Goal: Task Accomplishment & Management: Manage account settings

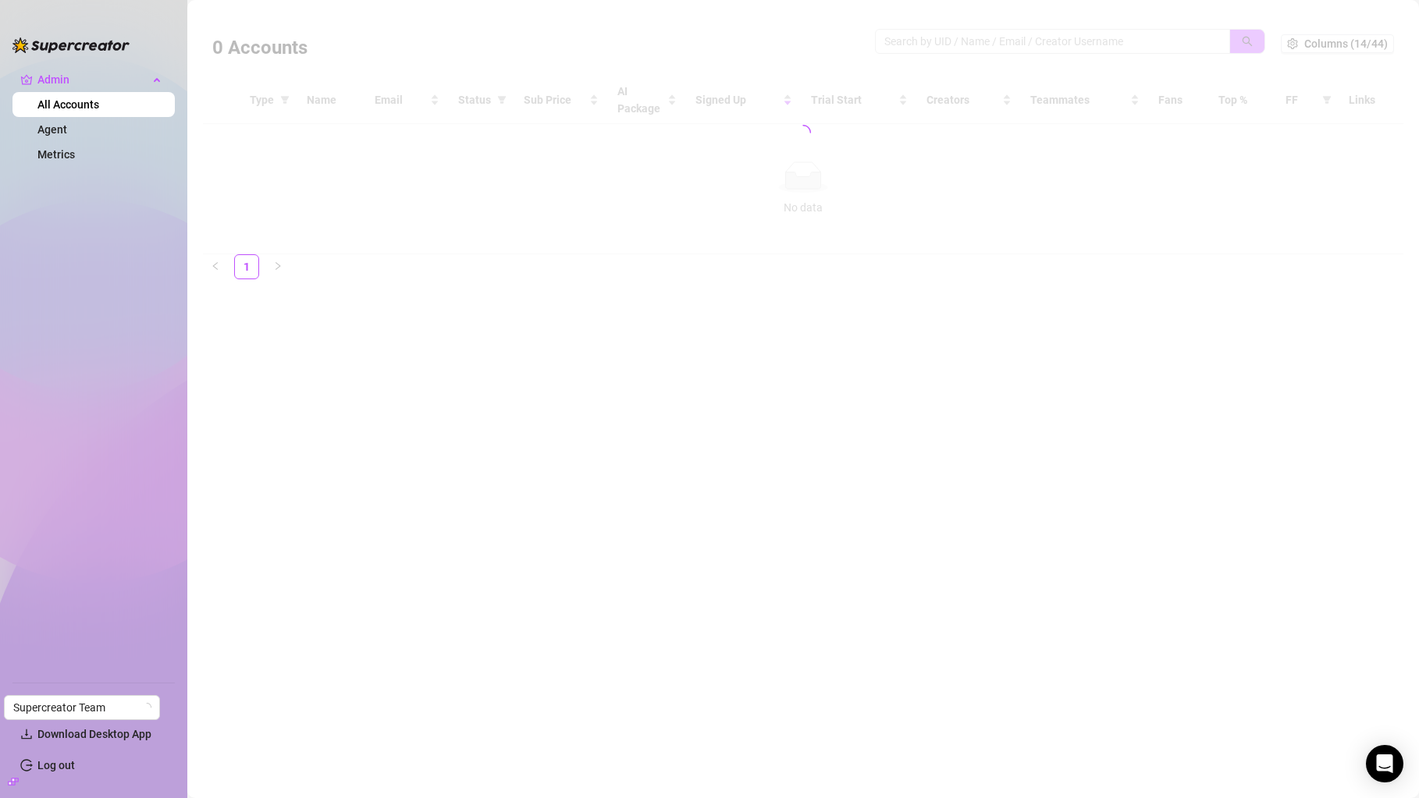
click at [978, 44] on div at bounding box center [803, 132] width 1200 height 243
click at [969, 44] on div at bounding box center [803, 132] width 1200 height 243
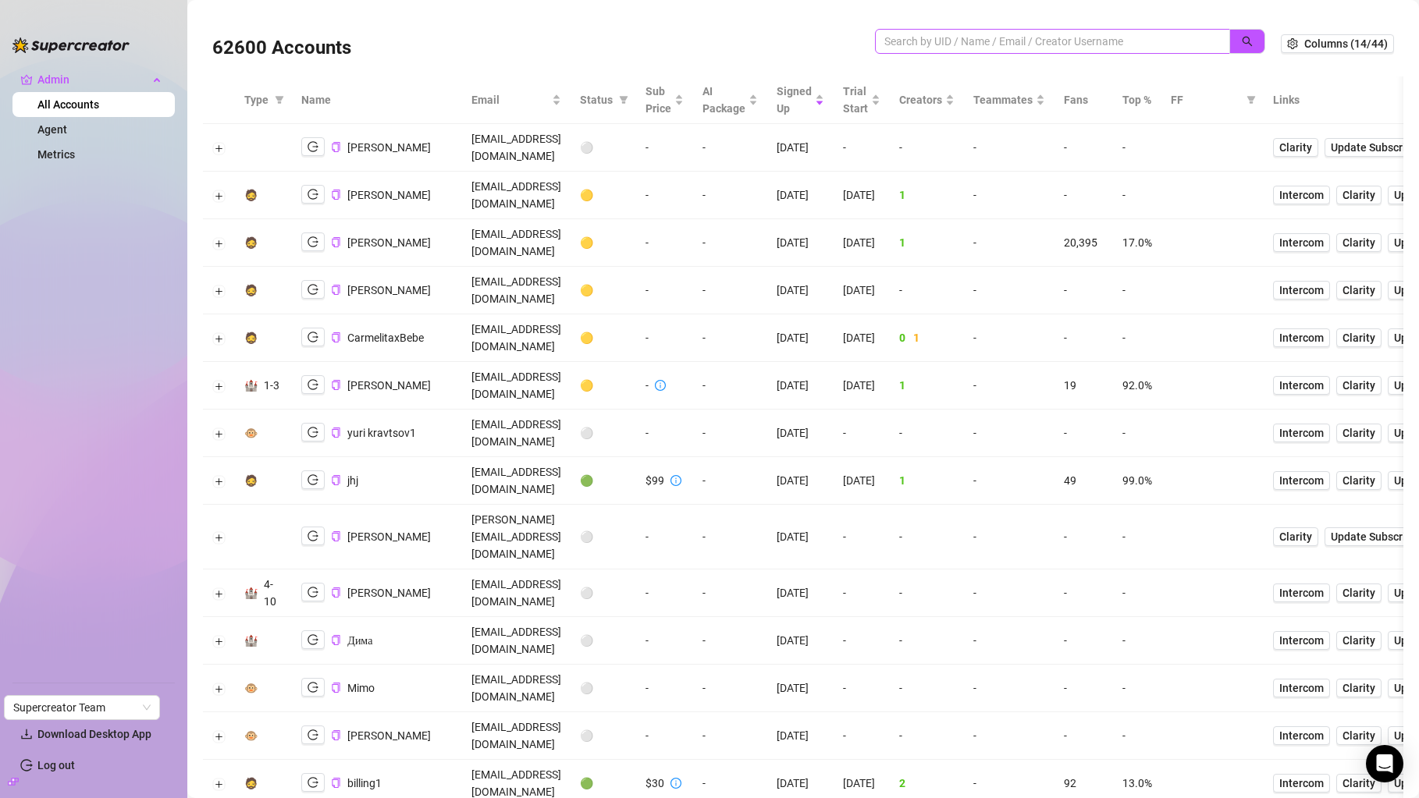
click at [904, 52] on span at bounding box center [1052, 41] width 355 height 25
click at [918, 39] on input "search" at bounding box center [1046, 41] width 324 height 17
paste input "WZWMynXS3zf4gOKsHl9P8PxFLCa2"
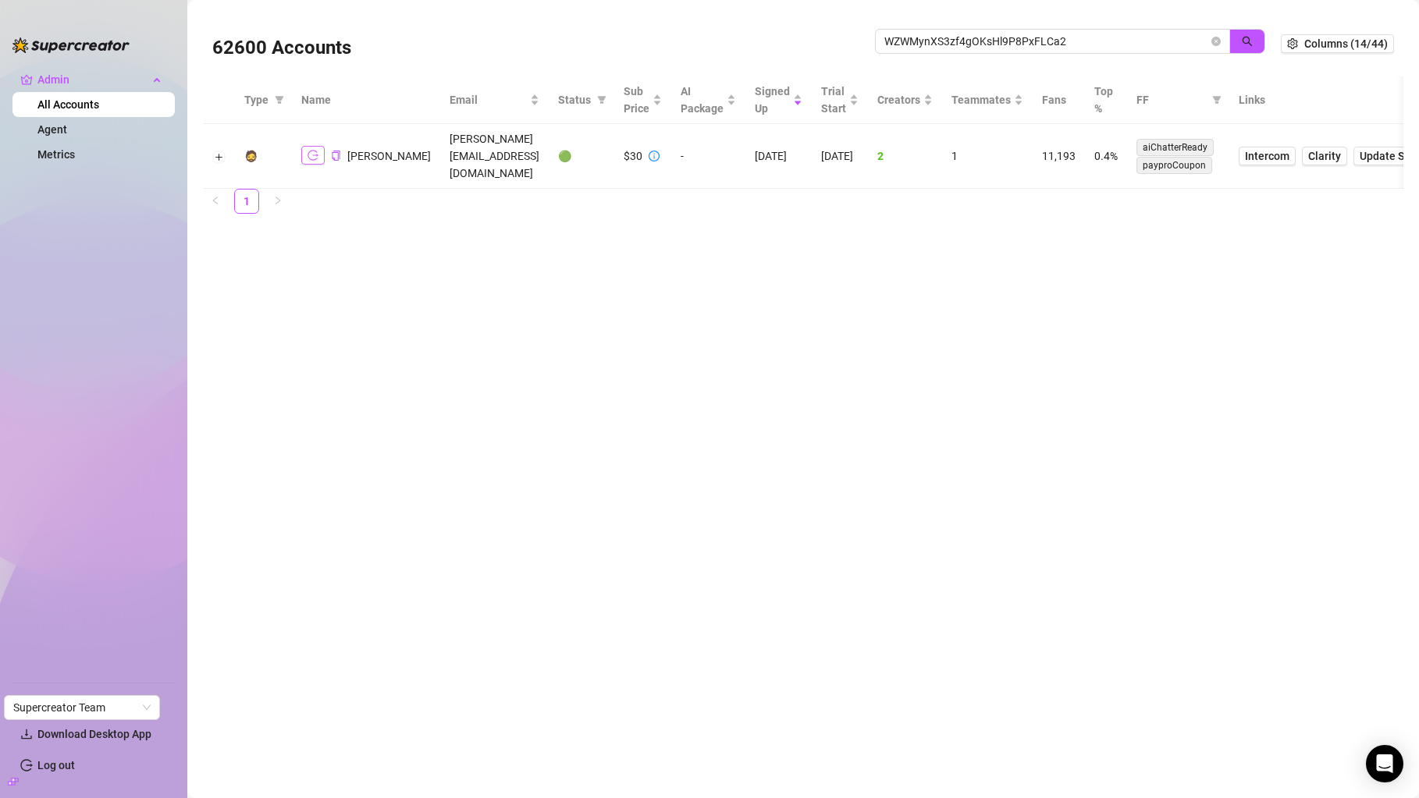
click at [316, 154] on button "button" at bounding box center [312, 155] width 23 height 19
click at [964, 40] on input "WZWMynXS3zf4gOKsHl9P8PxFLCa2" at bounding box center [1046, 41] width 324 height 17
paste input "ByrFUSeaDCWlSvutvkDeSUXwYTT"
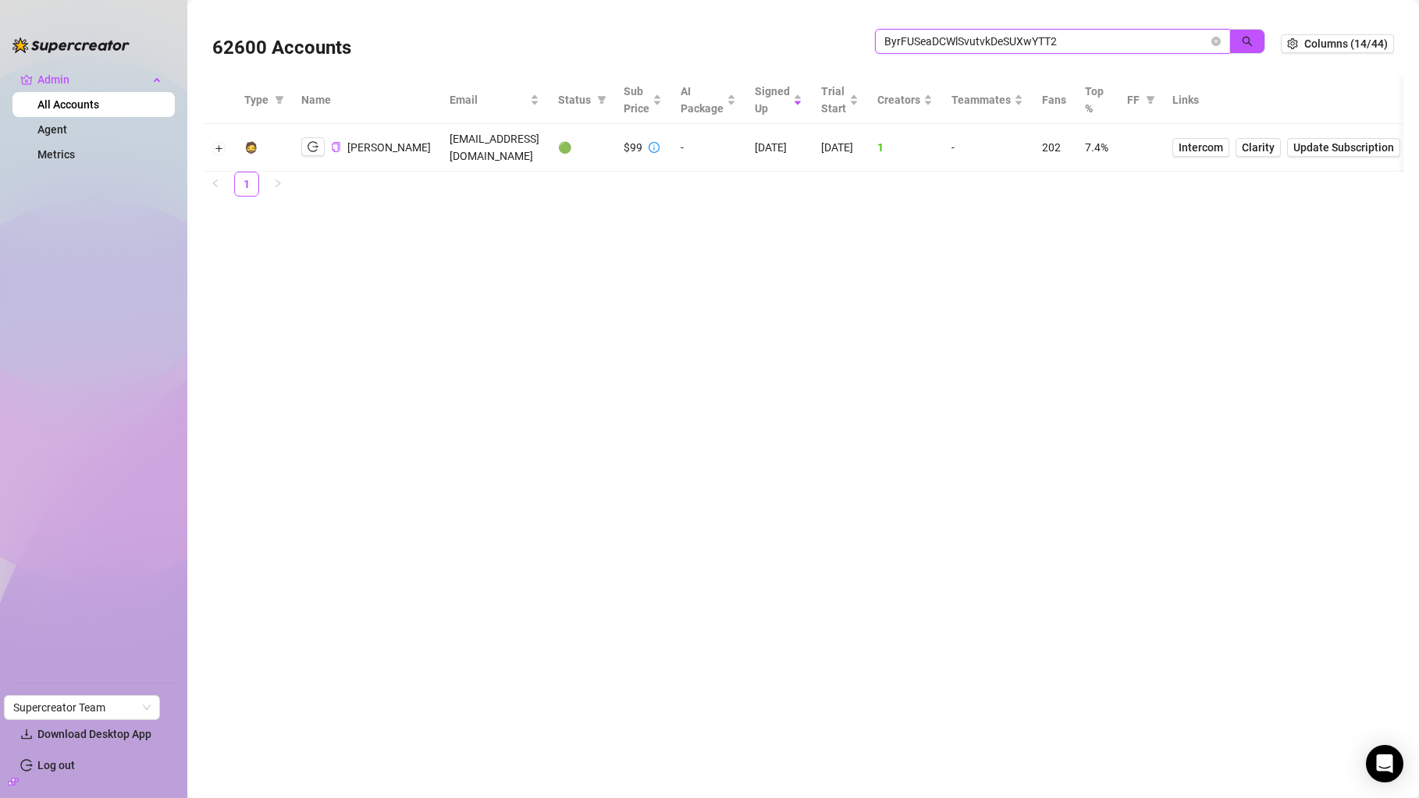
click at [939, 40] on input "ByrFUSeaDCWlSvutvkDeSUXwYTT2" at bounding box center [1046, 41] width 324 height 17
paste input "2mfGilJoNfgXM6J1pOaDwnUrjnD3"
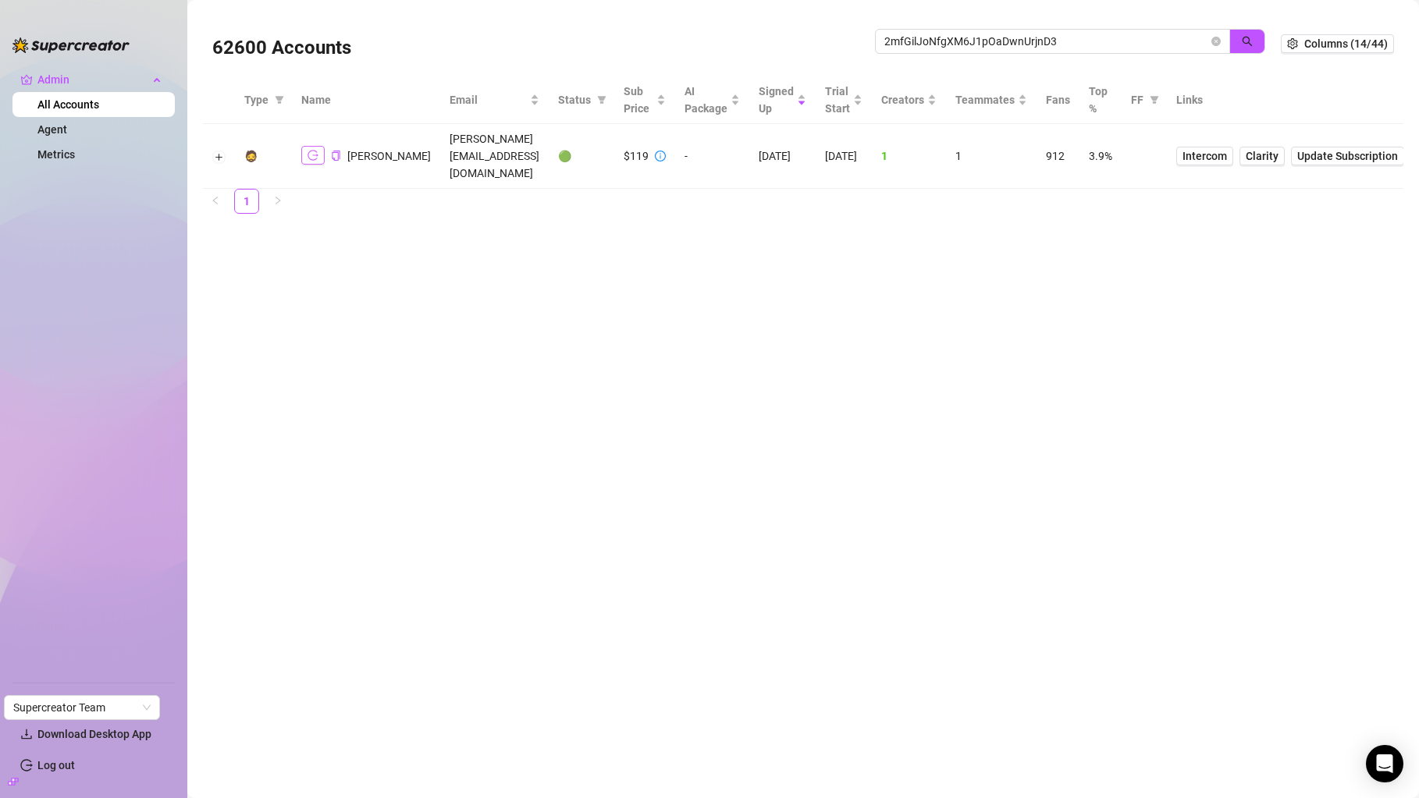
click at [315, 150] on icon "logout" at bounding box center [312, 155] width 11 height 11
click at [902, 48] on input "2mfGilJoNfgXM6J1pOaDwnUrjnD3" at bounding box center [1046, 41] width 324 height 17
paste input "qybdvmX7Fpb53eiWG3oPS5TwZU72"
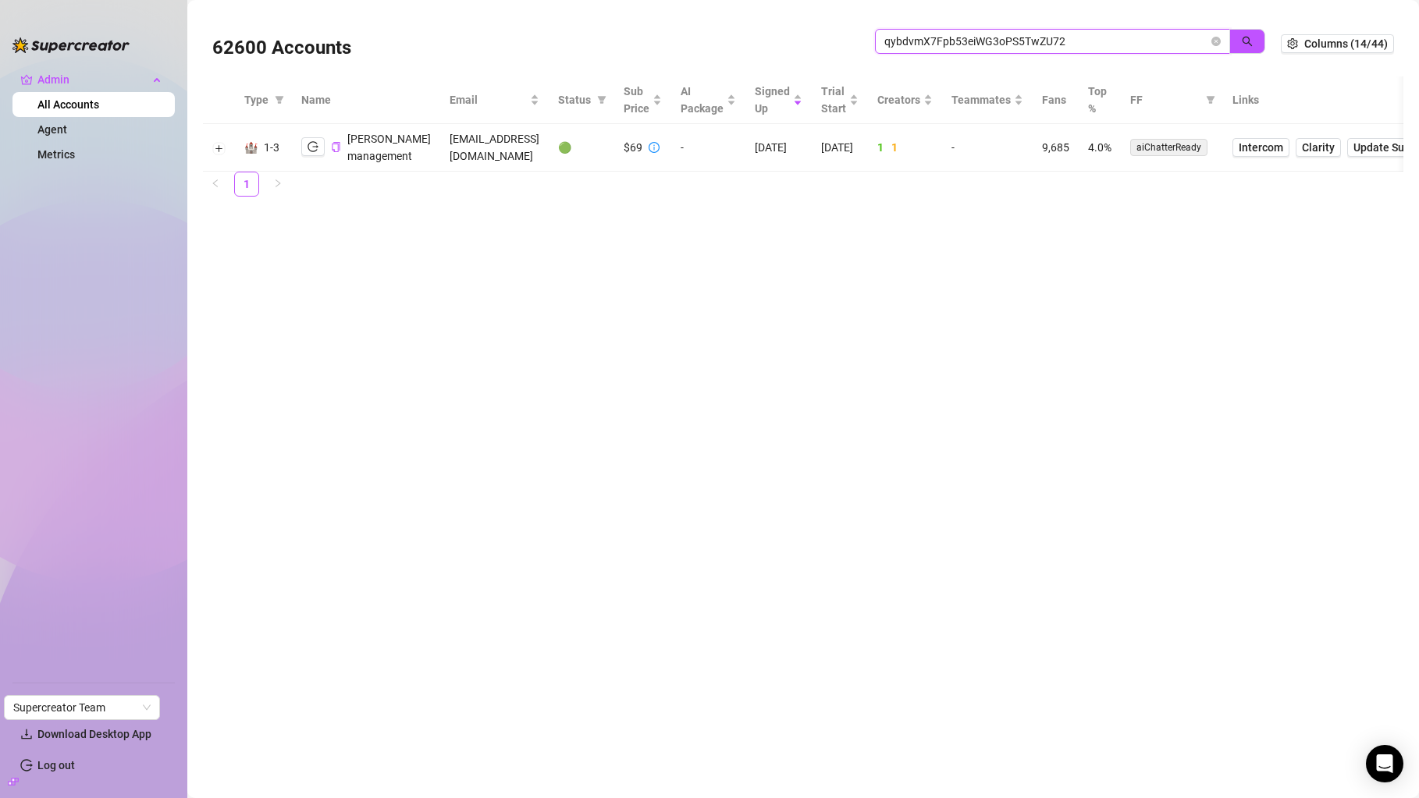
click at [912, 37] on input "qybdvmX7Fpb53eiWG3oPS5TwZU72" at bounding box center [1046, 41] width 324 height 17
paste input "QTDJKczUtoOT3BDV9lFjF8KCzRG"
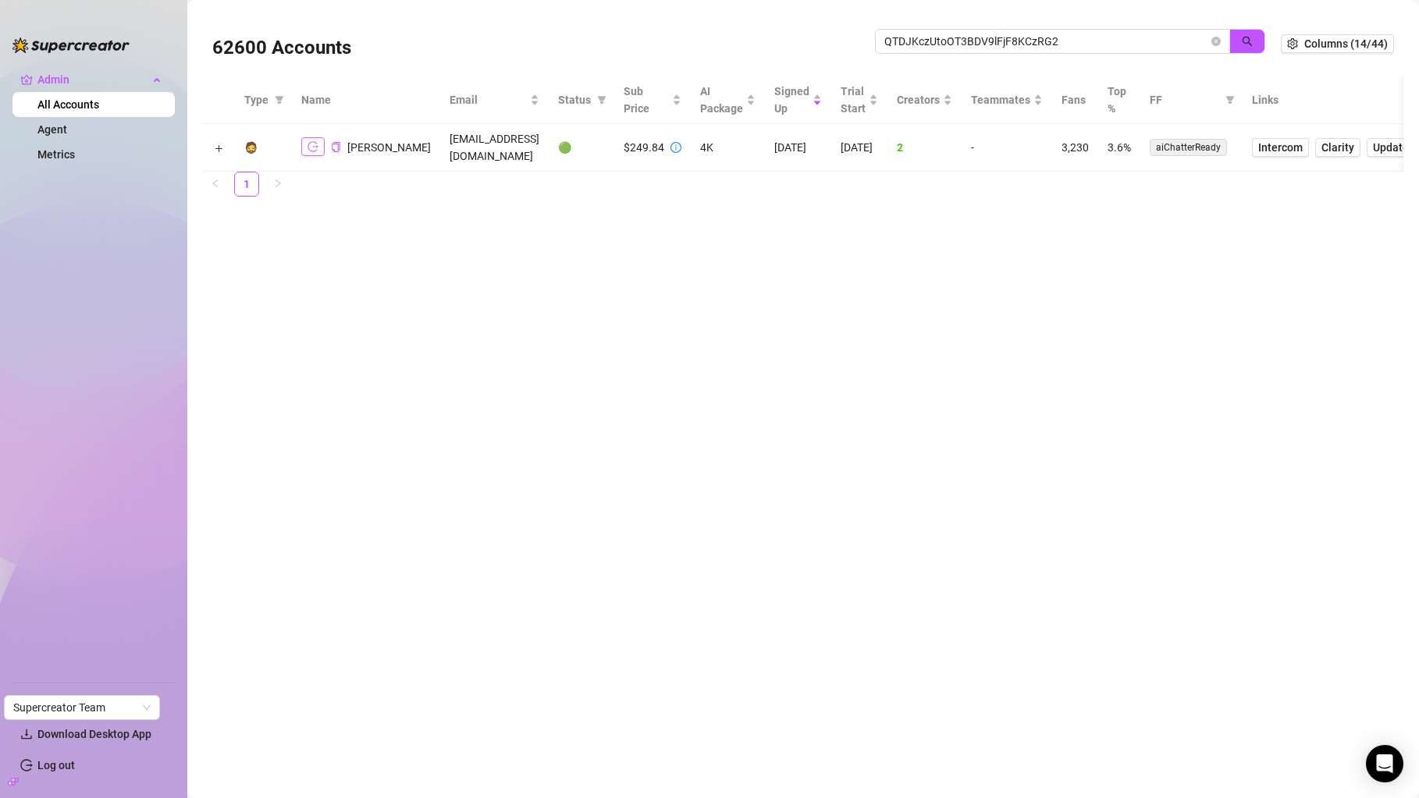
click at [314, 144] on icon "logout" at bounding box center [312, 146] width 11 height 11
click at [961, 28] on div "62600 Accounts QTDJKczUtoOT3BDV9lFjF8KCzRG2" at bounding box center [746, 43] width 1068 height 53
click at [961, 43] on input "QTDJKczUtoOT3BDV9lFjF8KCzRG2" at bounding box center [1046, 41] width 324 height 17
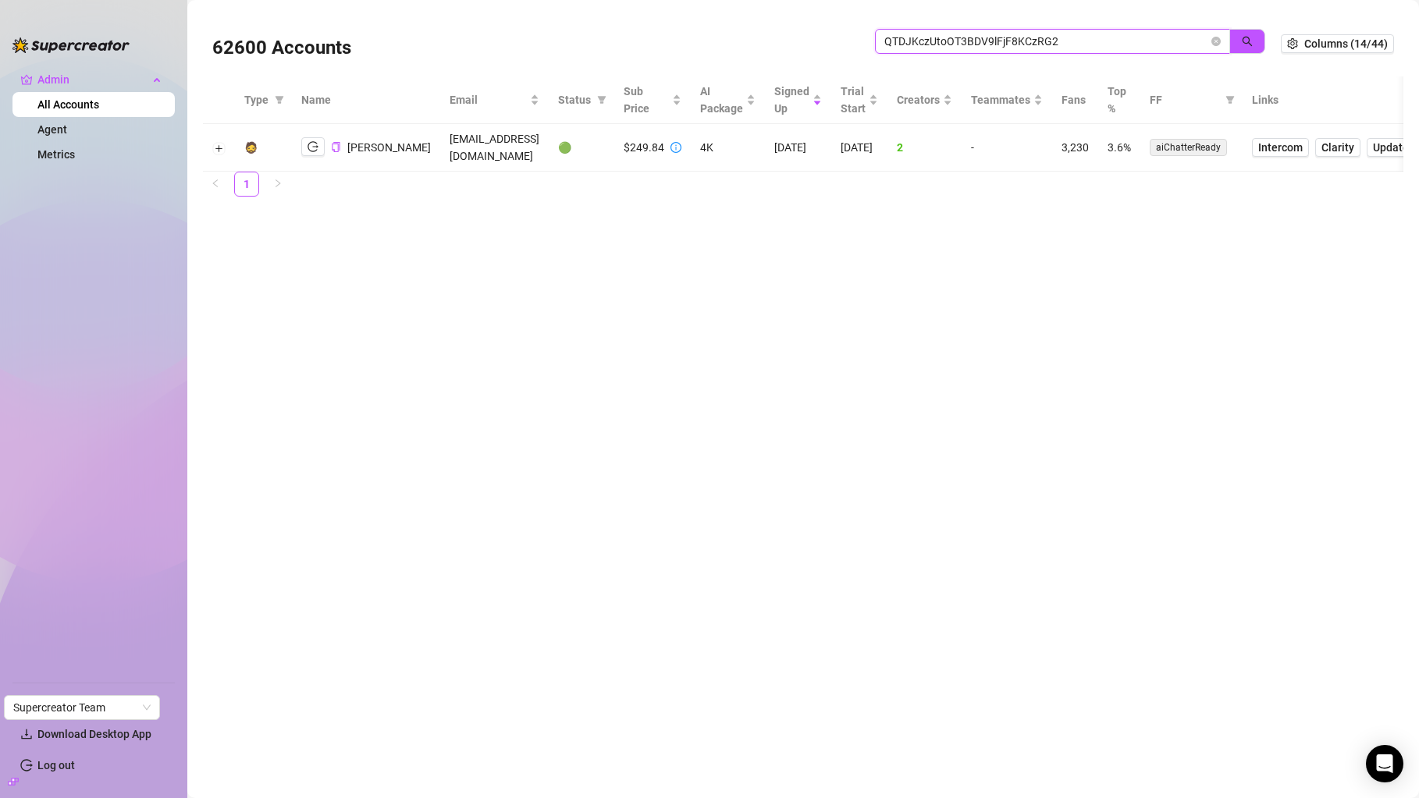
click at [961, 43] on input "QTDJKczUtoOT3BDV9lFjF8KCzRG2" at bounding box center [1046, 41] width 324 height 17
paste input "JwfNXPMWRaa0YBFi8ytWjNH5L553"
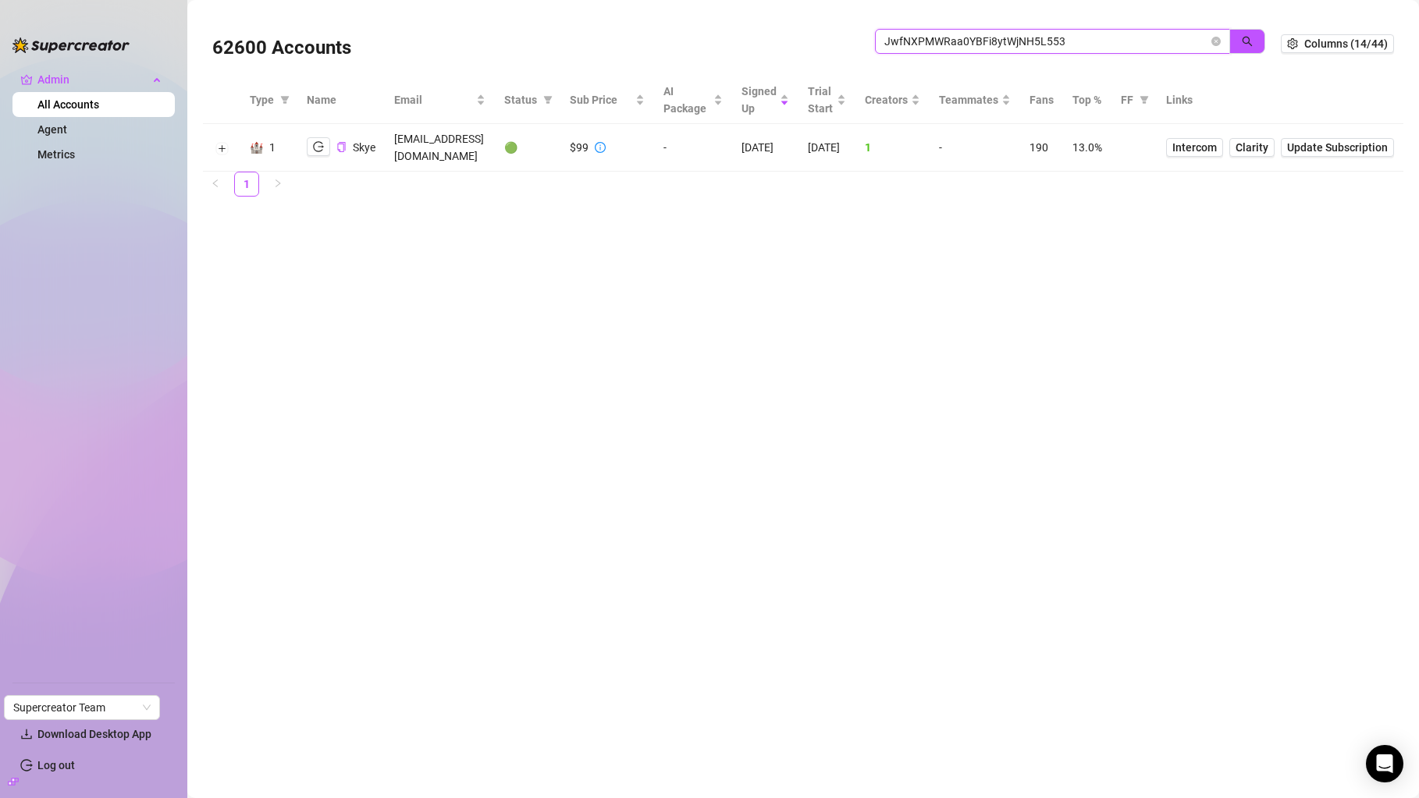
click at [1079, 33] on input "JwfNXPMWRaa0YBFi8ytWjNH5L553" at bounding box center [1046, 41] width 324 height 17
paste input "KRBwmXB3hQbQt0XJswsAkQi1swN2"
click at [1018, 39] on input "KRBwmXB3hQbQt0XJswsAkQi1swN2" at bounding box center [1046, 41] width 324 height 17
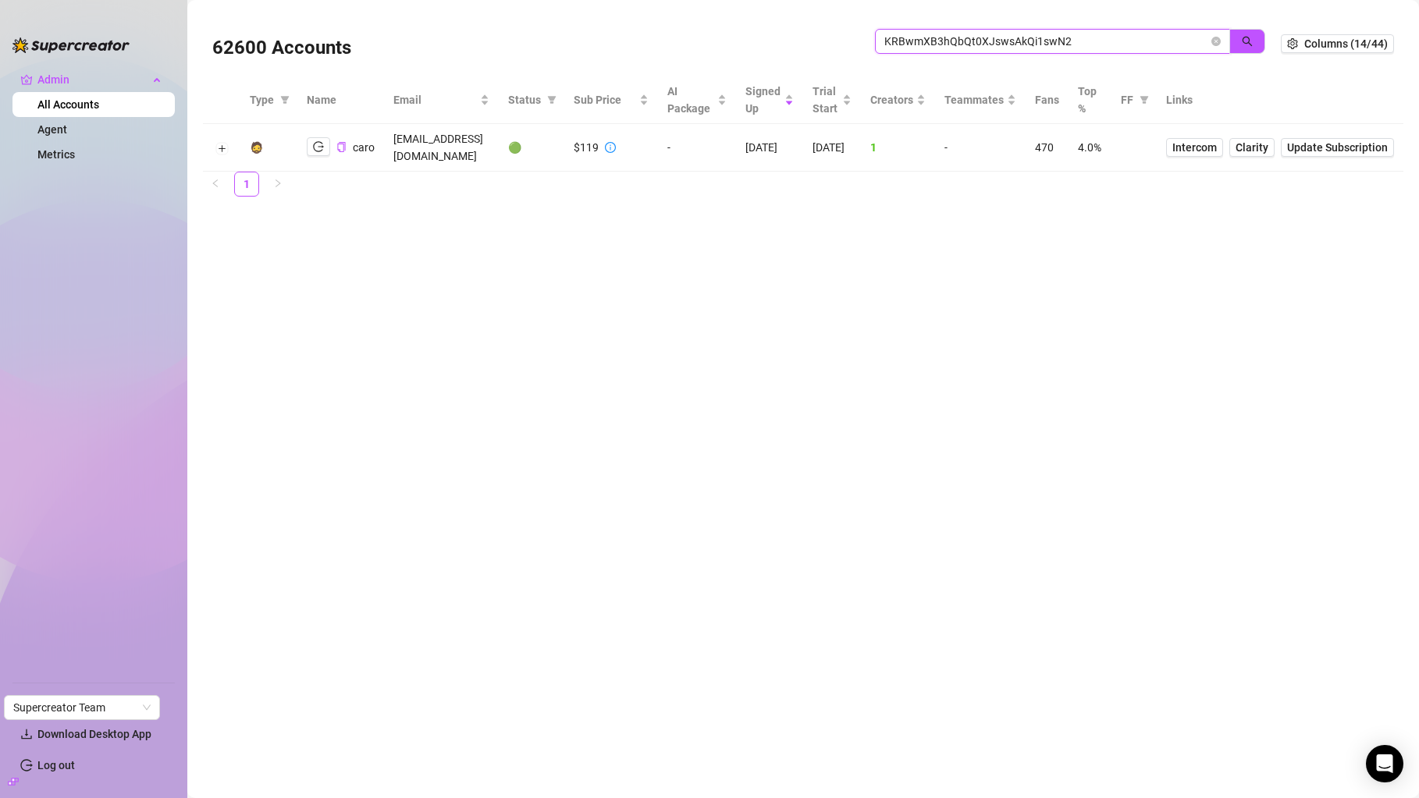
click at [1018, 39] on input "KRBwmXB3hQbQt0XJswsAkQi1swN2" at bounding box center [1046, 41] width 324 height 17
paste input "yGJ3jLlfc2QzE3FrdVyXbvUg84j"
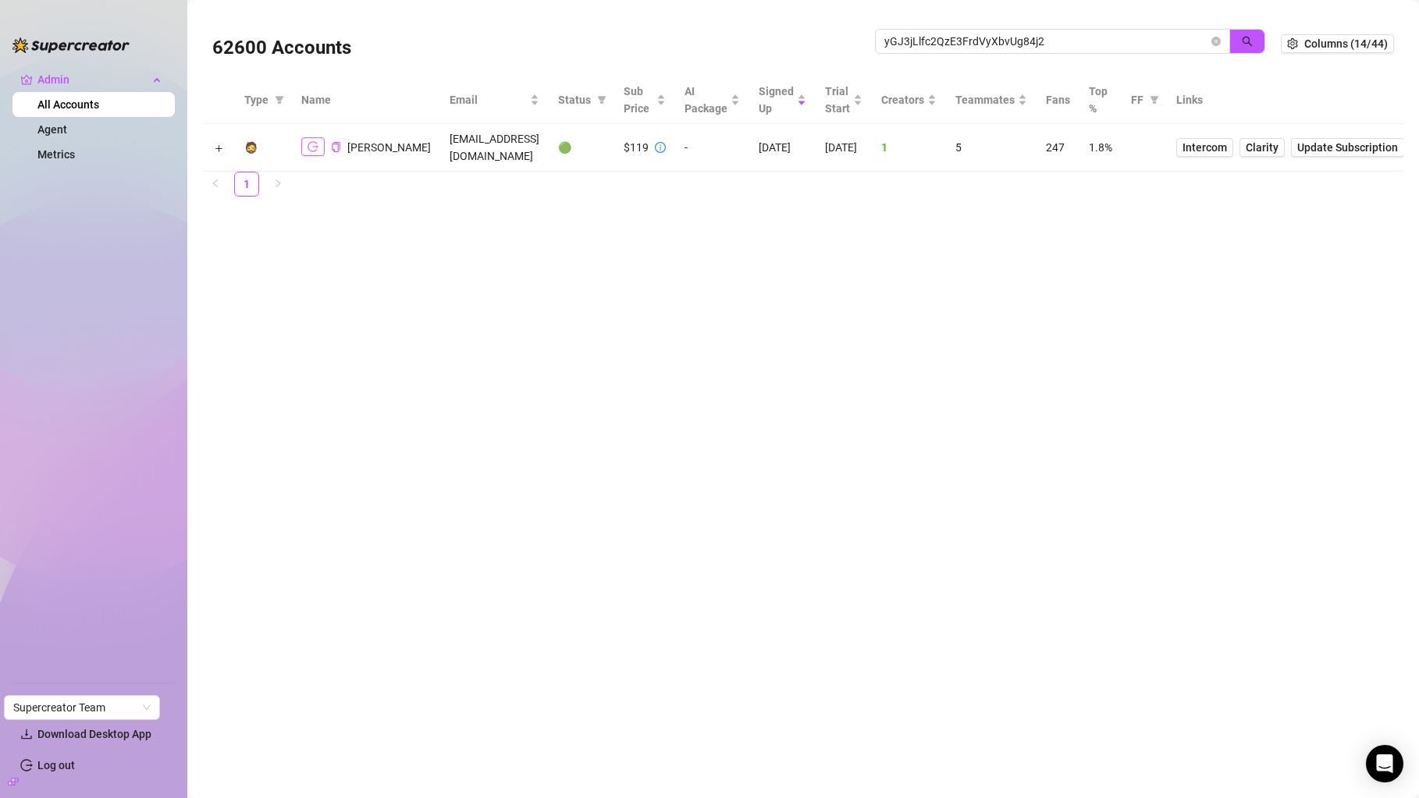
click at [311, 141] on icon "logout" at bounding box center [312, 146] width 11 height 11
click at [336, 142] on icon "copy" at bounding box center [336, 147] width 10 height 10
click at [940, 42] on input "yGJ3jLlfc2QzE3FrdVyXbvUg84j2" at bounding box center [1046, 41] width 324 height 17
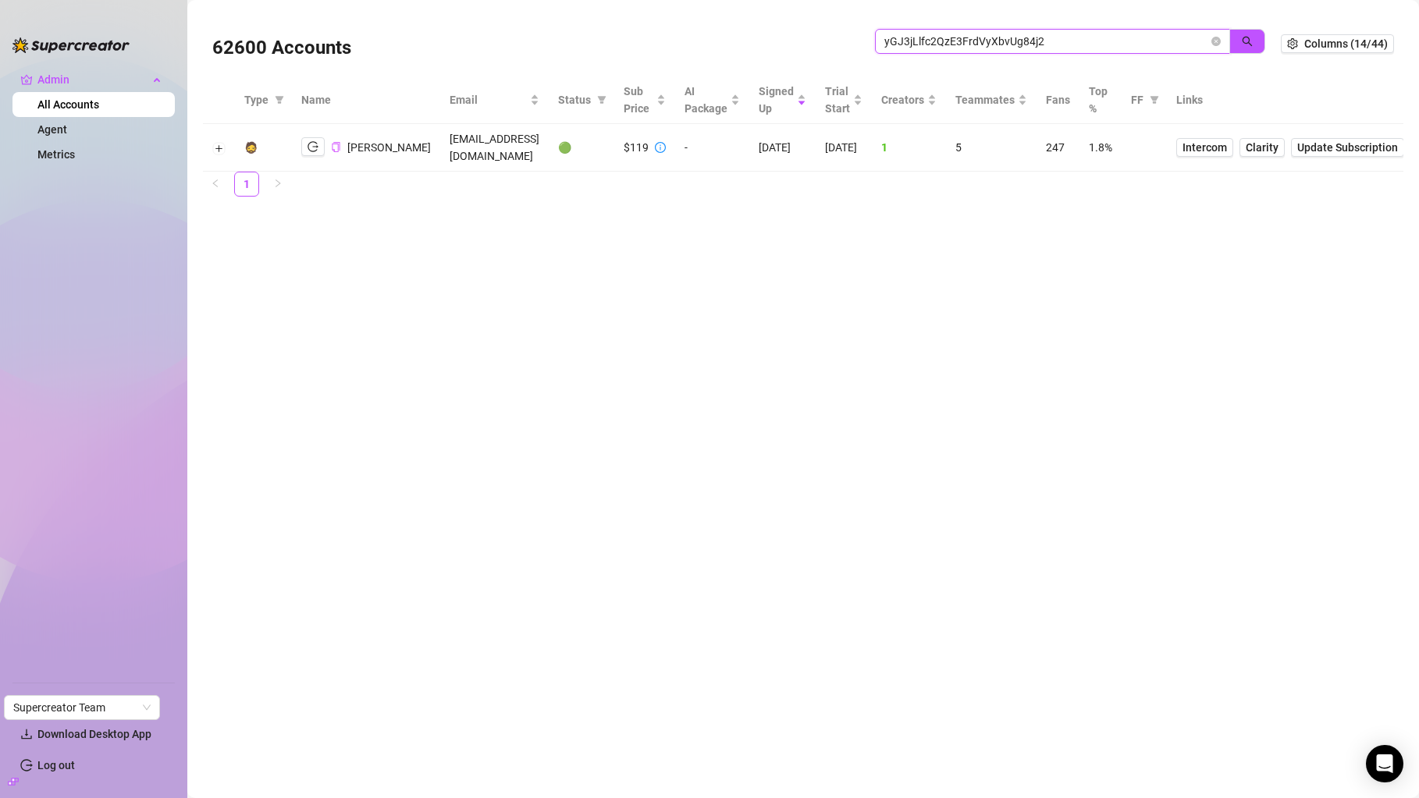
paste input "CJwE12nVRidjpkGPWDQdt03BMVr1"
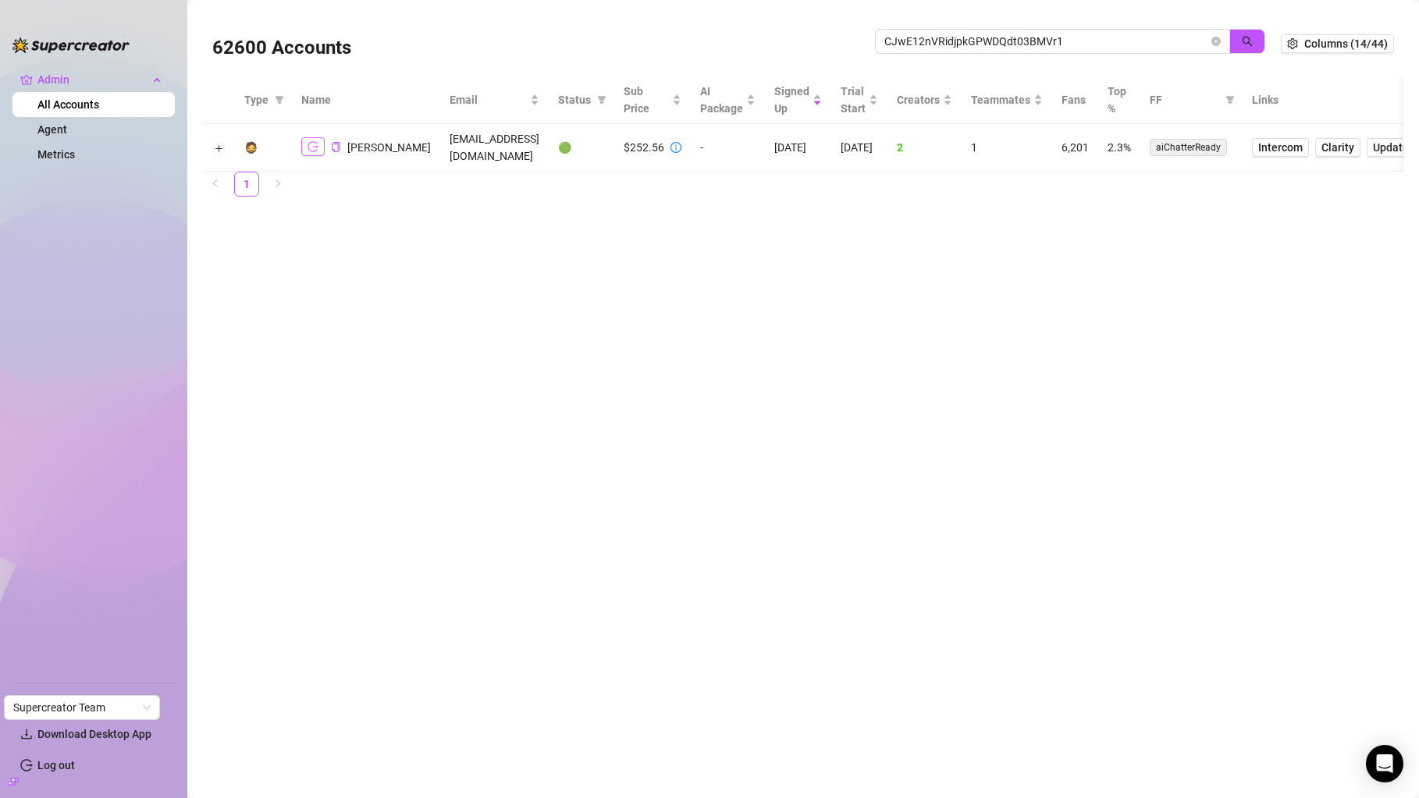
click at [318, 147] on button "button" at bounding box center [312, 146] width 23 height 19
click at [940, 53] on span "CJwE12nVRidjpkGPWDQdt03BMVr1" at bounding box center [1052, 41] width 355 height 25
click at [950, 48] on input "CJwE12nVRidjpkGPWDQdt03BMVr1" at bounding box center [1046, 41] width 324 height 17
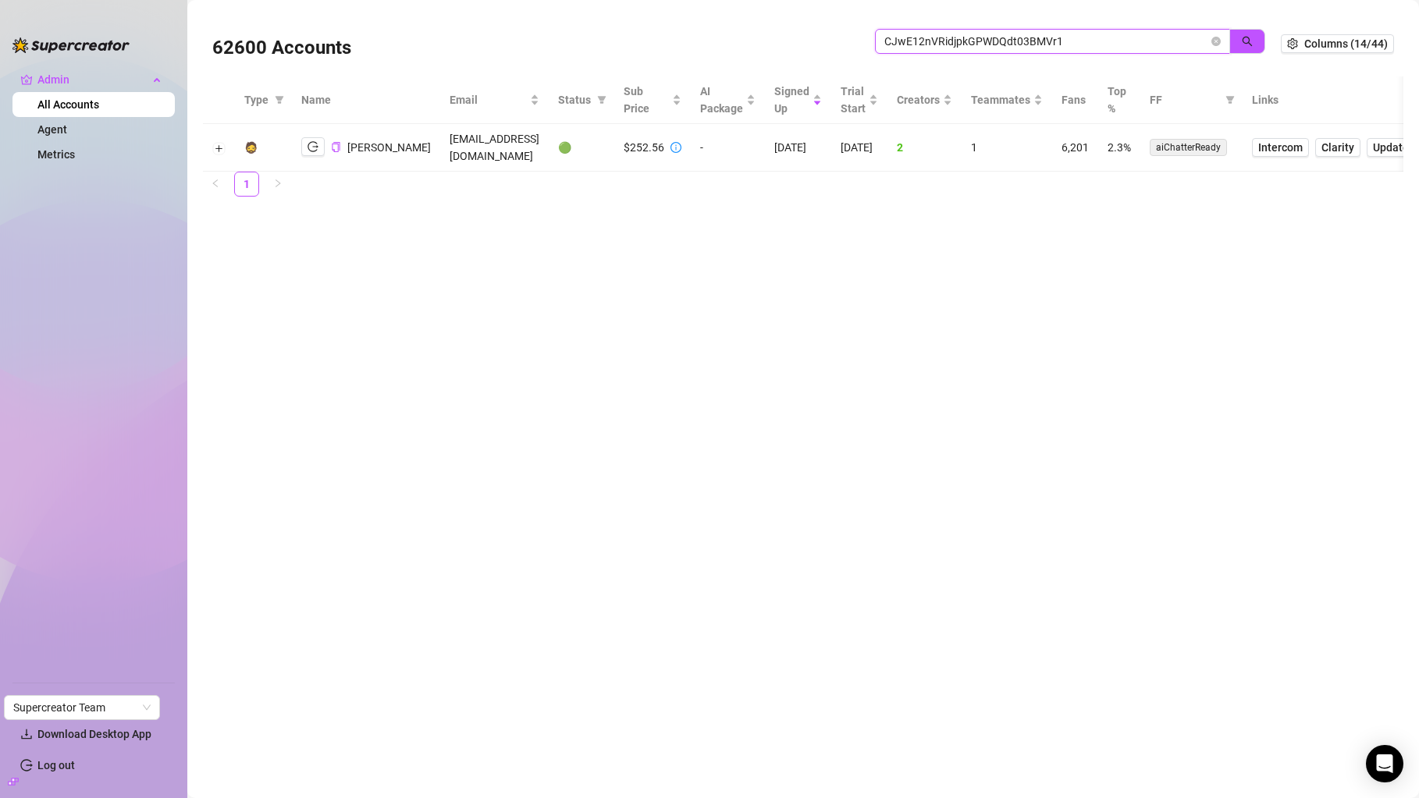
paste input "56C9uLbS5KYU4UDBciB1v4j3Yda2"
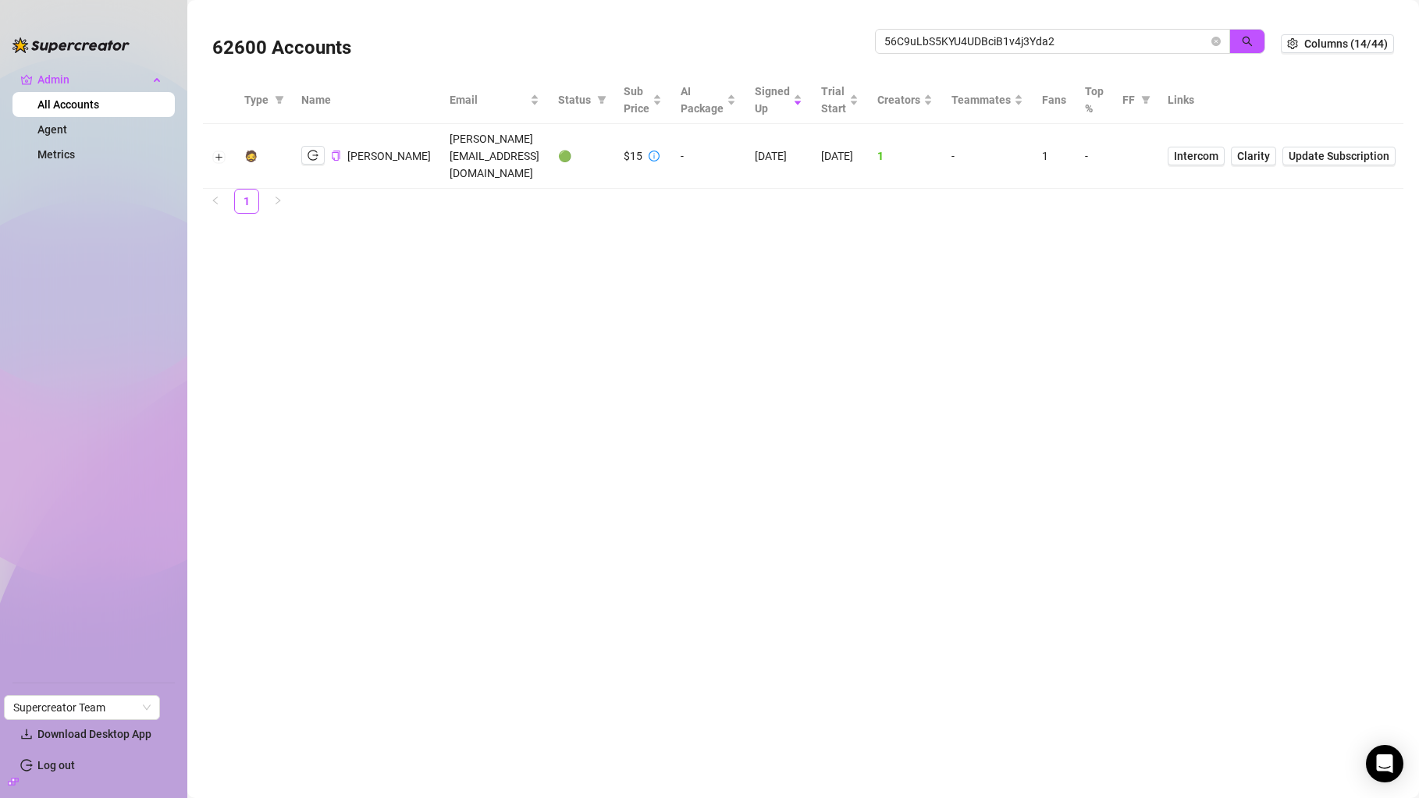
click at [316, 157] on div "Jimmy H" at bounding box center [366, 156] width 130 height 20
click at [318, 150] on icon "logout" at bounding box center [312, 155] width 11 height 11
click at [982, 41] on input "56C9uLbS5KYU4UDBciB1v4j3Yda2" at bounding box center [1046, 41] width 324 height 17
paste input "jv4GvQSBFeT0UZsmAquQFCLTShM"
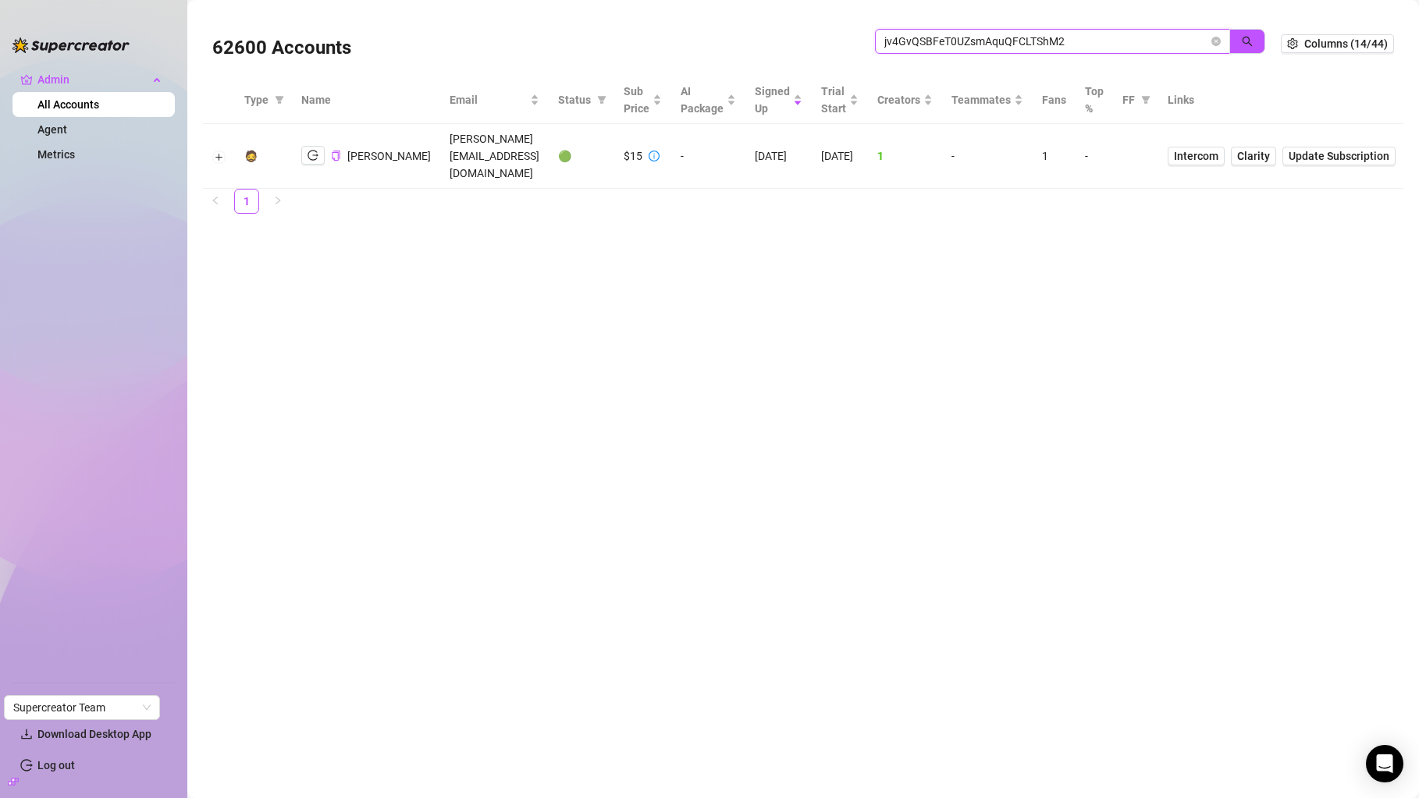
type input "jv4GvQSBFeT0UZsmAquQFCLTShM2"
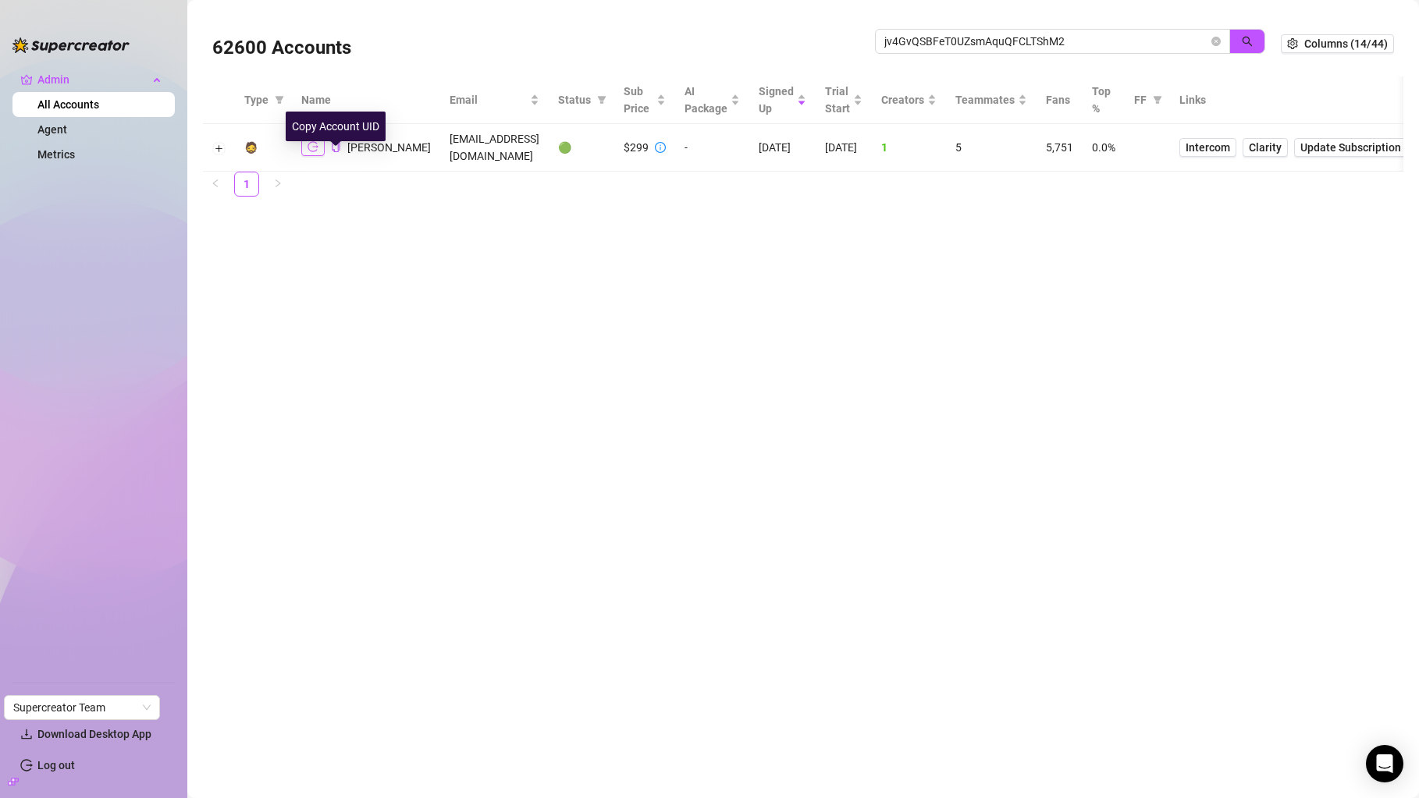
click at [312, 152] on icon "logout" at bounding box center [312, 146] width 11 height 11
click at [952, 27] on div "62600 Accounts jv4GvQSBFeT0UZsmAquQFCLTShM2" at bounding box center [746, 43] width 1068 height 53
click at [952, 34] on input "jv4GvQSBFeT0UZsmAquQFCLTShM2" at bounding box center [1046, 41] width 324 height 17
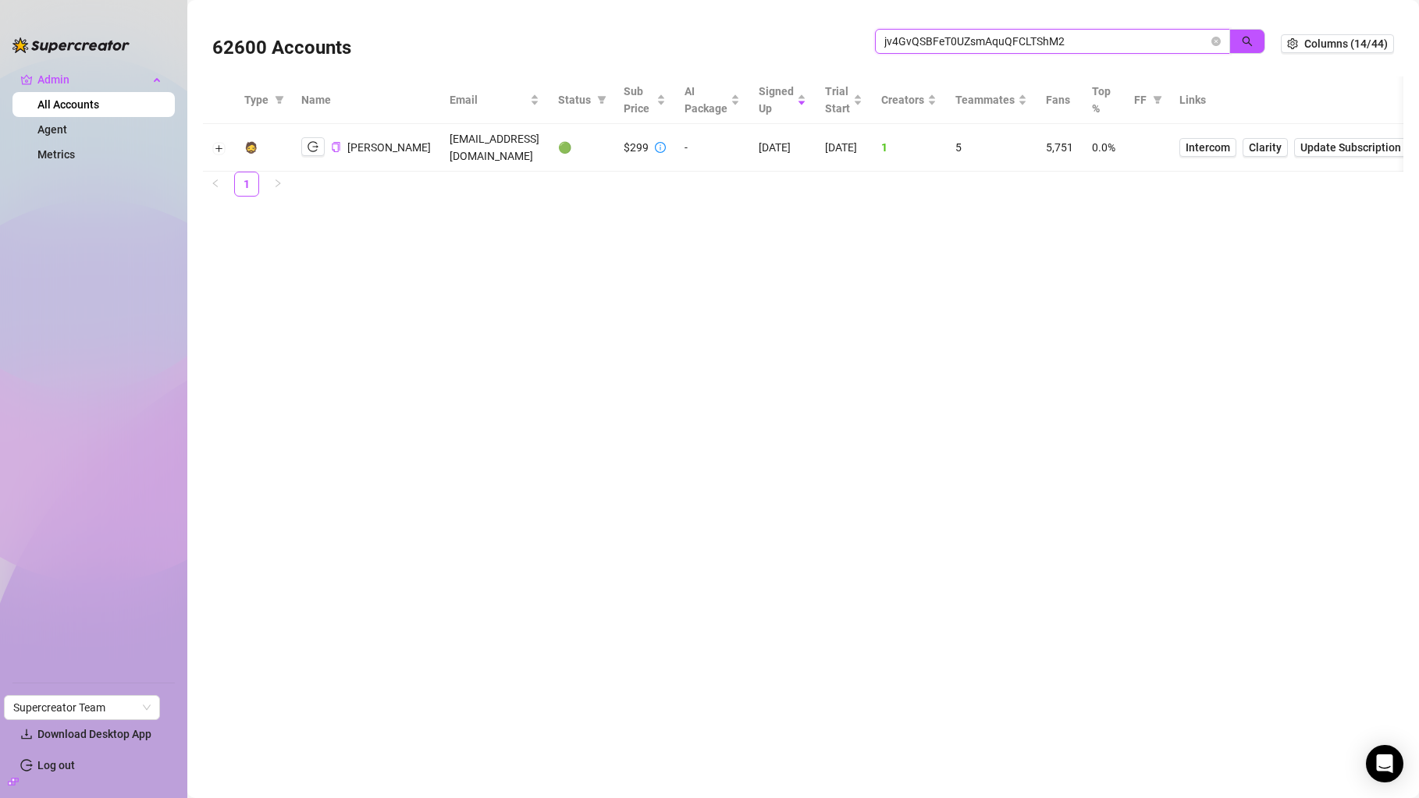
paste input "ZCDAWePJ41YAfQ23Yhbu4WteSnH"
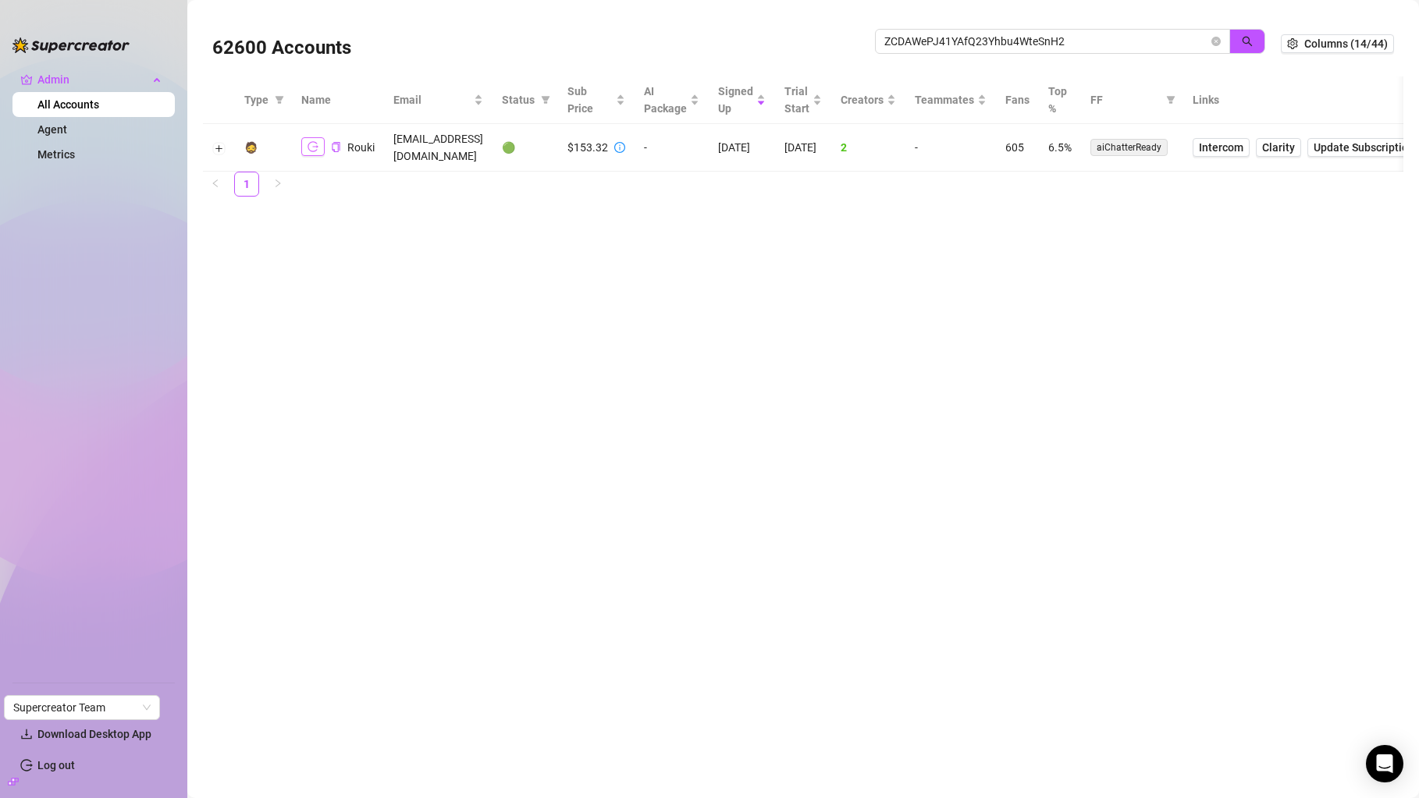
click at [317, 143] on icon "logout" at bounding box center [312, 146] width 11 height 11
click at [989, 34] on input "ZCDAWePJ41YAfQ23Yhbu4WteSnH2" at bounding box center [1046, 41] width 324 height 17
paste input "qh6YGmOghqhgYxZUgI9gk9pupqm"
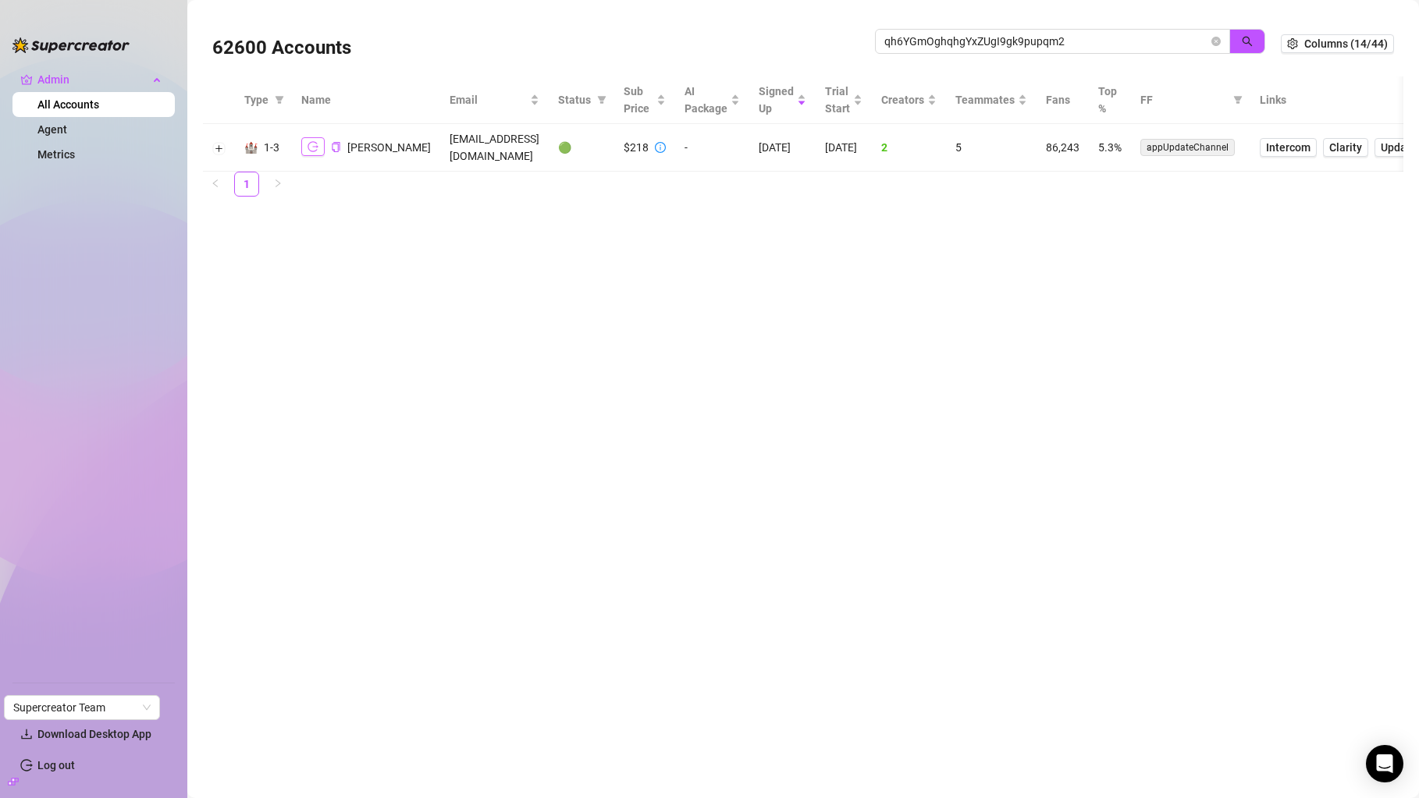
click at [305, 140] on button "button" at bounding box center [312, 146] width 23 height 19
click at [953, 45] on input "qh6YGmOghqhgYxZUgI9gk9pupqm2" at bounding box center [1046, 41] width 324 height 17
paste input "cuyH8HIaLaYuVJNlyRzj4Z9xT7q1"
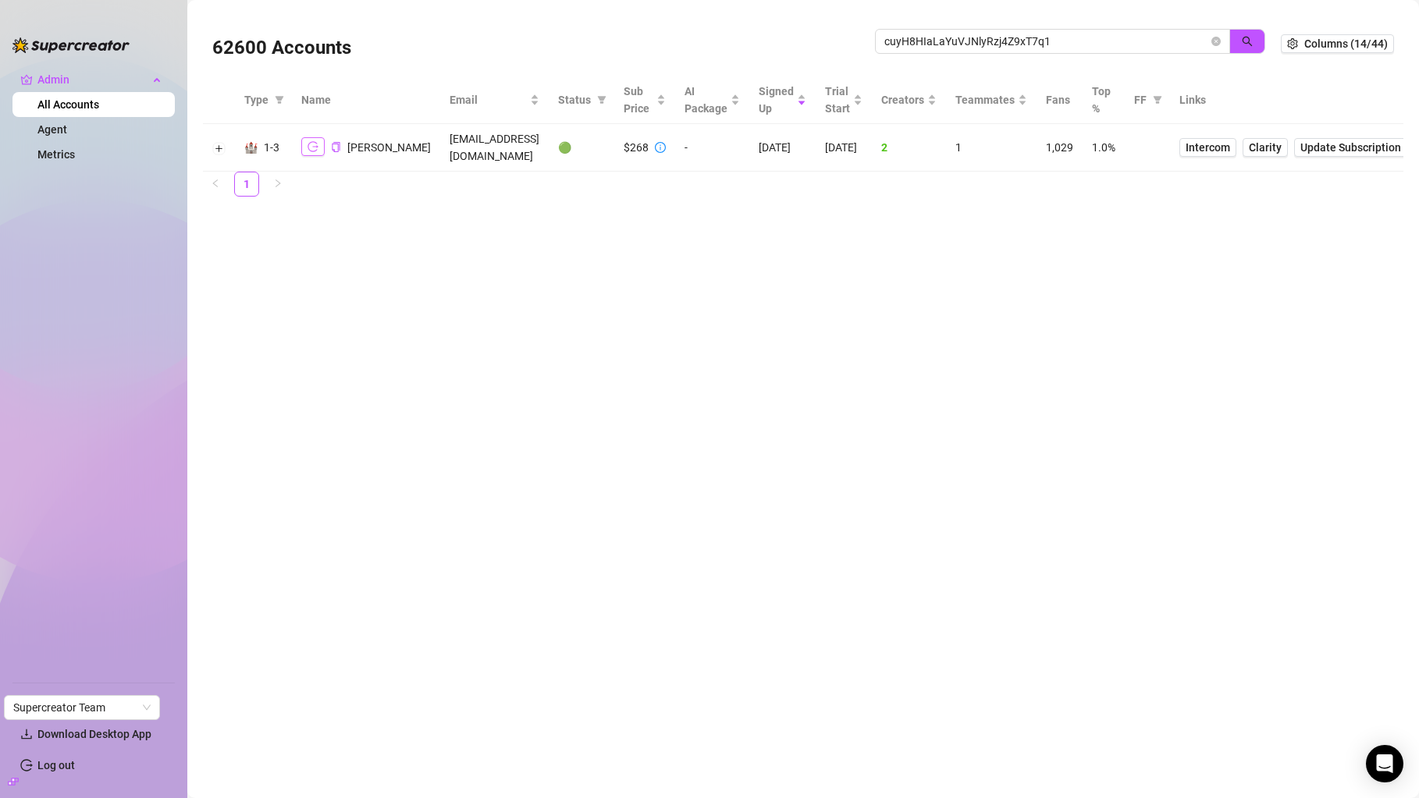
click at [316, 140] on button "button" at bounding box center [312, 146] width 23 height 19
click at [972, 50] on span "cuyH8HIaLaYuVJNlyRzj4Z9xT7q1" at bounding box center [1052, 41] width 355 height 25
click at [972, 50] on input "cuyH8HIaLaYuVJNlyRzj4Z9xT7q1" at bounding box center [1046, 41] width 324 height 17
paste input "eYZcAQqFahNh4GBA4JpWYSPdCLv"
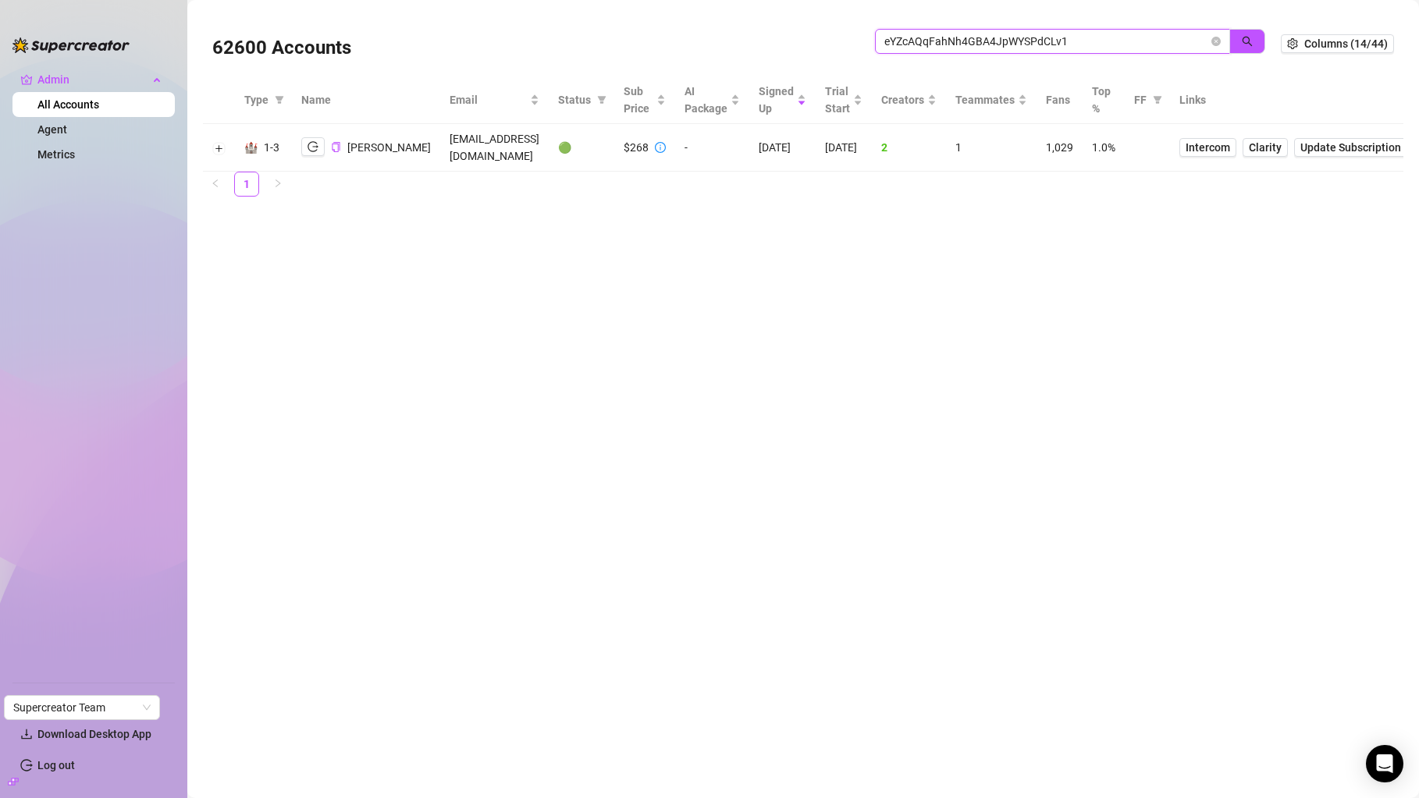
type input "eYZcAQqFahNh4GBA4JpWYSPdCLv1"
click at [316, 141] on icon "logout" at bounding box center [312, 146] width 11 height 11
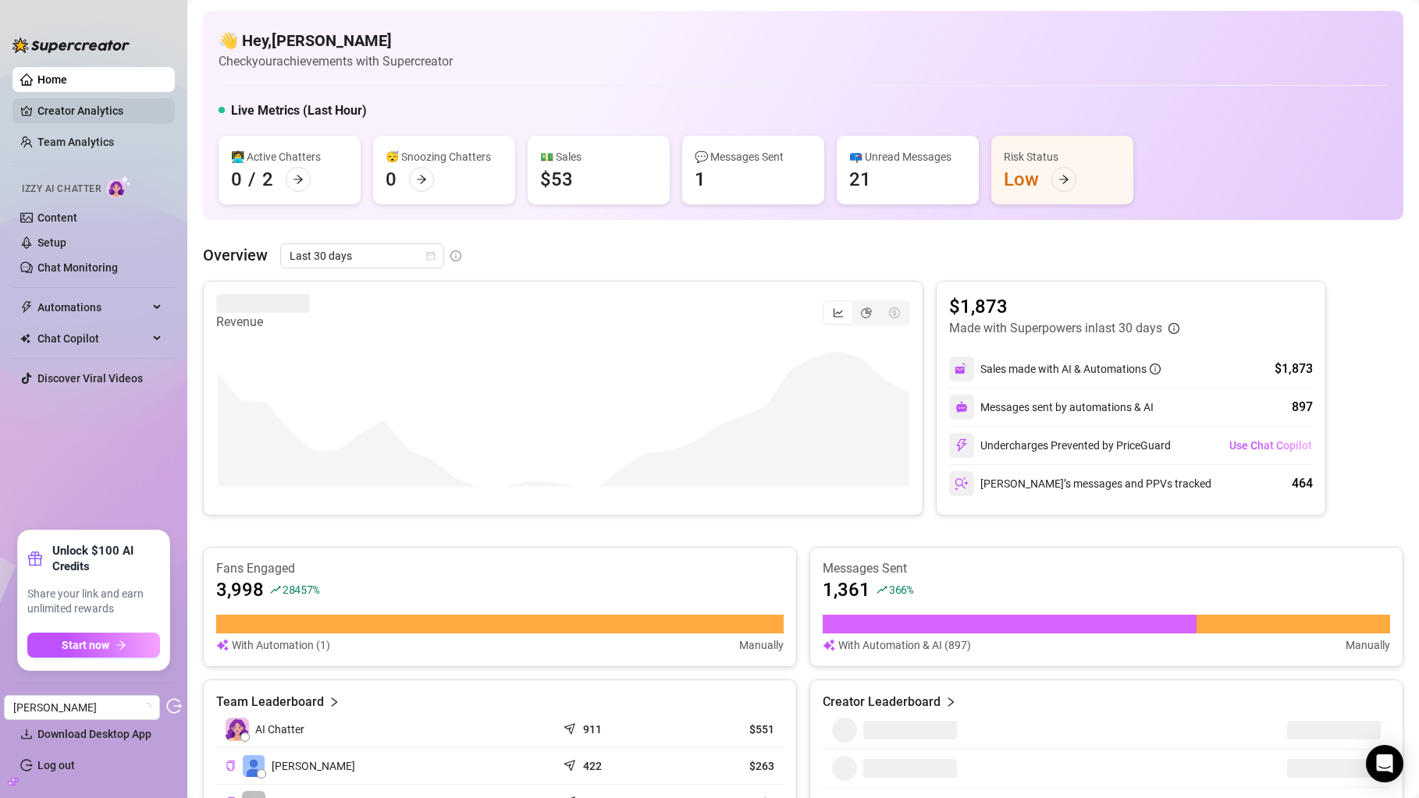
click at [118, 107] on link "Creator Analytics" at bounding box center [99, 110] width 125 height 25
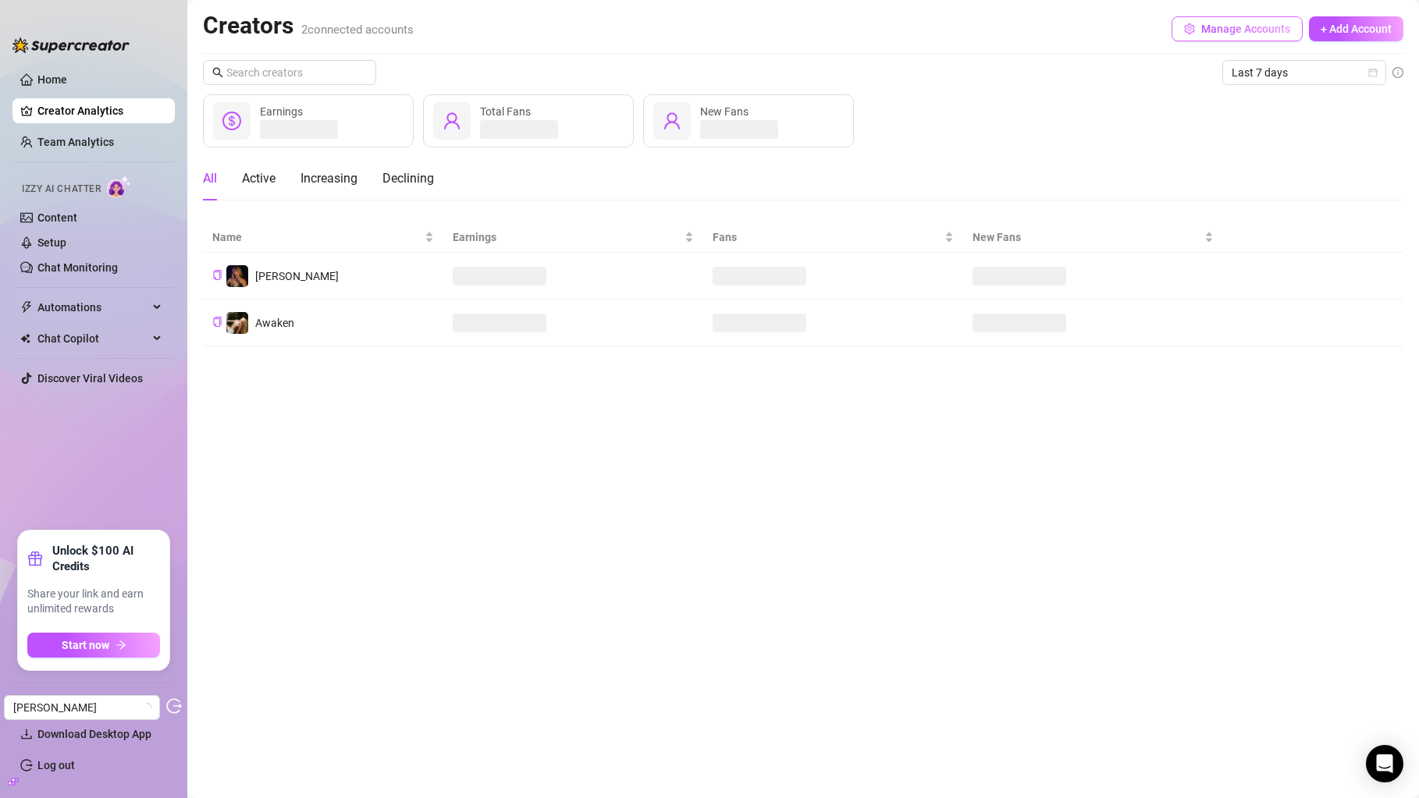
click at [1234, 27] on span "Manage Accounts" at bounding box center [1245, 29] width 89 height 12
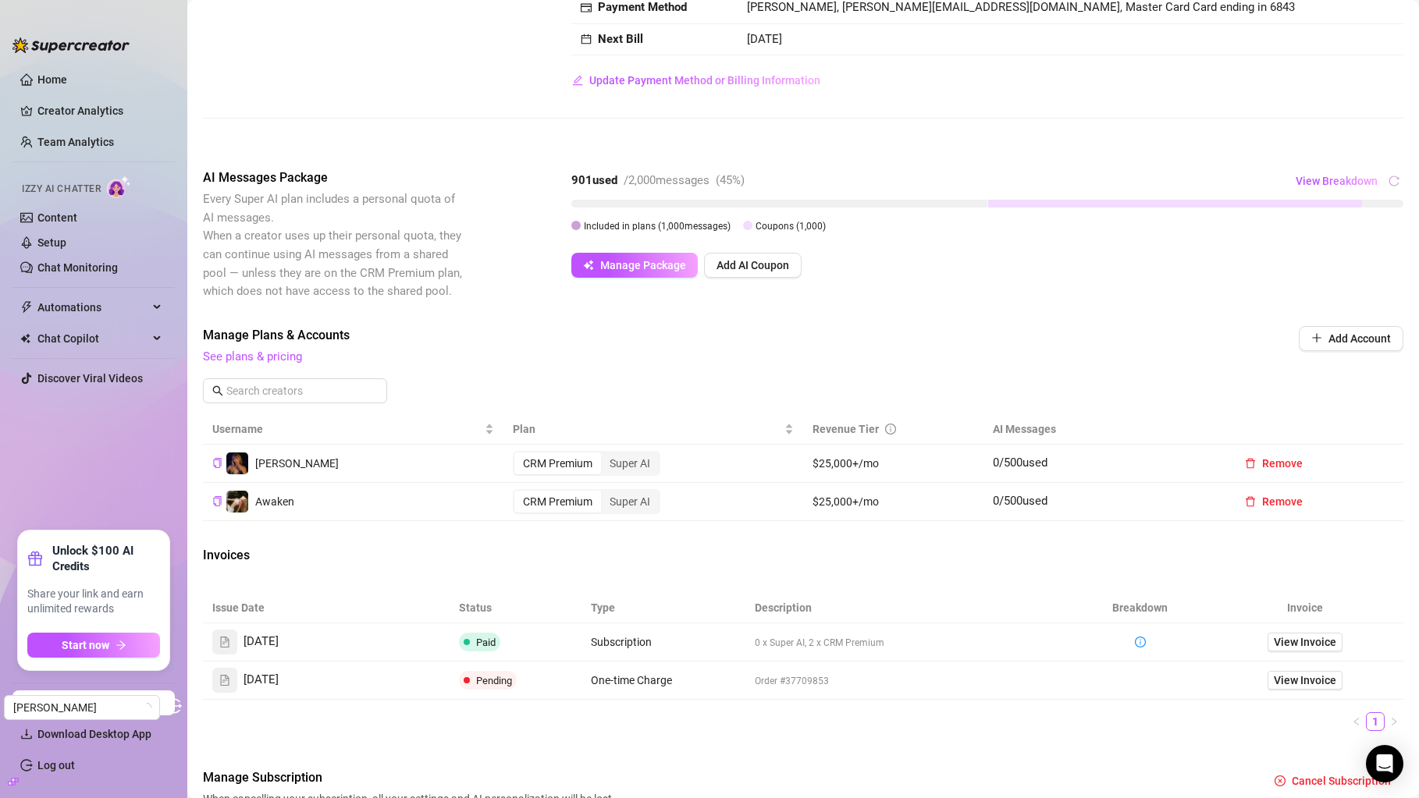
scroll to position [251, 0]
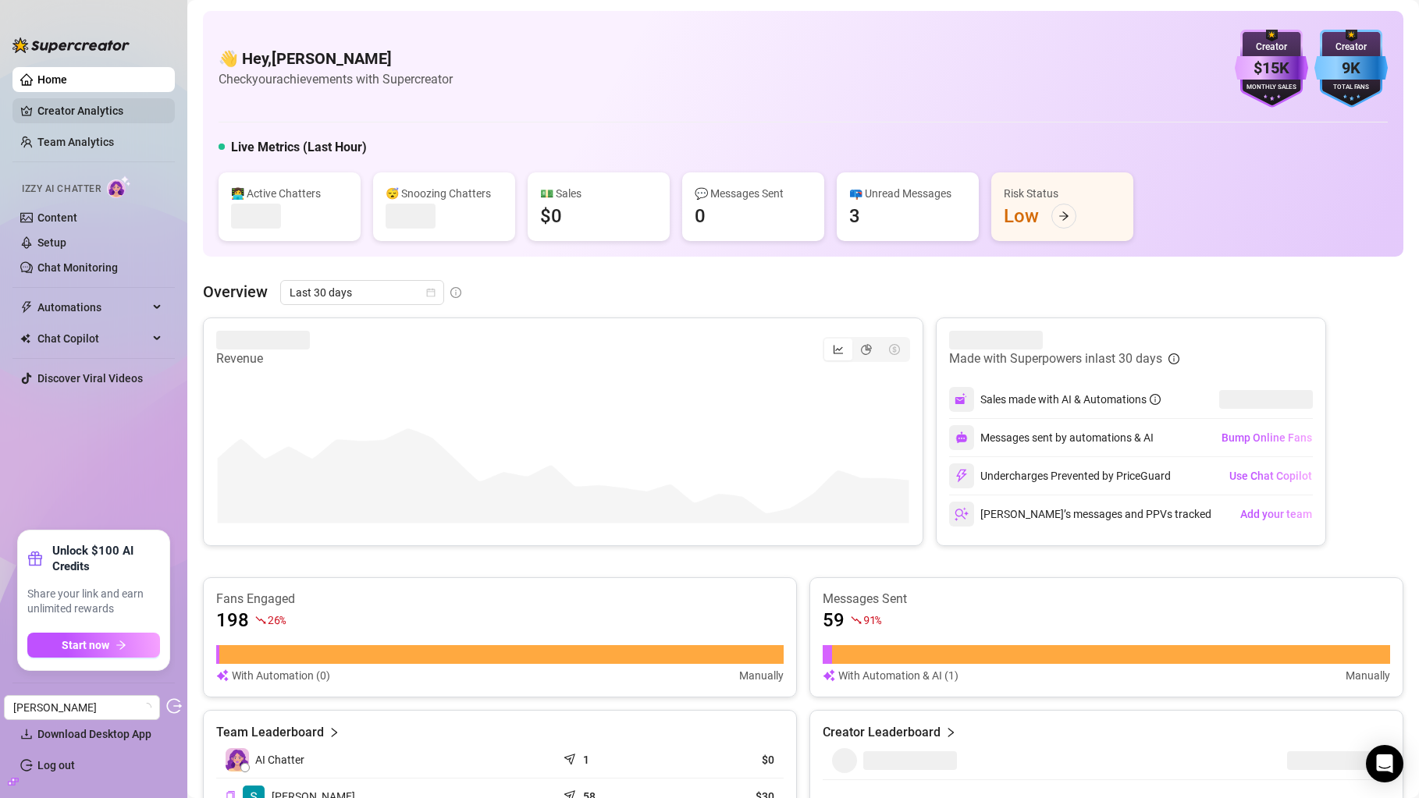
click at [146, 115] on link "Creator Analytics" at bounding box center [99, 110] width 125 height 25
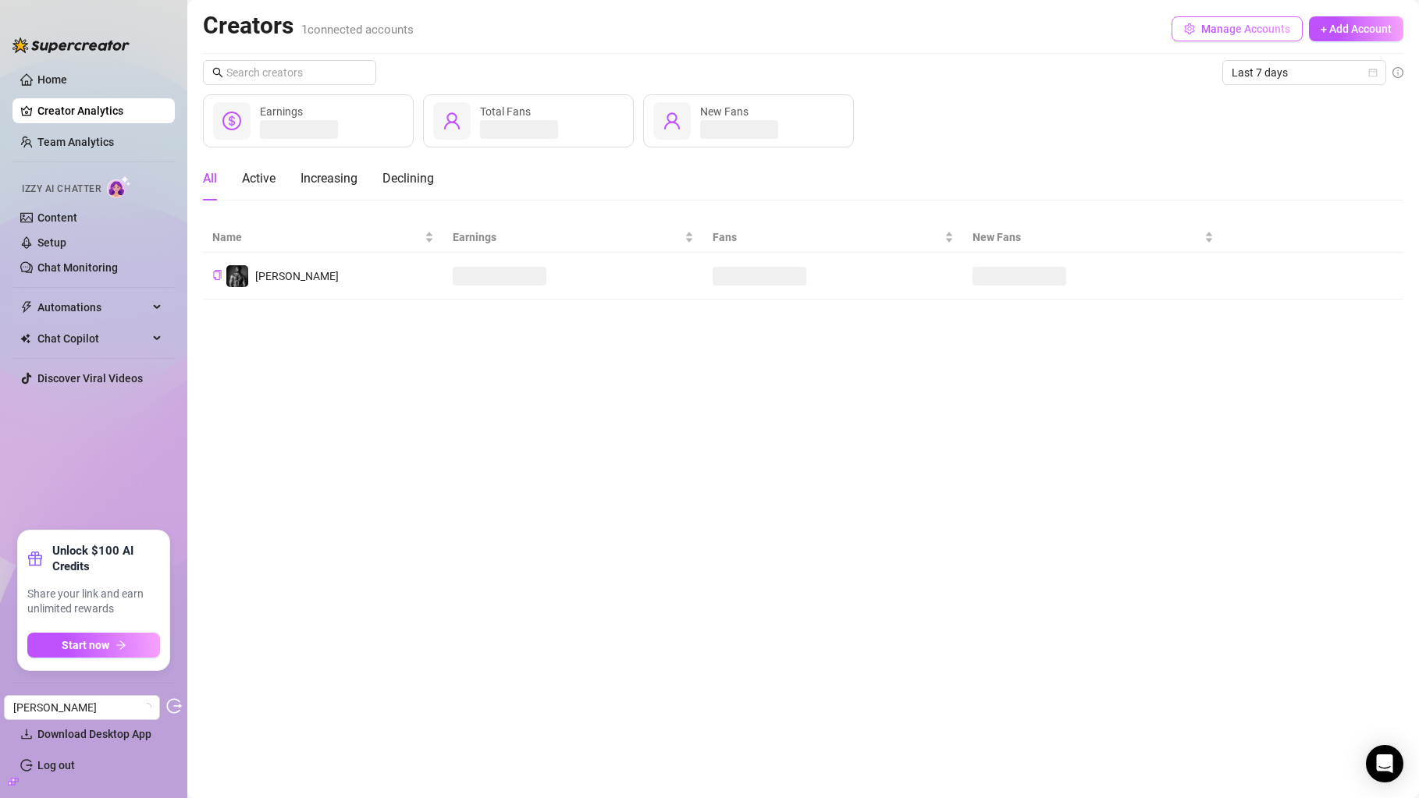
click at [1250, 19] on button "Manage Accounts" at bounding box center [1236, 28] width 131 height 25
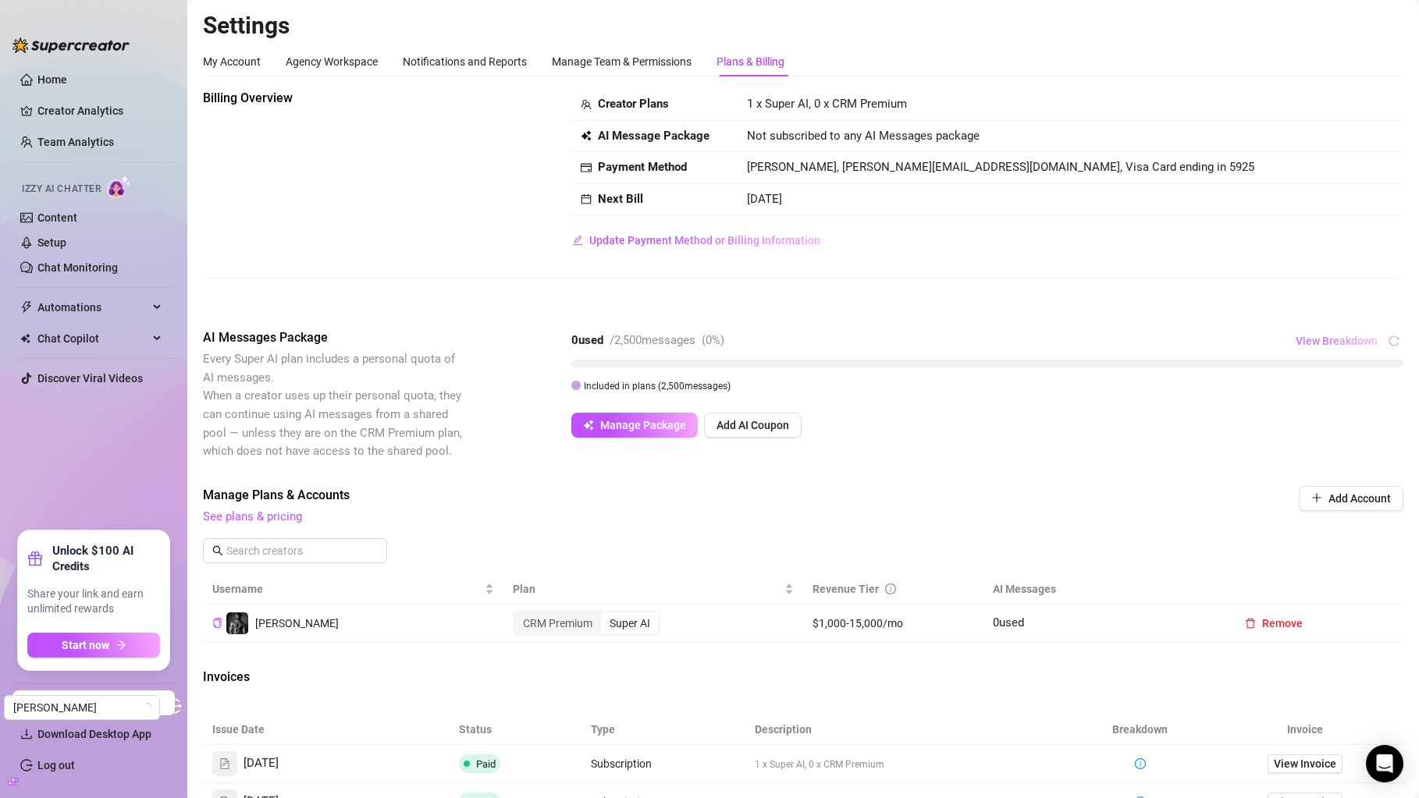
click at [1307, 341] on span "View Breakdown" at bounding box center [1336, 341] width 82 height 12
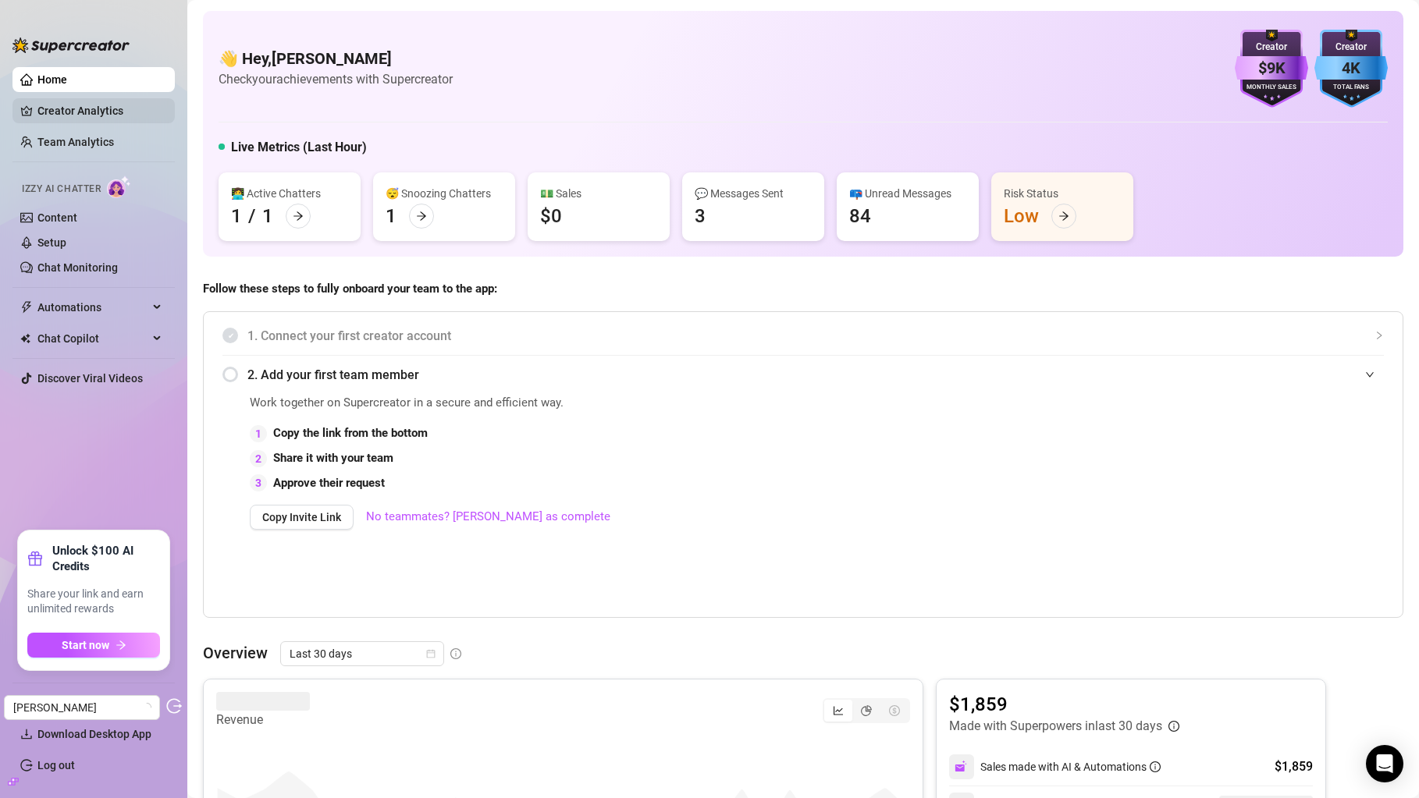
click at [128, 119] on link "Creator Analytics" at bounding box center [99, 110] width 125 height 25
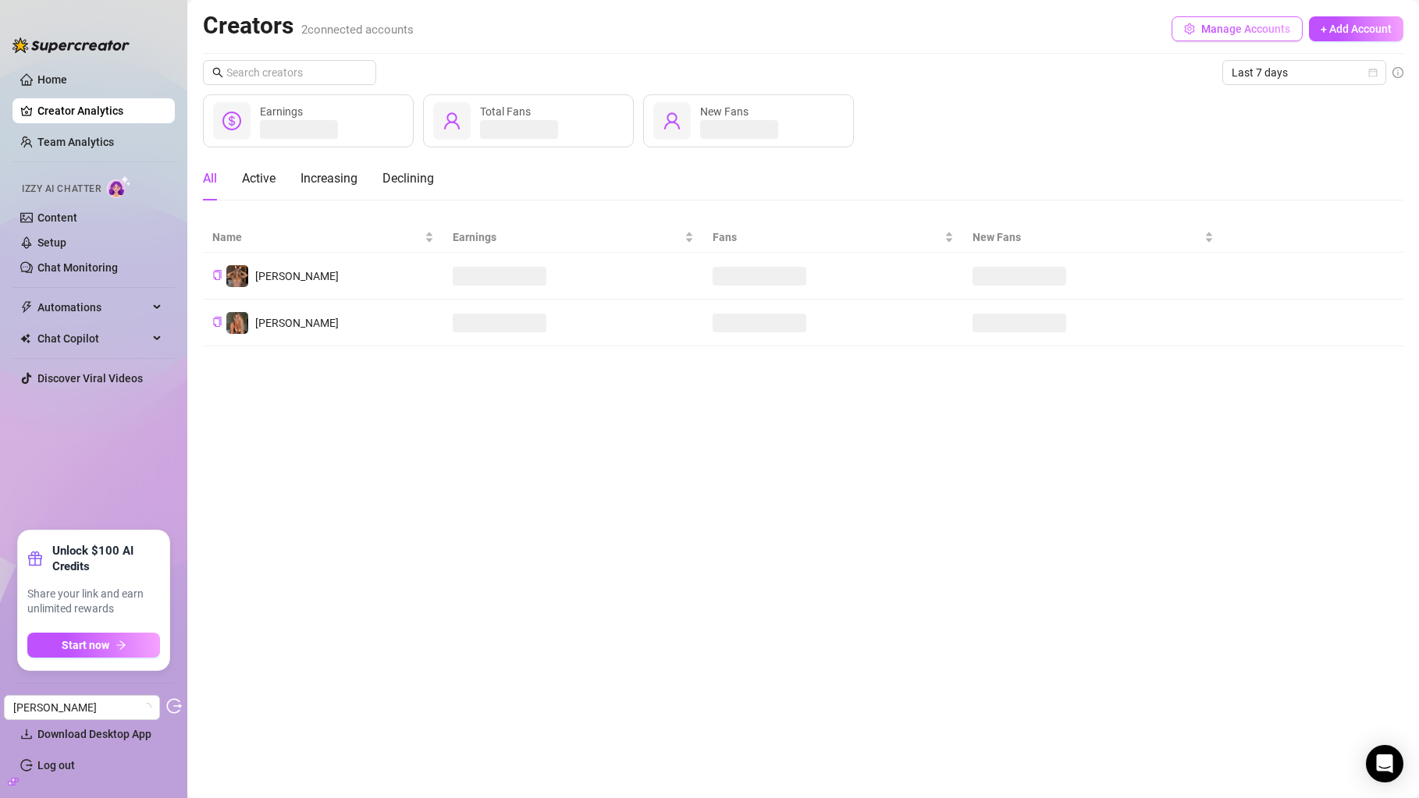
click at [1251, 29] on span "Manage Accounts" at bounding box center [1245, 29] width 89 height 12
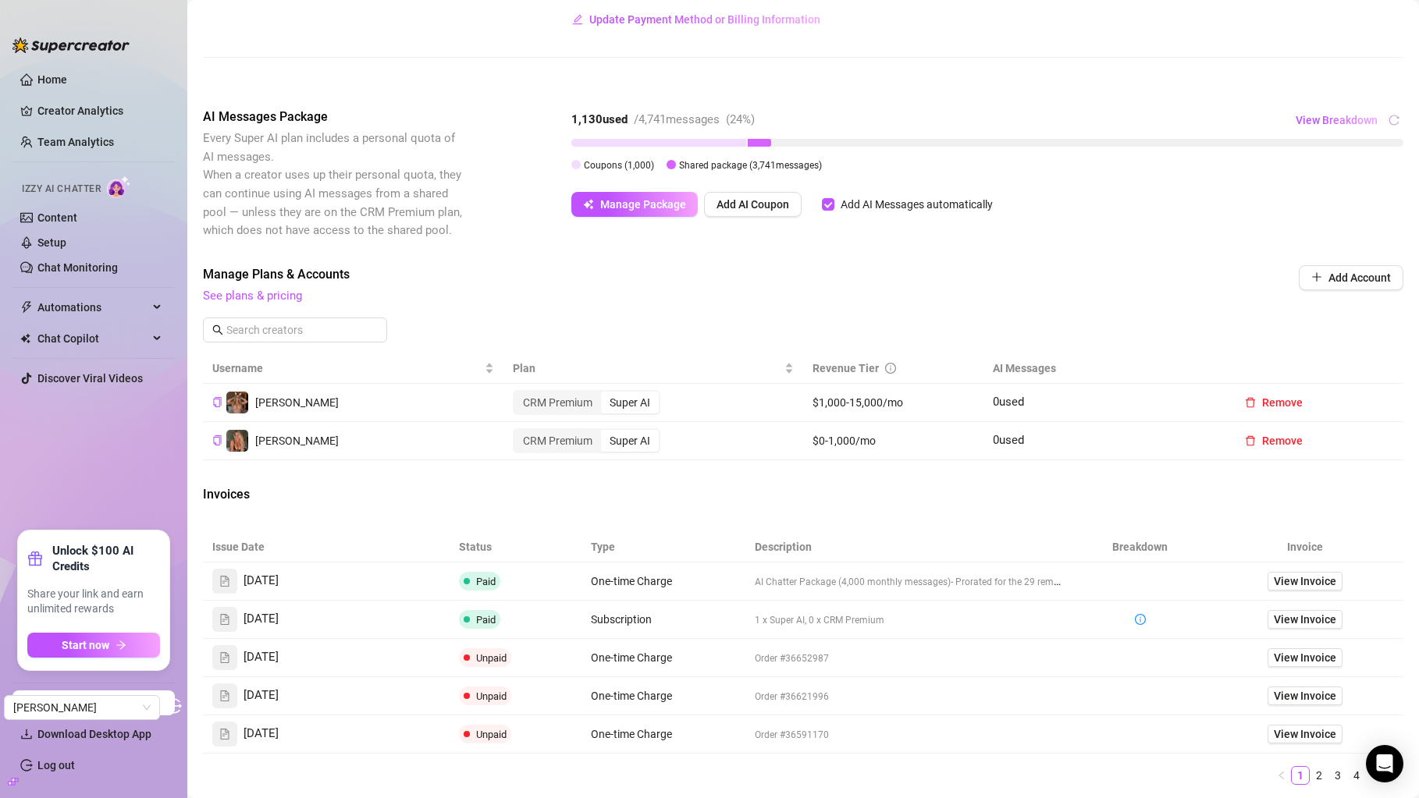
scroll to position [218, 0]
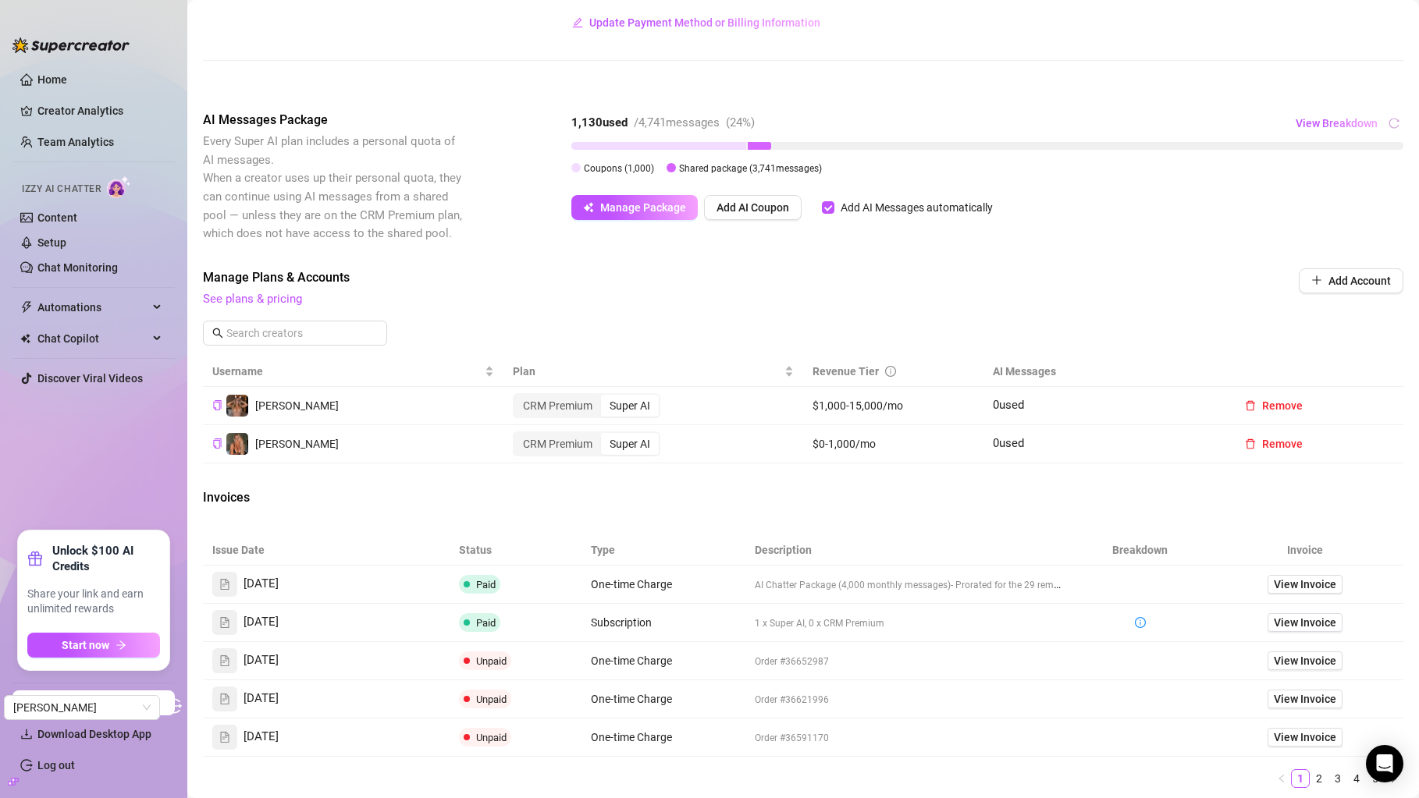
click at [1362, 111] on div "Billing Overview Creator Plans 2 x Super AI, 0 x CRM Premium AI Message Package…" at bounding box center [803, 376] width 1200 height 1011
click at [1362, 127] on span "View Breakdown" at bounding box center [1336, 123] width 82 height 12
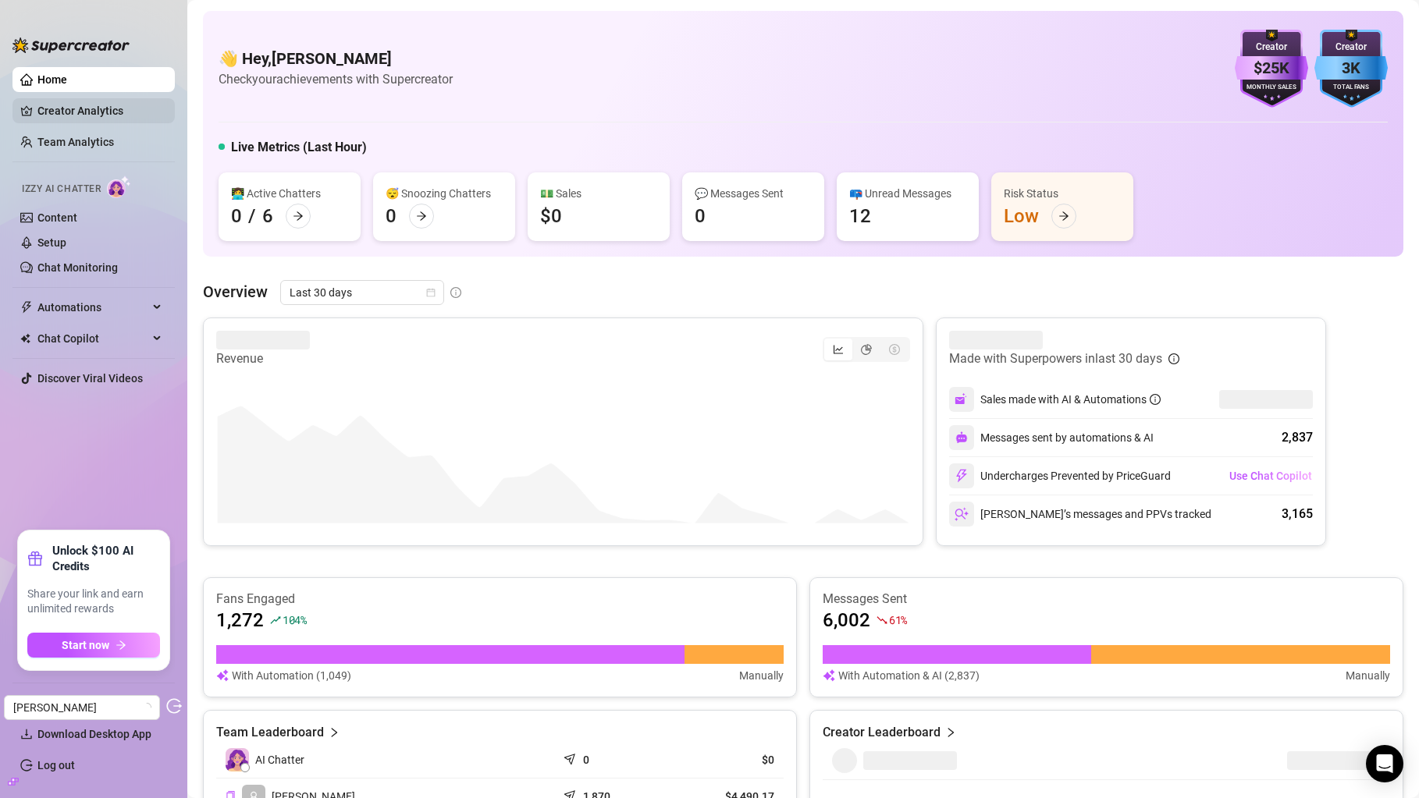
click at [140, 115] on link "Creator Analytics" at bounding box center [99, 110] width 125 height 25
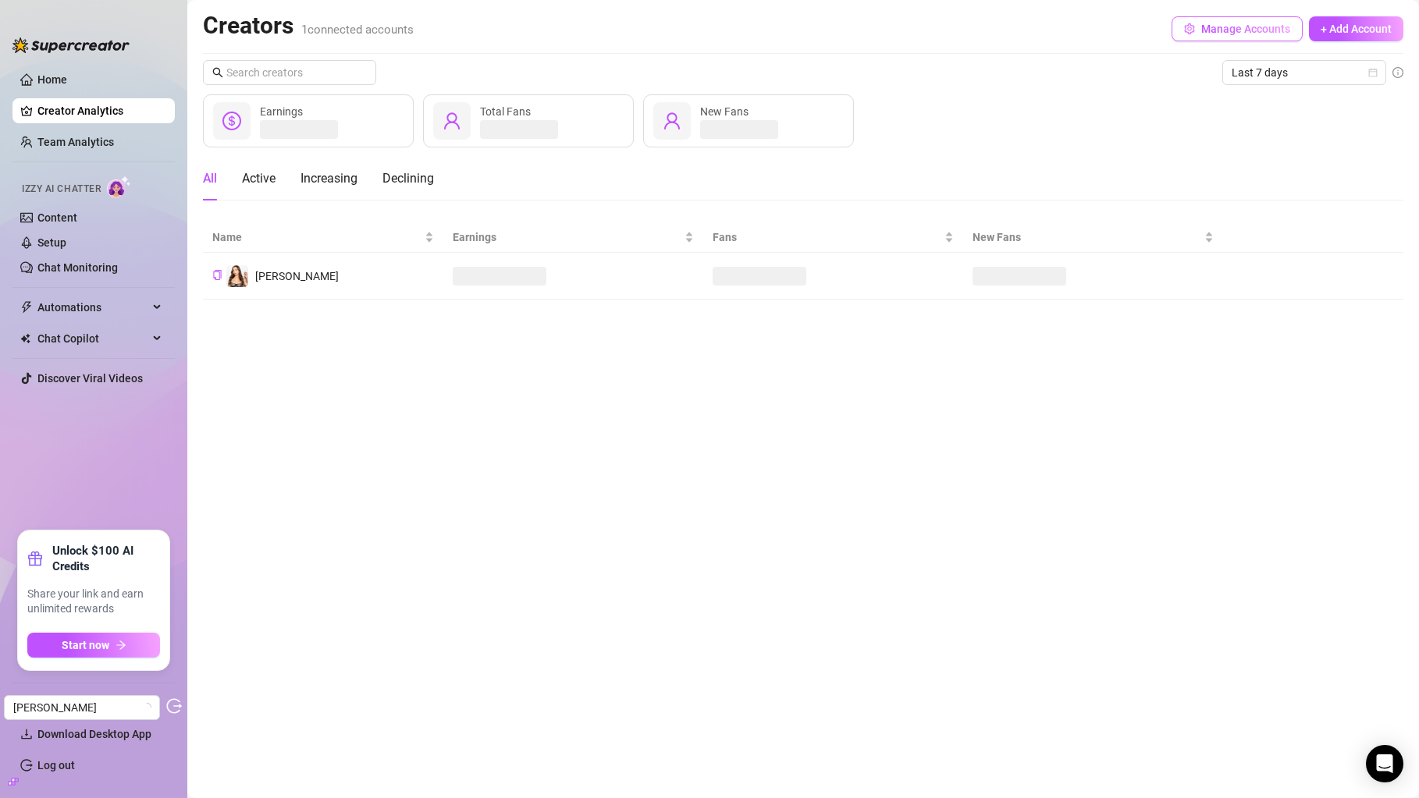
click at [1227, 29] on span "Manage Accounts" at bounding box center [1245, 29] width 89 height 12
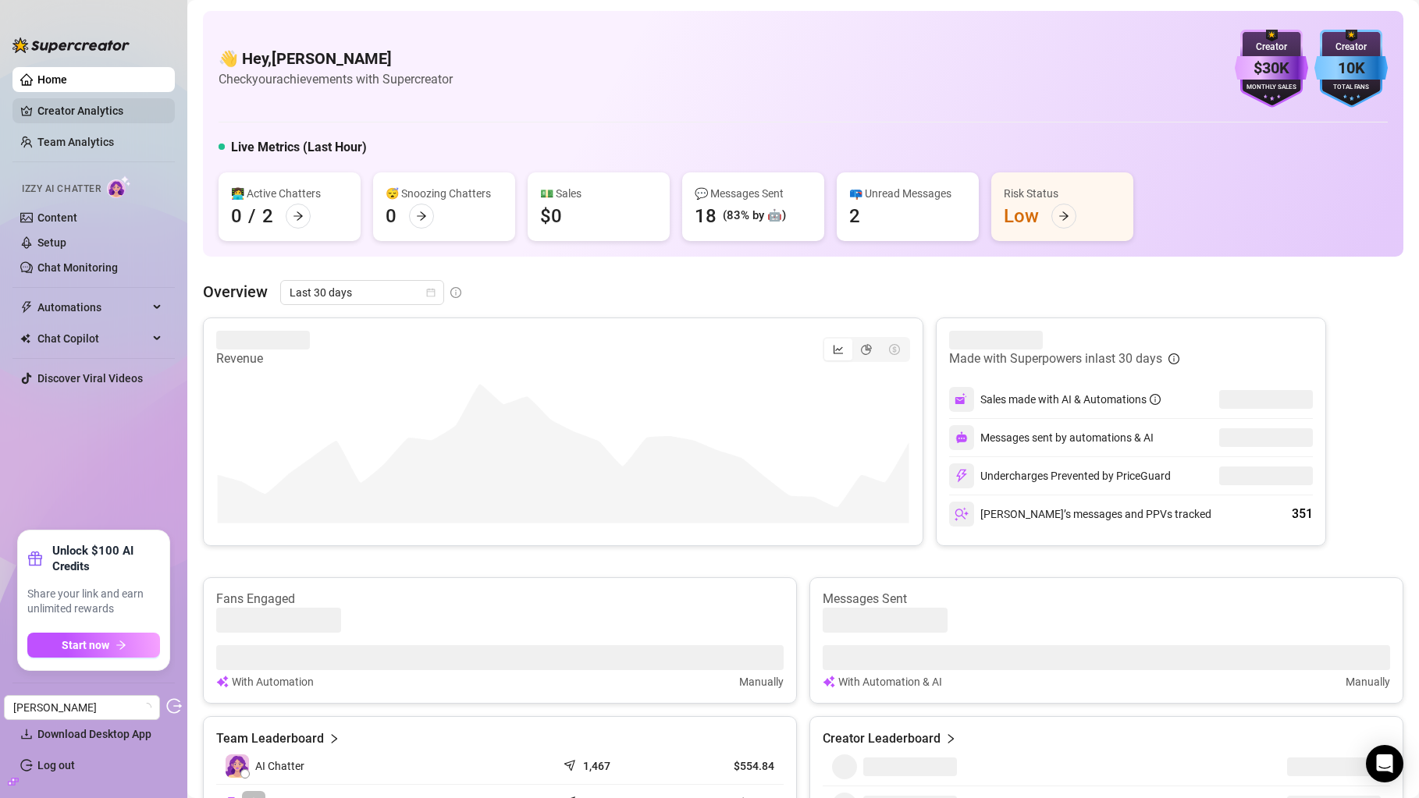
click at [131, 122] on link "Creator Analytics" at bounding box center [99, 110] width 125 height 25
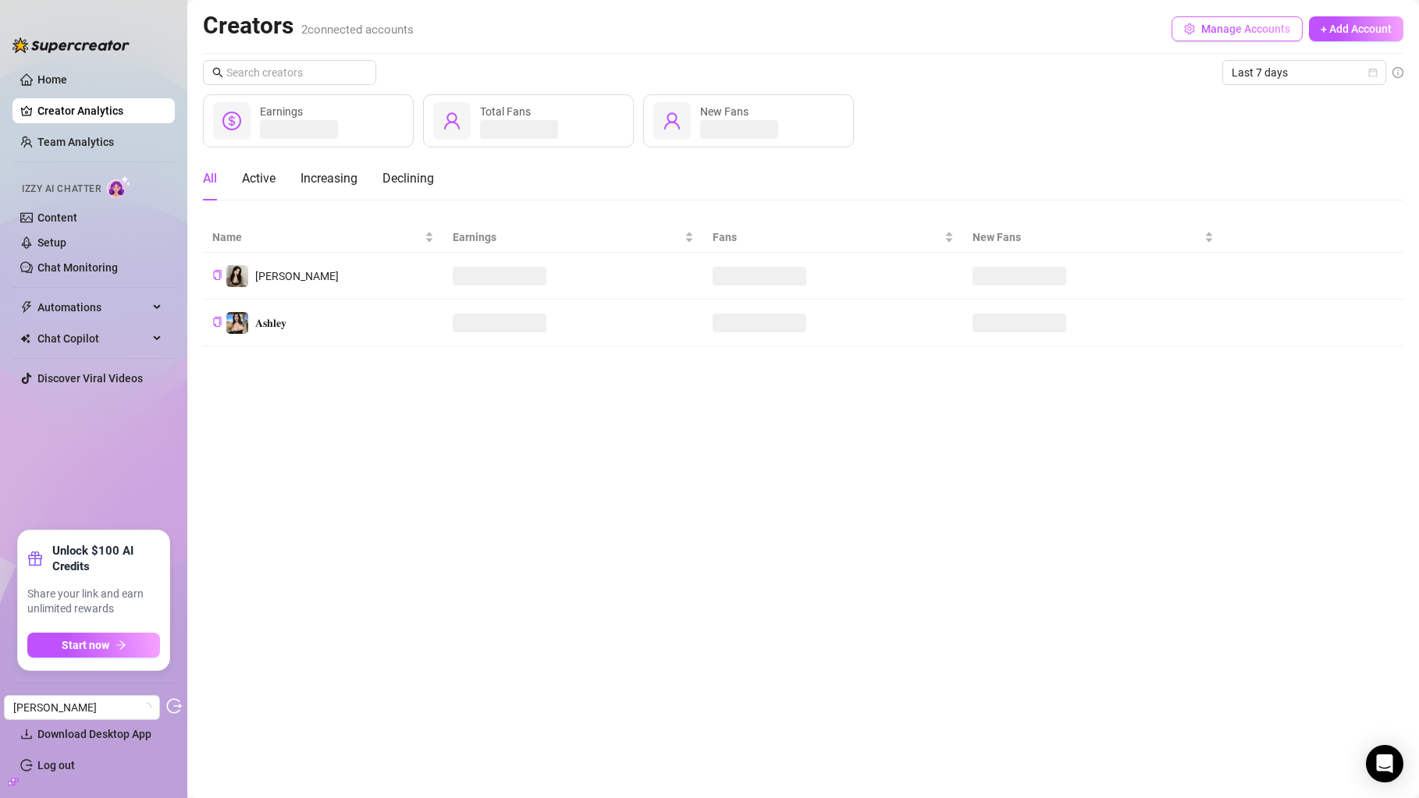
click at [1267, 32] on span "Manage Accounts" at bounding box center [1245, 29] width 89 height 12
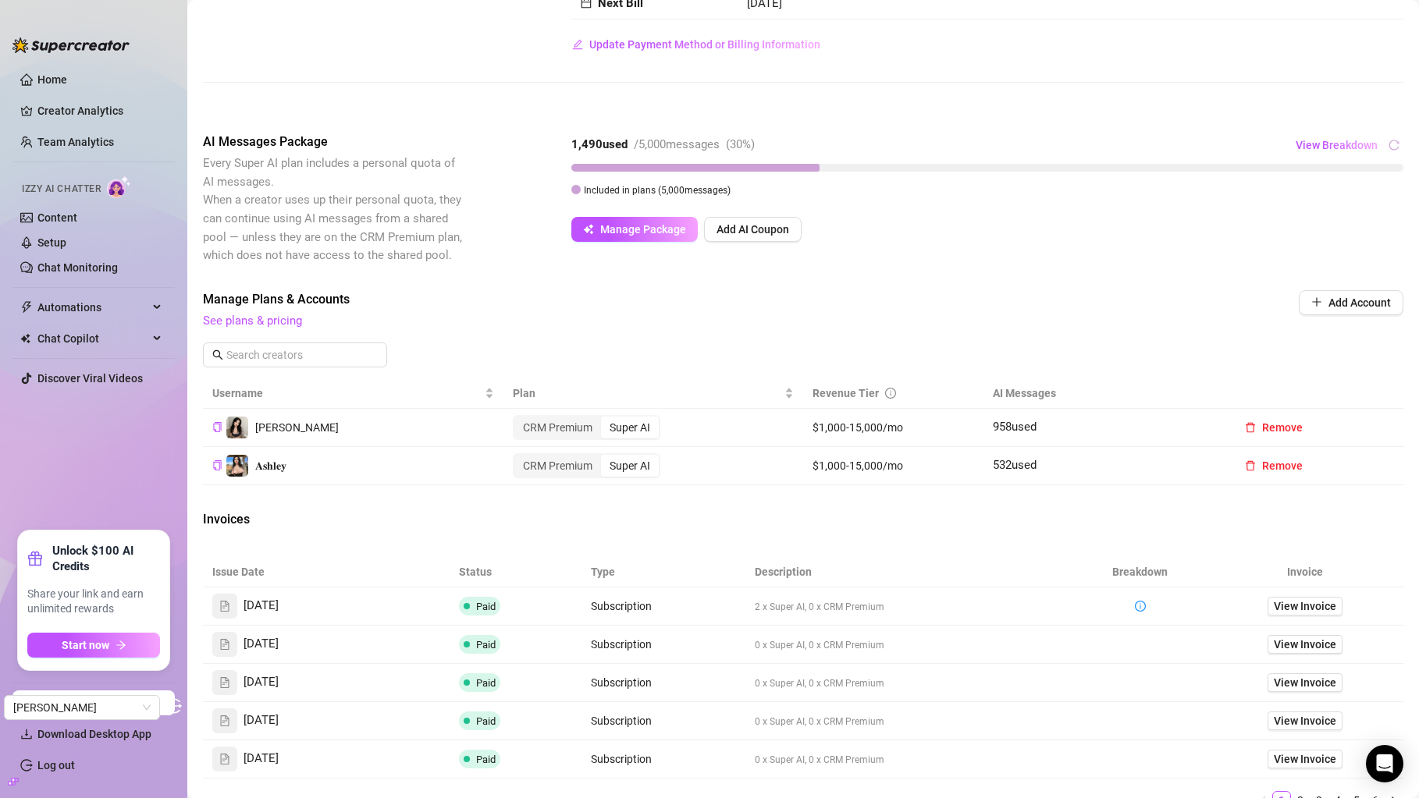
scroll to position [149, 0]
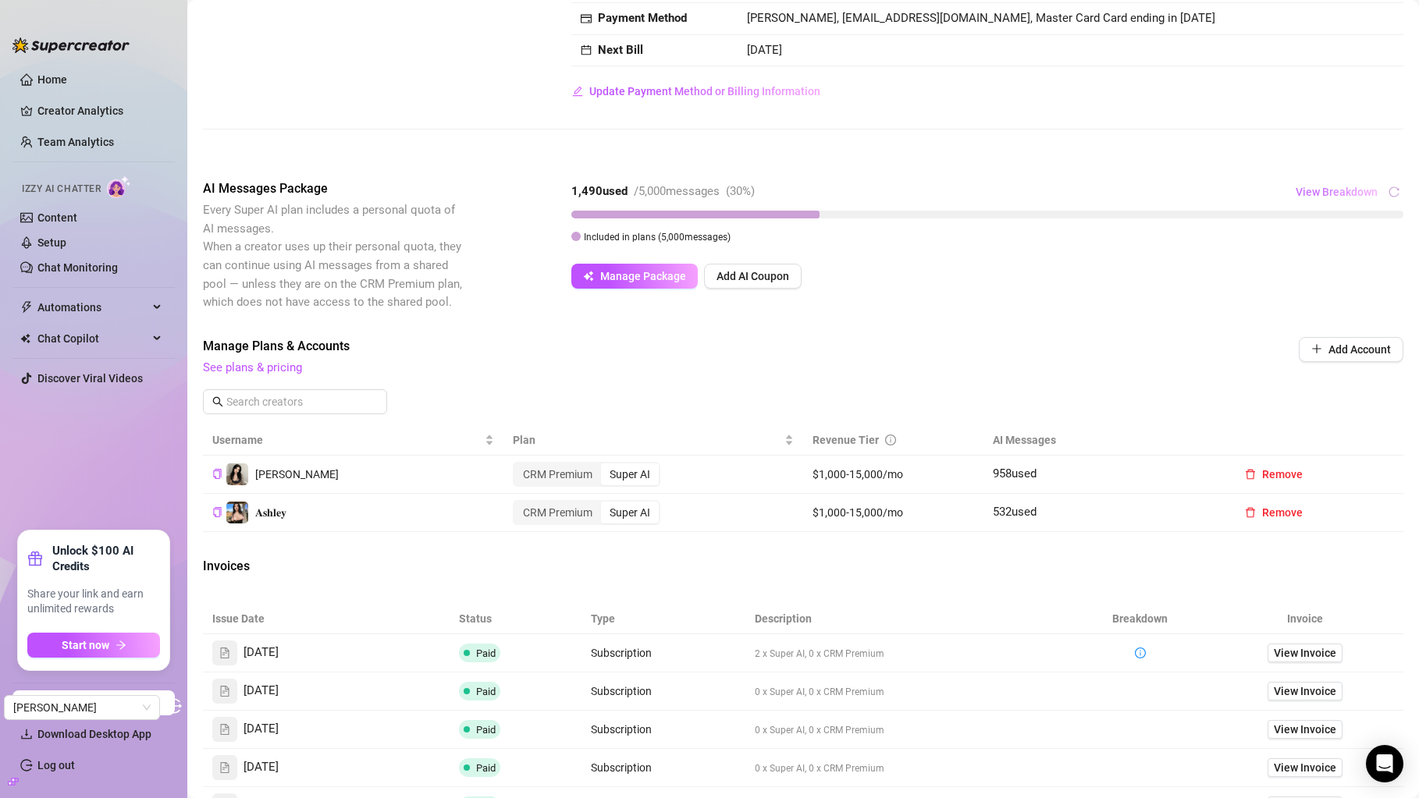
click at [1333, 185] on button "View Breakdown" at bounding box center [1336, 191] width 83 height 25
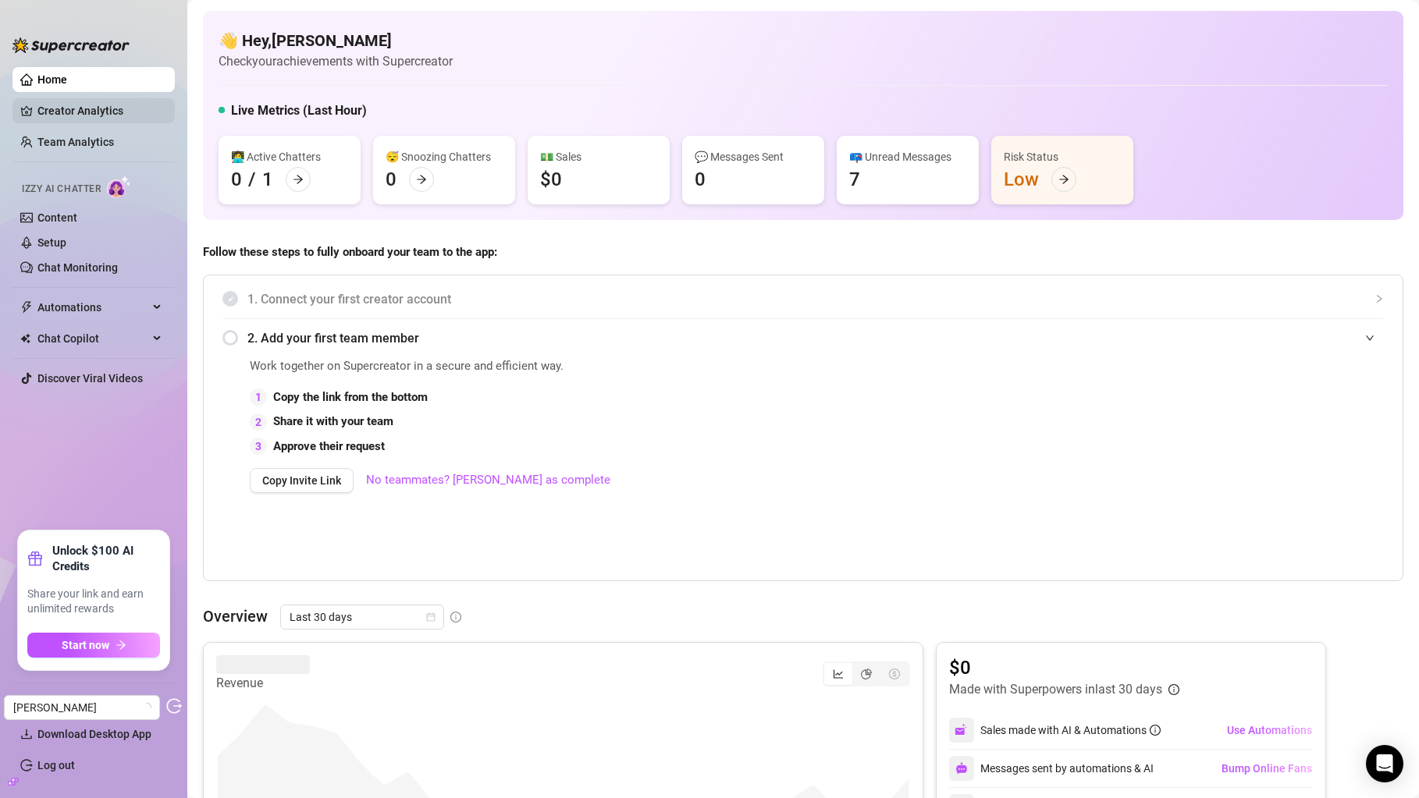
drag, startPoint x: 114, startPoint y: 119, endPoint x: 125, endPoint y: 119, distance: 11.0
click at [114, 119] on link "Creator Analytics" at bounding box center [99, 110] width 125 height 25
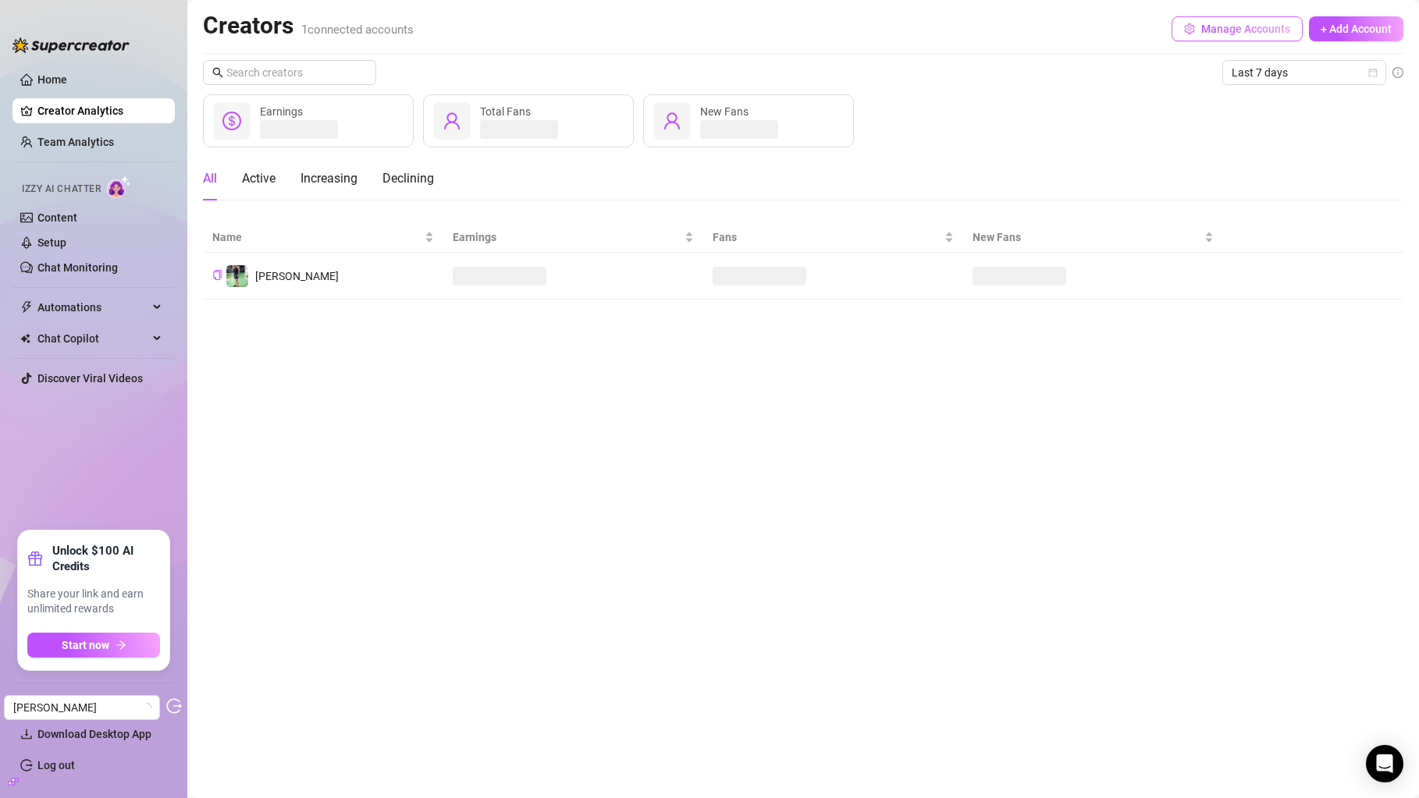
click at [1218, 21] on button "Manage Accounts" at bounding box center [1236, 28] width 131 height 25
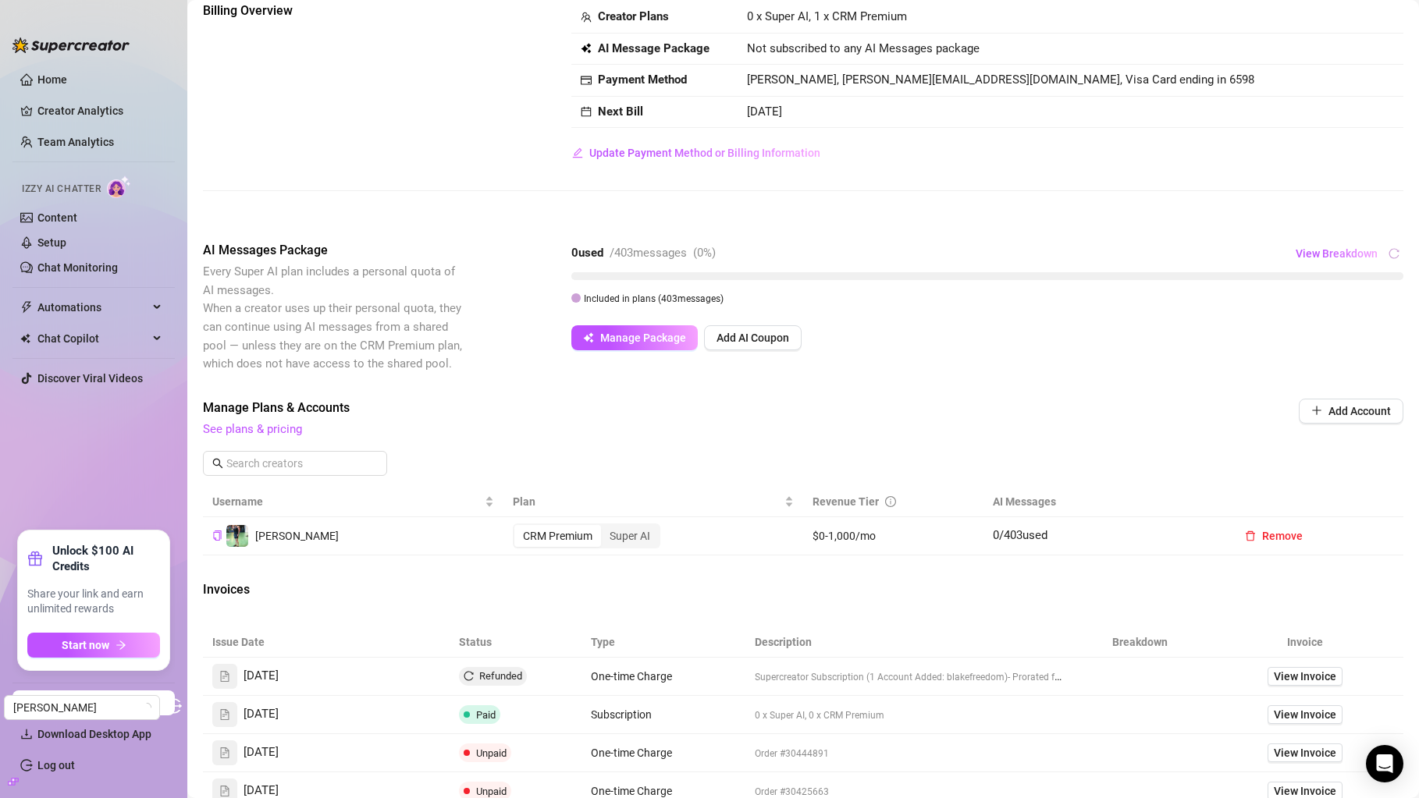
scroll to position [111, 0]
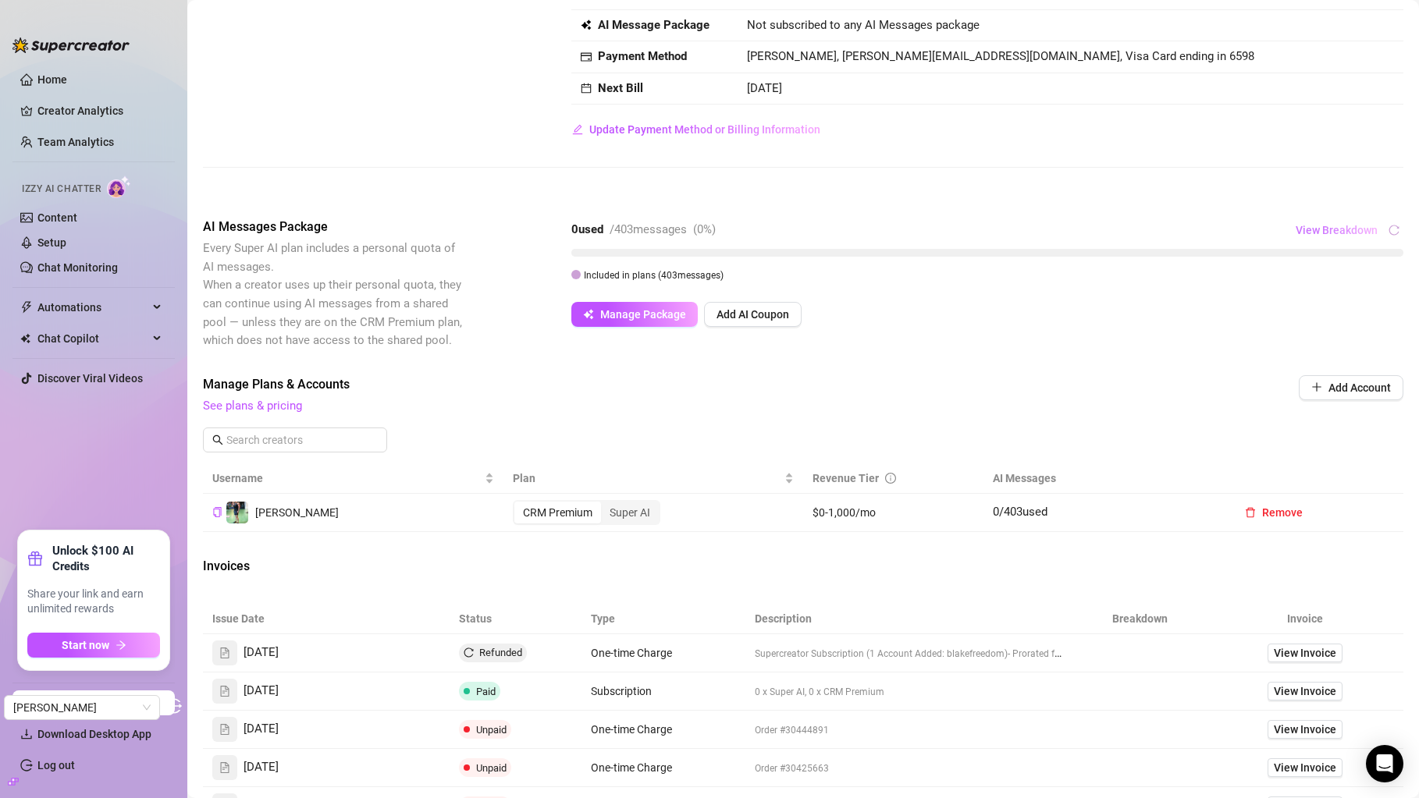
click at [1323, 233] on span "View Breakdown" at bounding box center [1336, 230] width 82 height 12
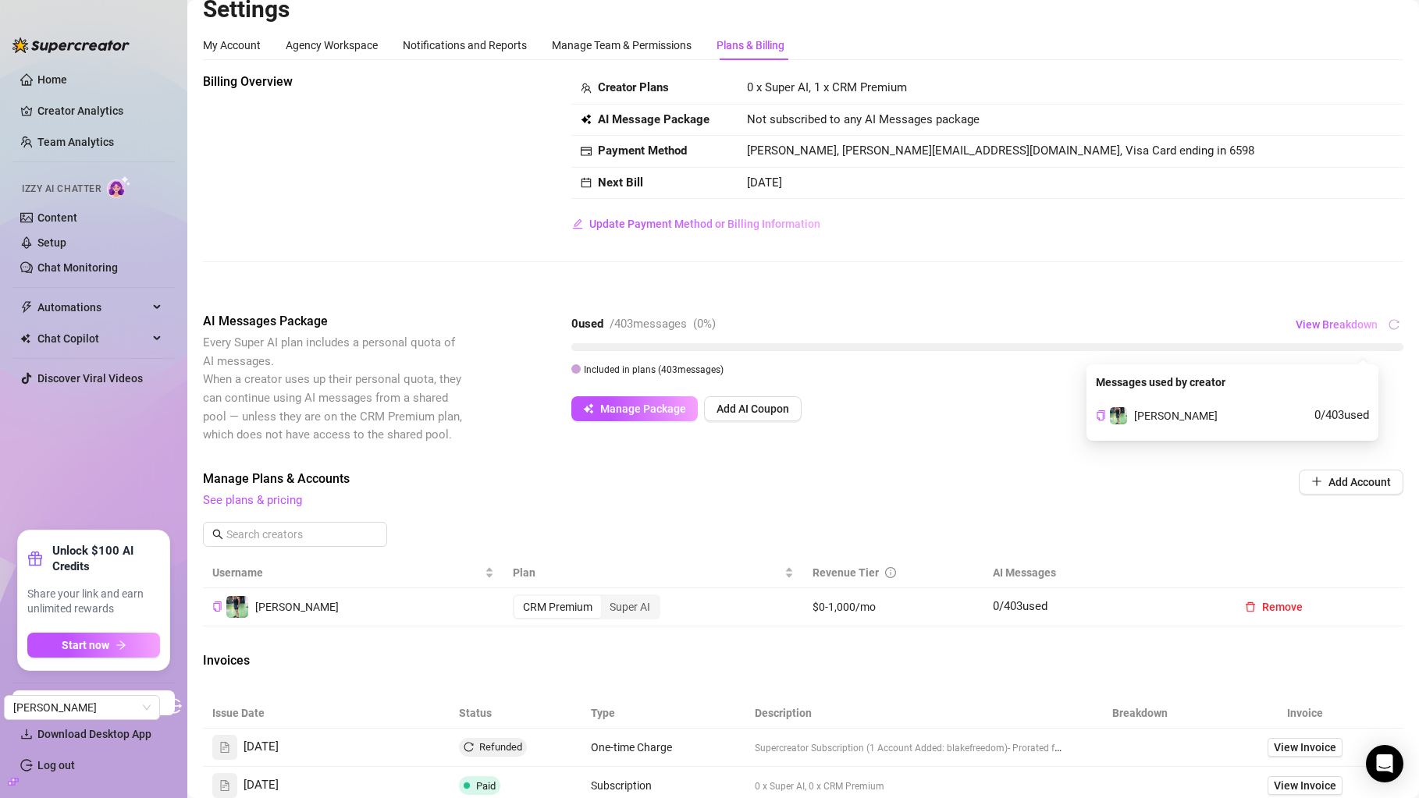
scroll to position [0, 0]
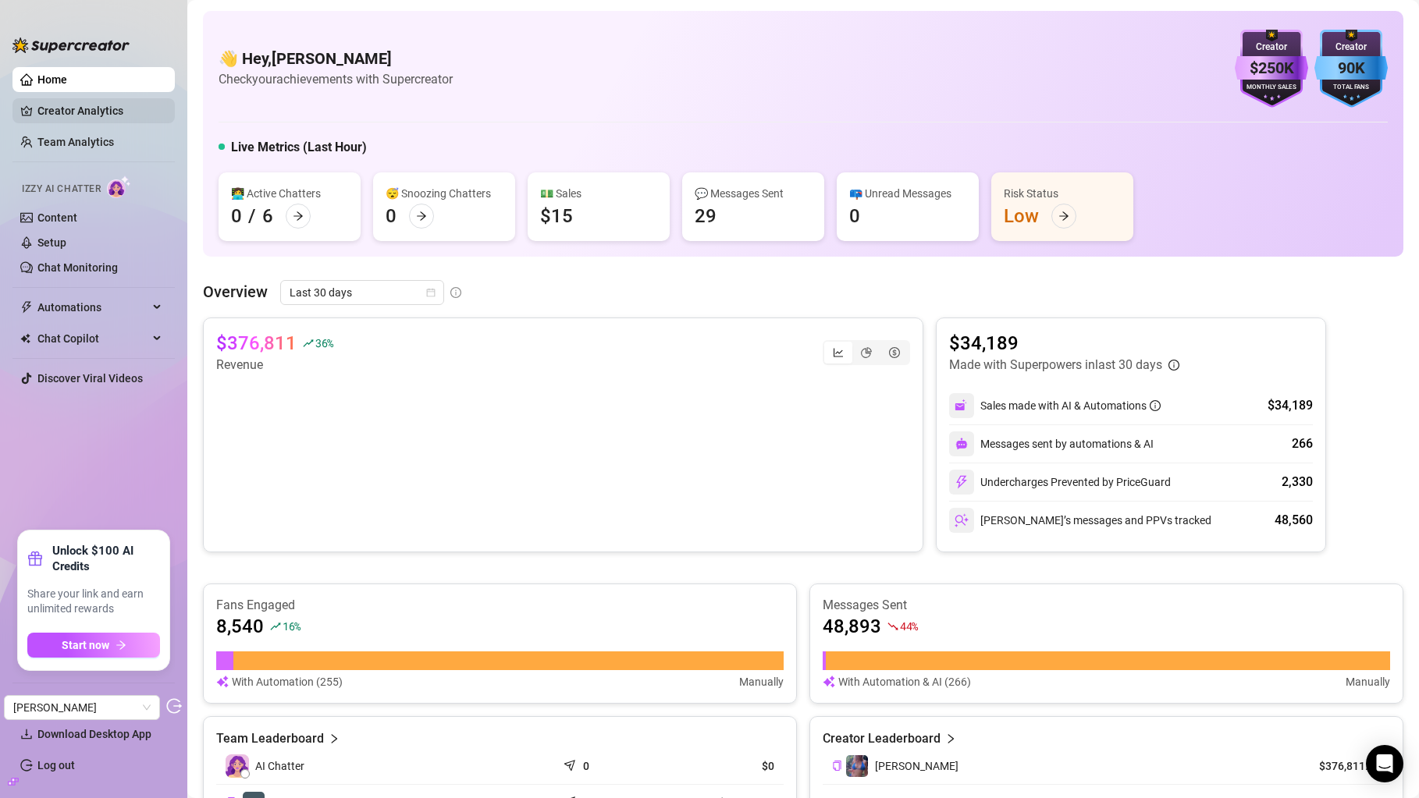
click at [112, 108] on link "Creator Analytics" at bounding box center [99, 110] width 125 height 25
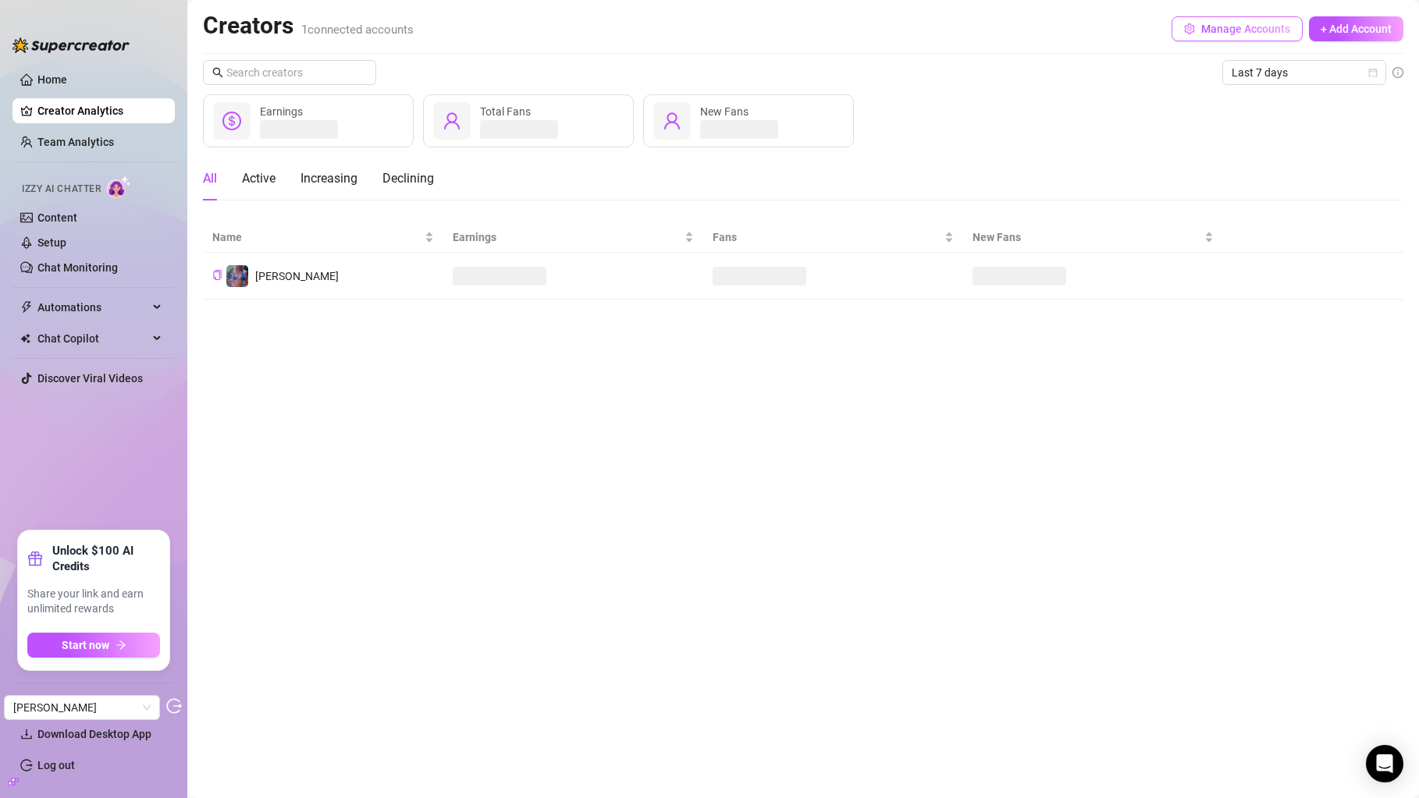
click at [1226, 34] on span "Manage Accounts" at bounding box center [1245, 29] width 89 height 12
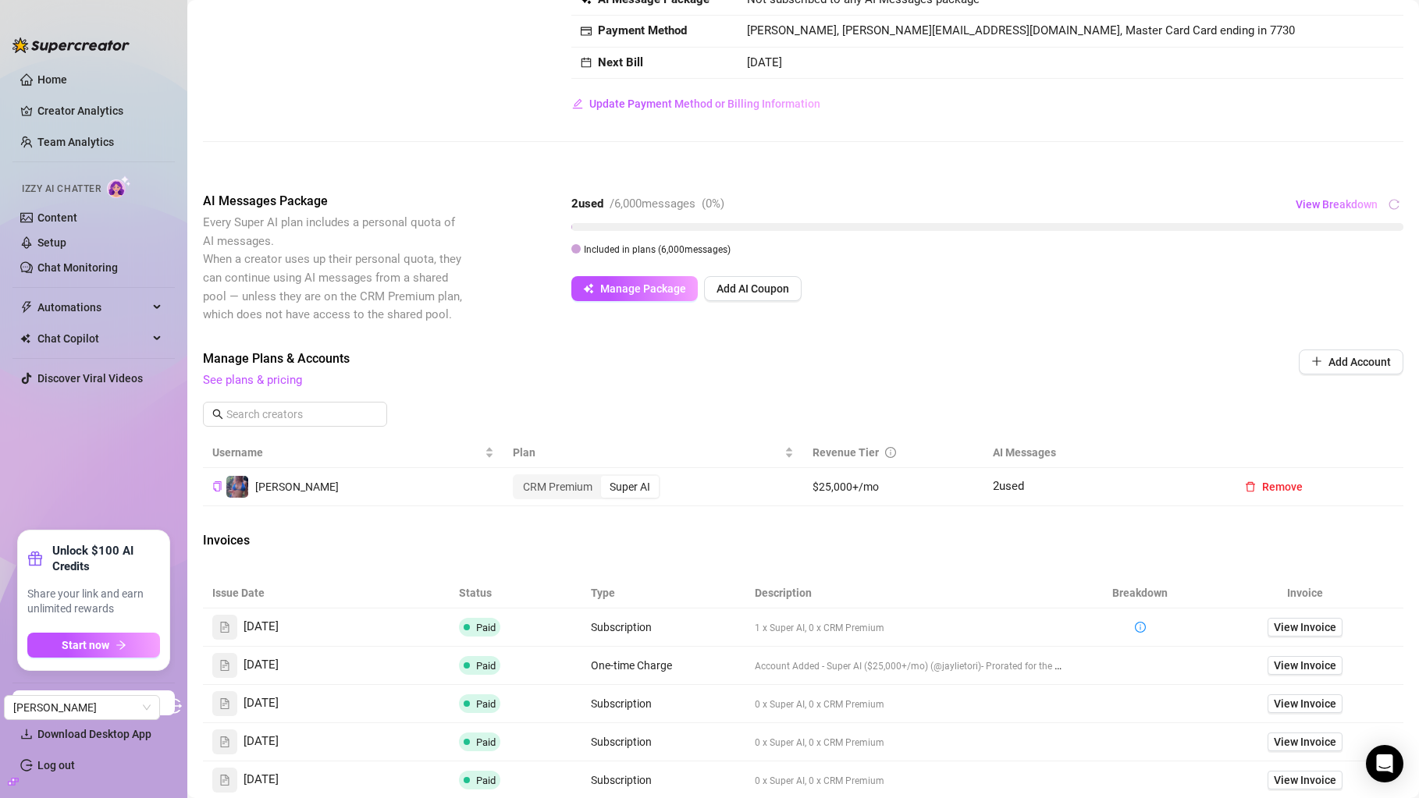
scroll to position [123, 0]
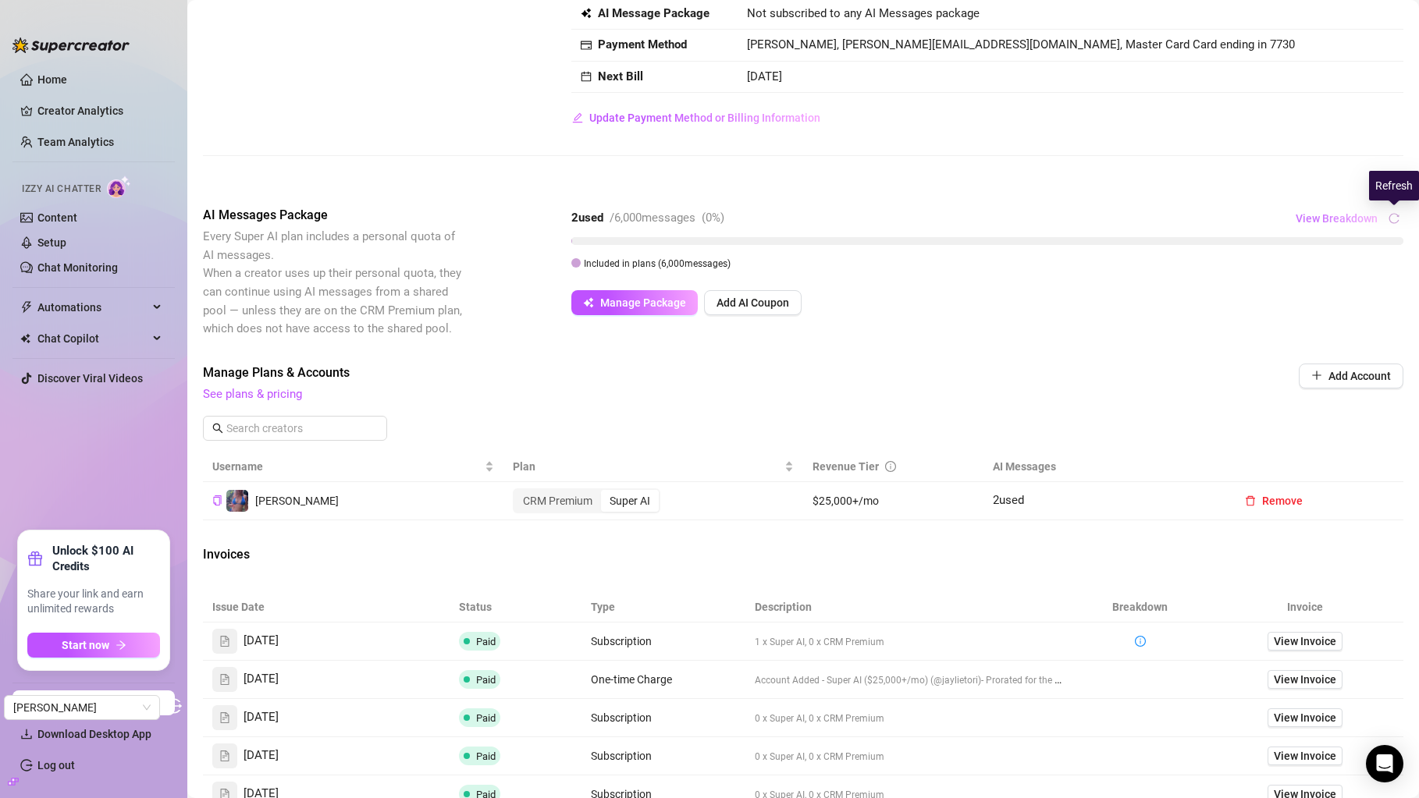
click at [1350, 222] on span "View Breakdown" at bounding box center [1336, 218] width 82 height 12
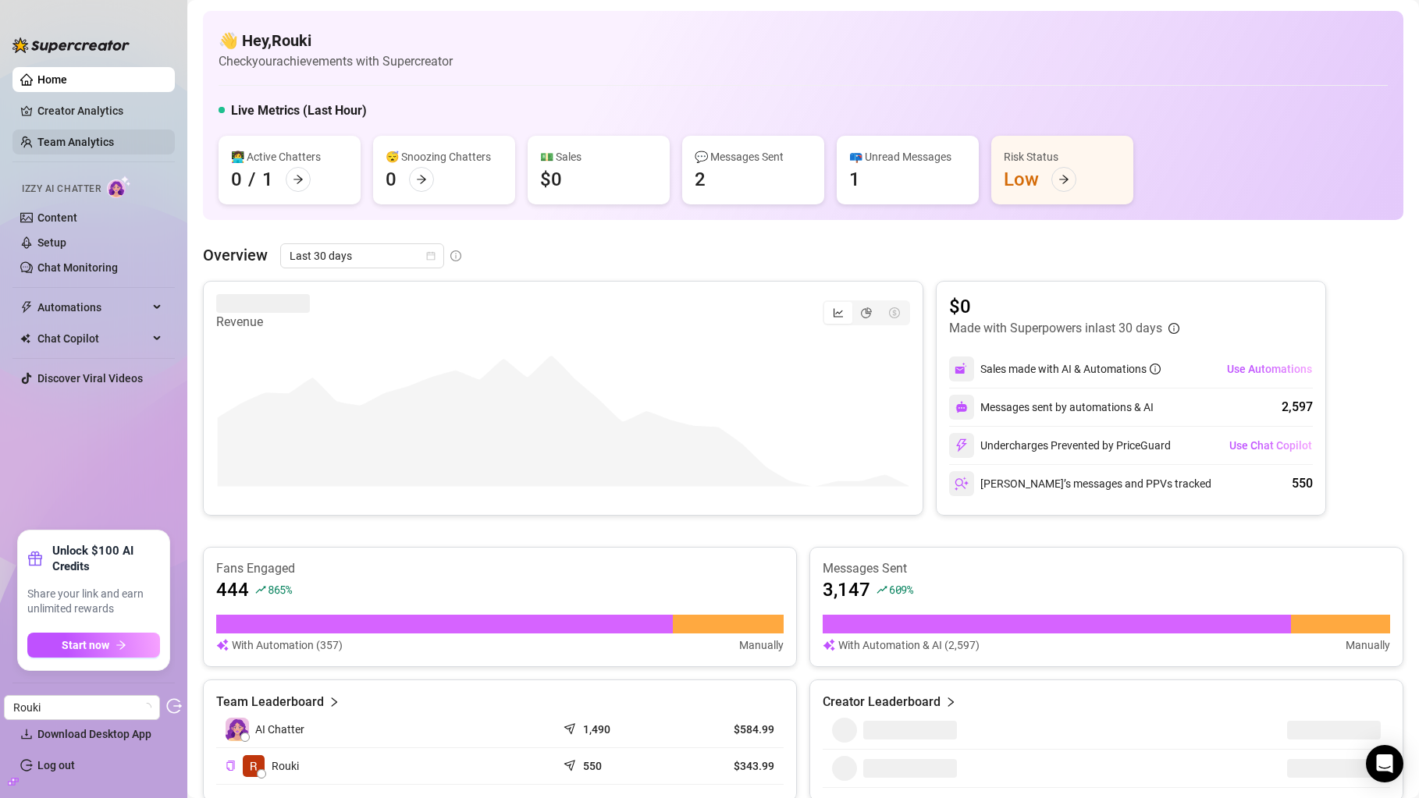
click at [114, 136] on link "Team Analytics" at bounding box center [75, 142] width 76 height 12
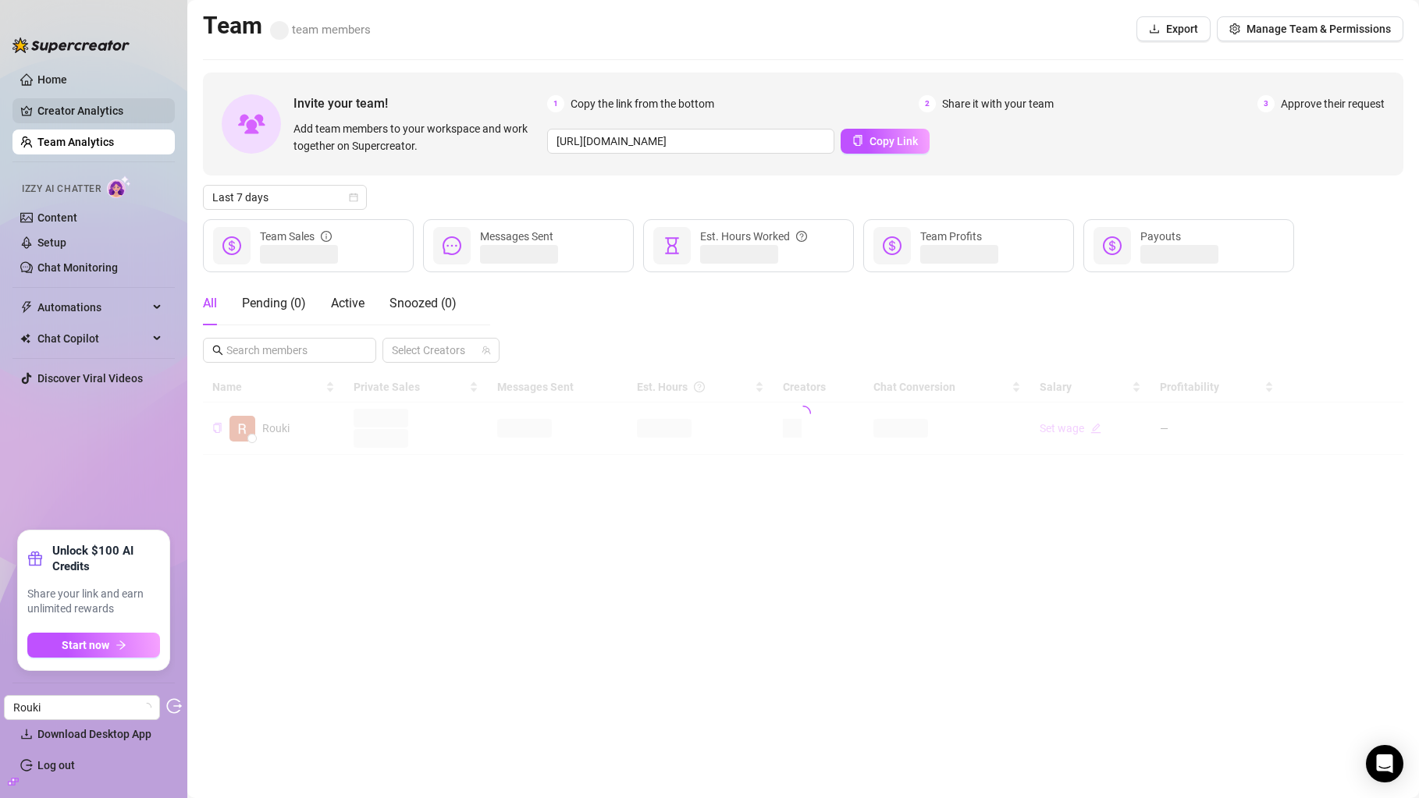
click at [136, 110] on link "Creator Analytics" at bounding box center [99, 110] width 125 height 25
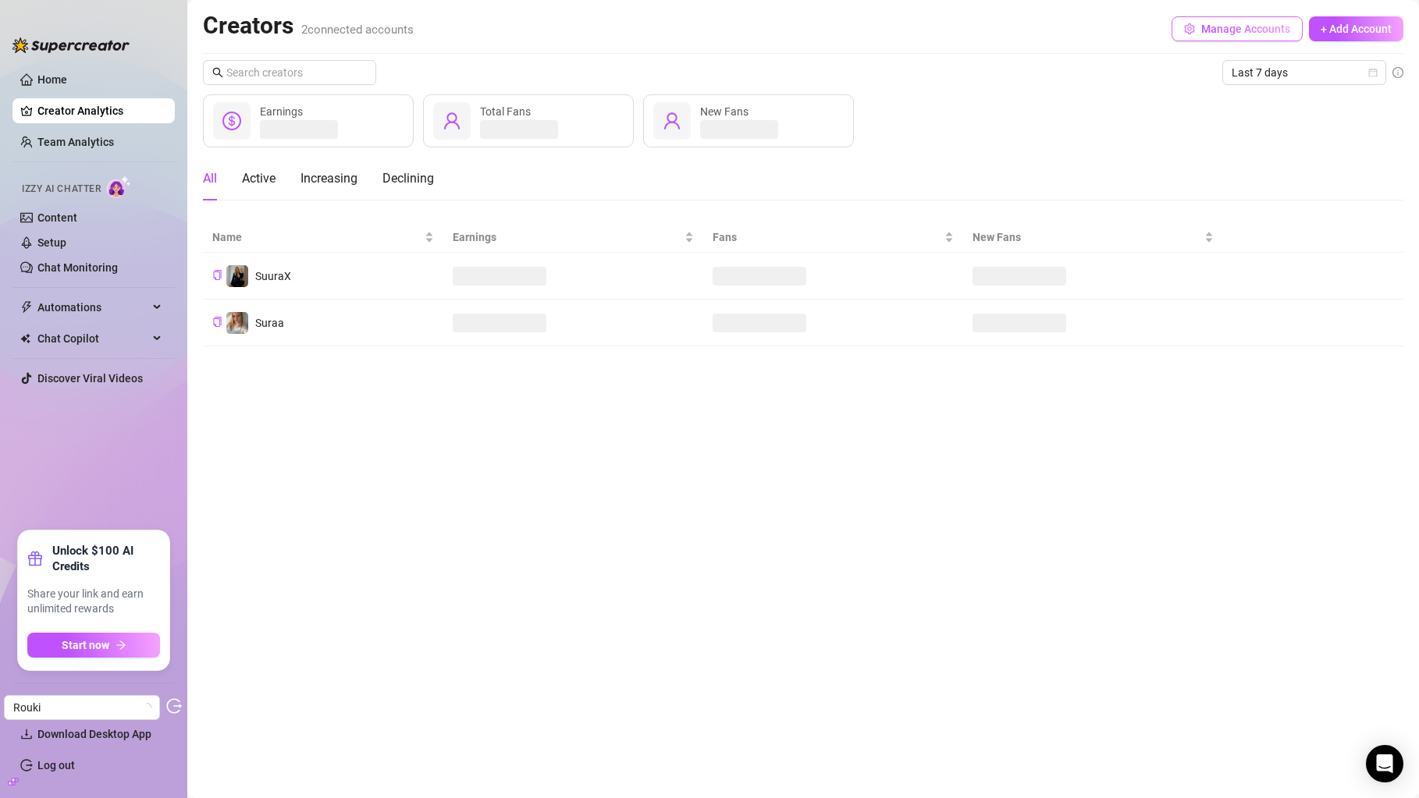
click at [1206, 25] on span "Manage Accounts" at bounding box center [1245, 29] width 89 height 12
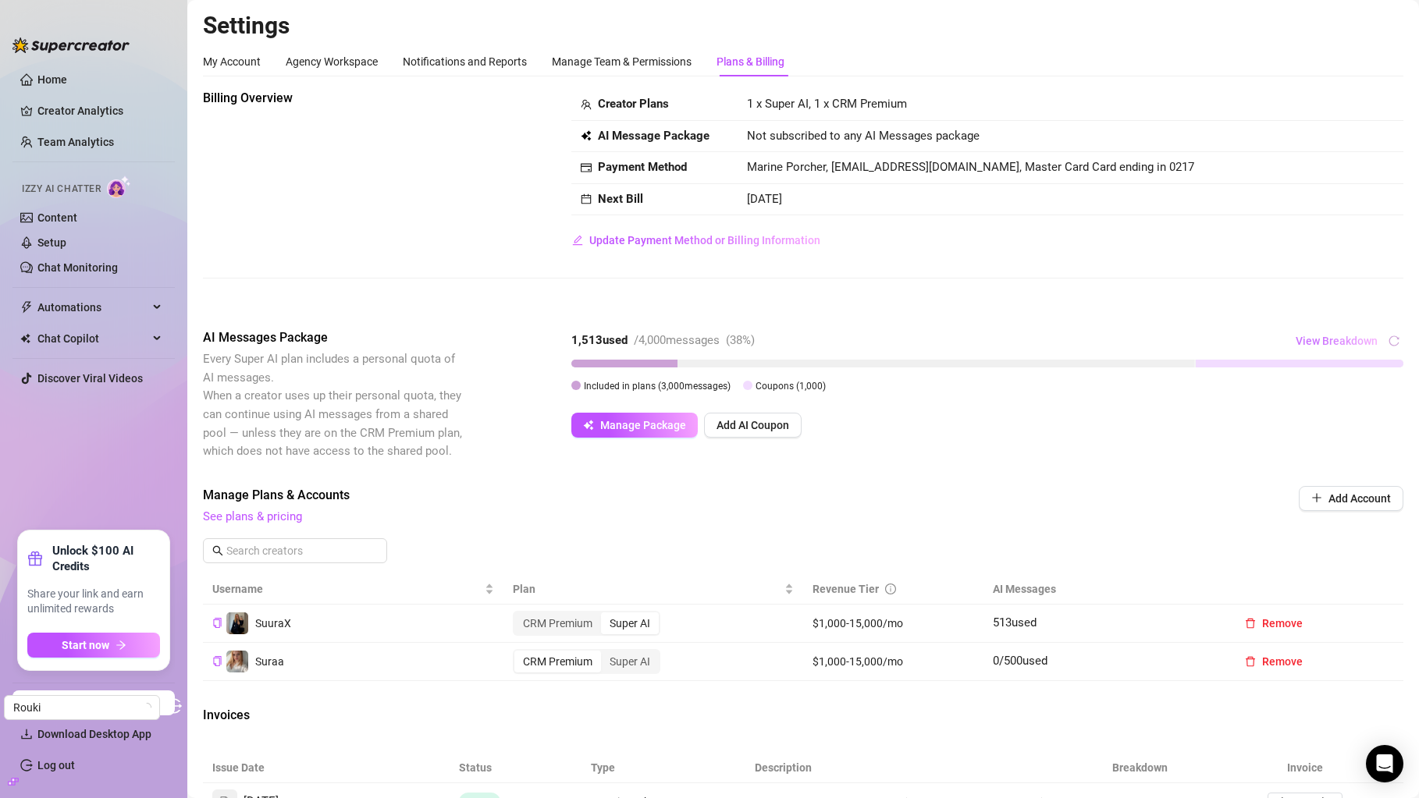
click at [1371, 337] on span "View Breakdown" at bounding box center [1336, 341] width 82 height 12
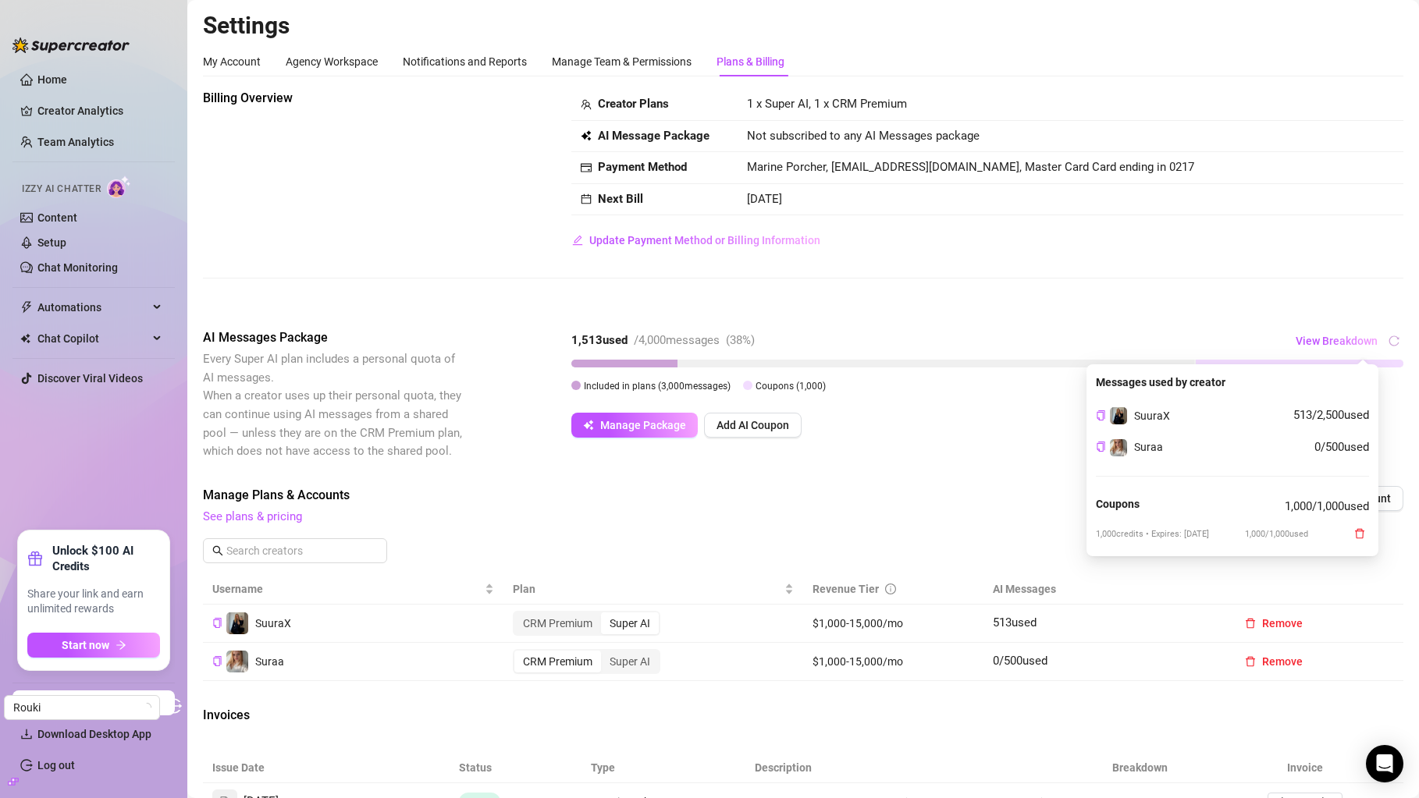
click at [986, 460] on div "AI Messages Package Every Super AI plan includes a personal quota of AI message…" at bounding box center [803, 395] width 1200 height 132
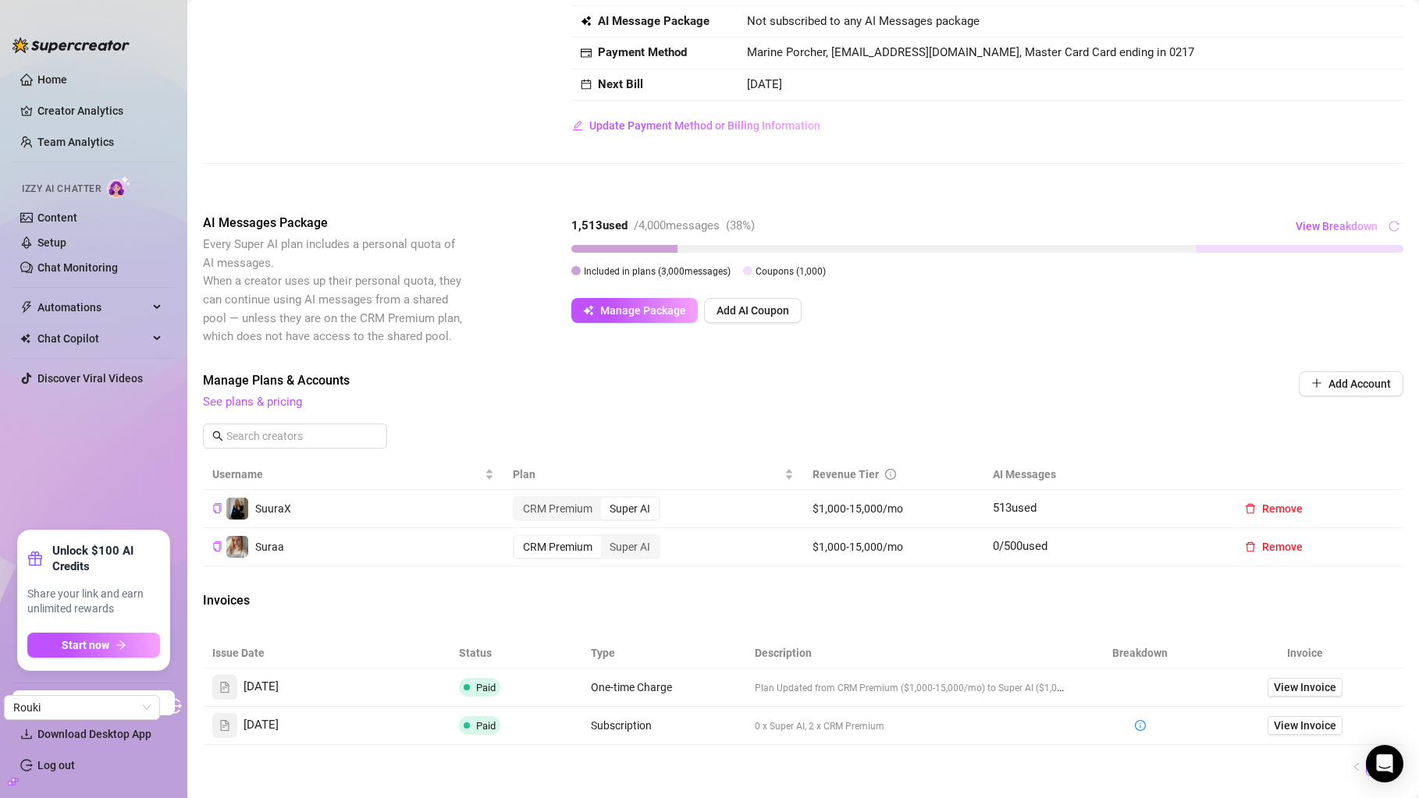
scroll to position [239, 0]
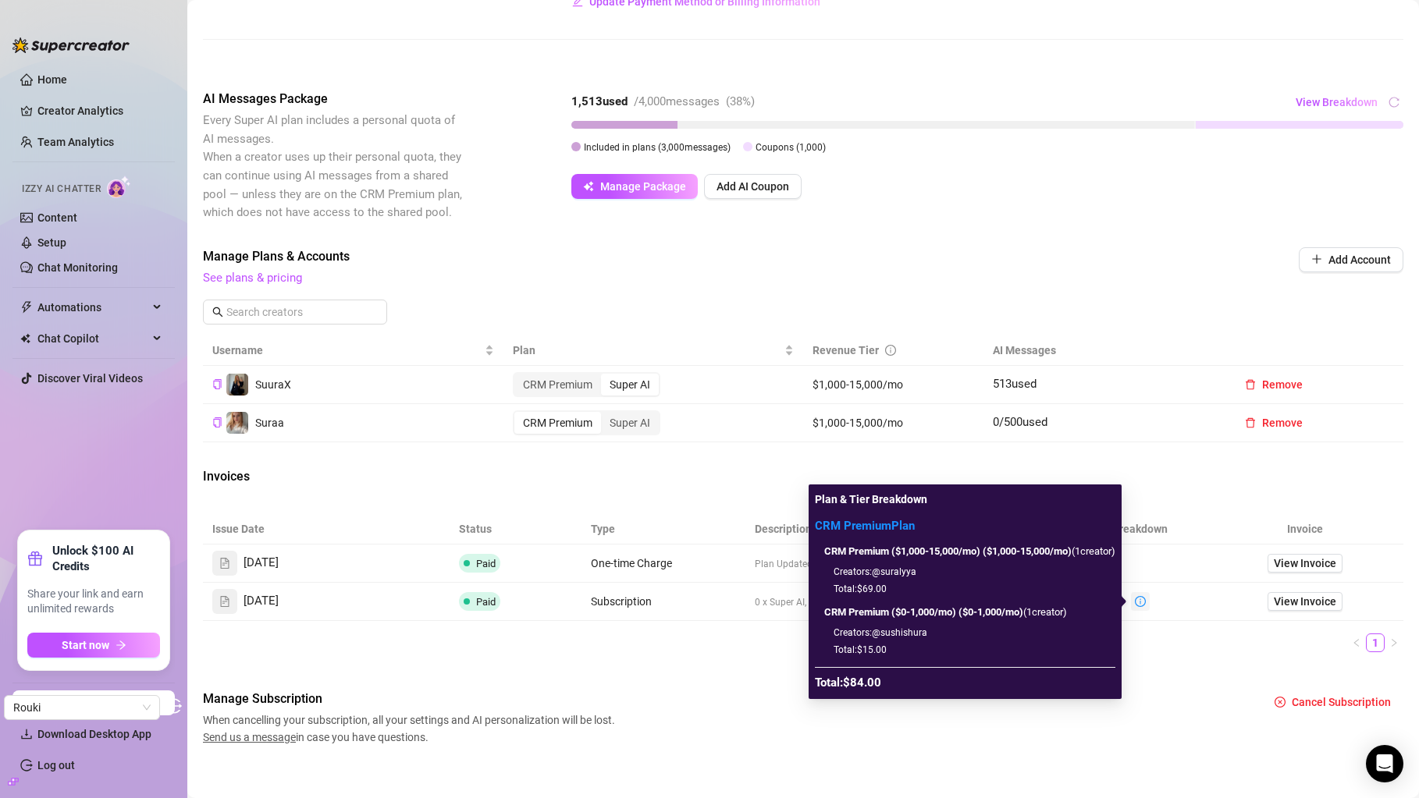
click at [1141, 604] on icon "info-circle" at bounding box center [1140, 601] width 11 height 11
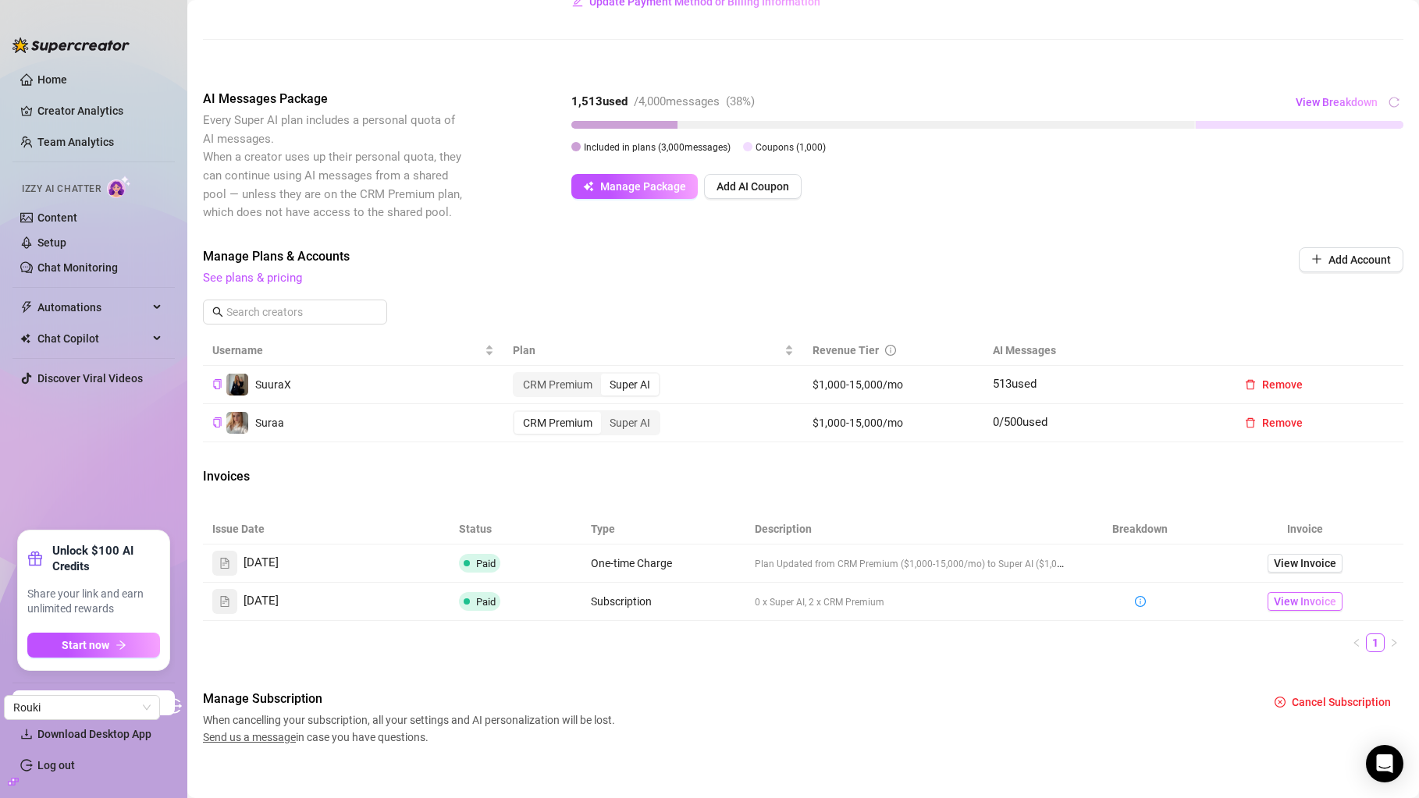
click at [1274, 608] on span "View Invoice" at bounding box center [1305, 601] width 62 height 17
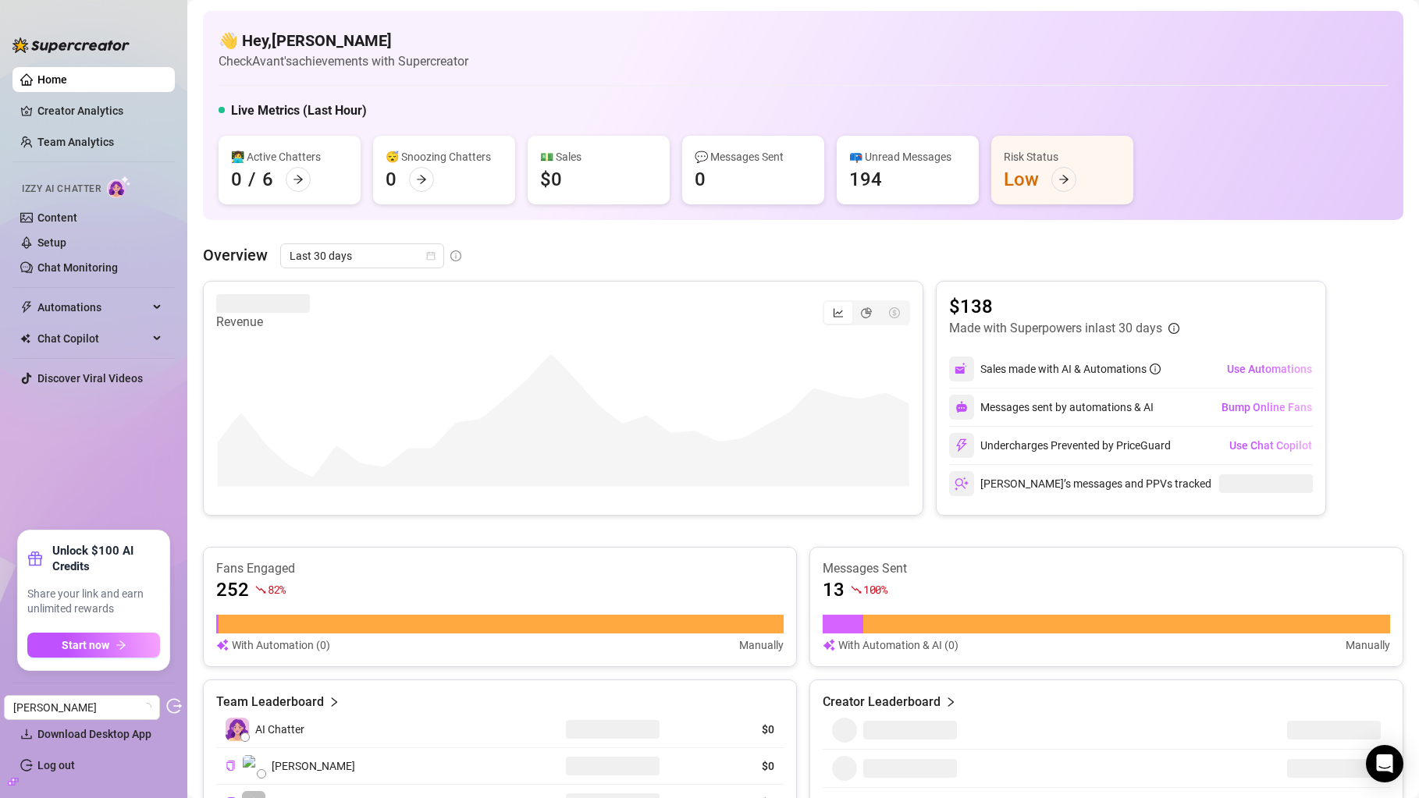
click at [67, 86] on link "Home" at bounding box center [52, 79] width 30 height 12
click at [114, 107] on link "Creator Analytics" at bounding box center [99, 110] width 125 height 25
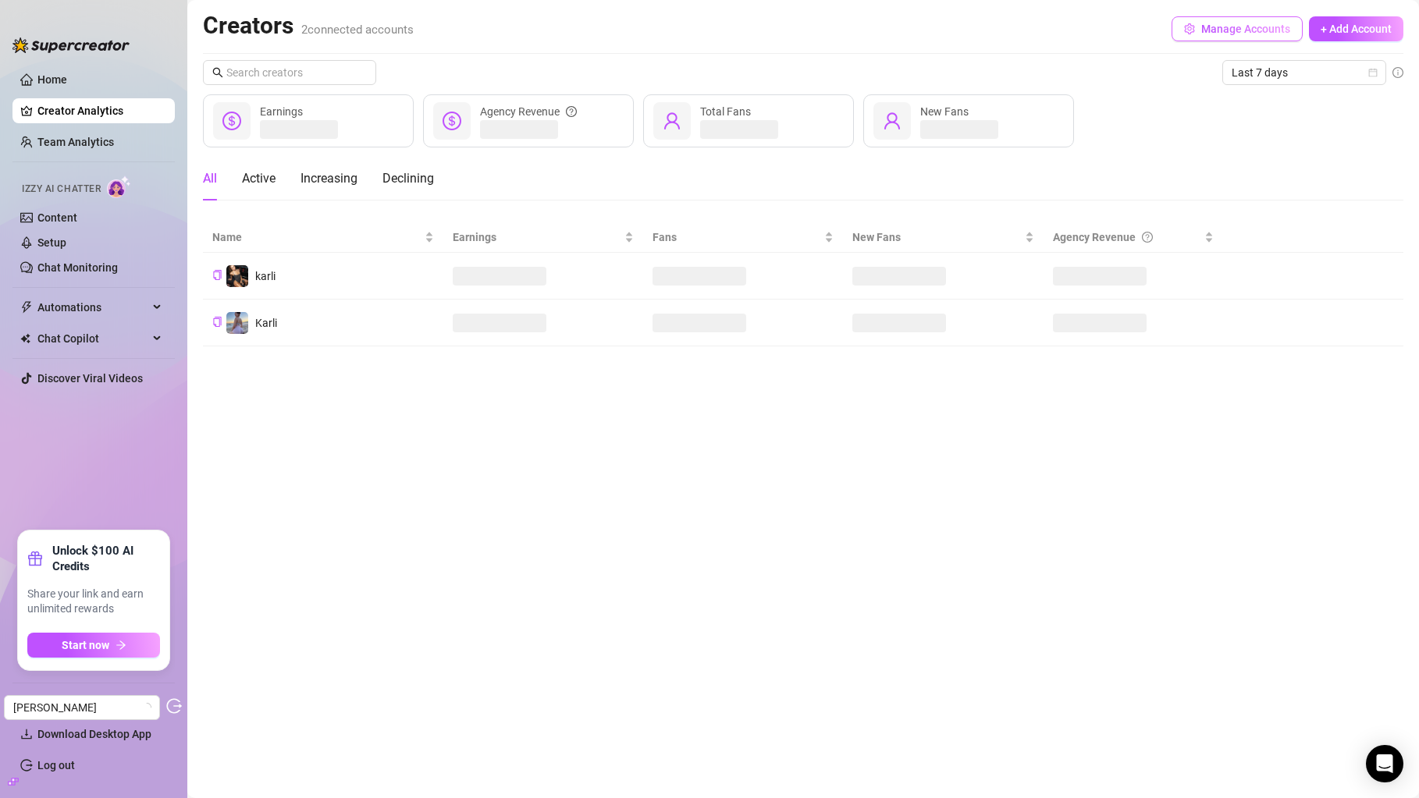
click at [1260, 32] on span "Manage Accounts" at bounding box center [1245, 29] width 89 height 12
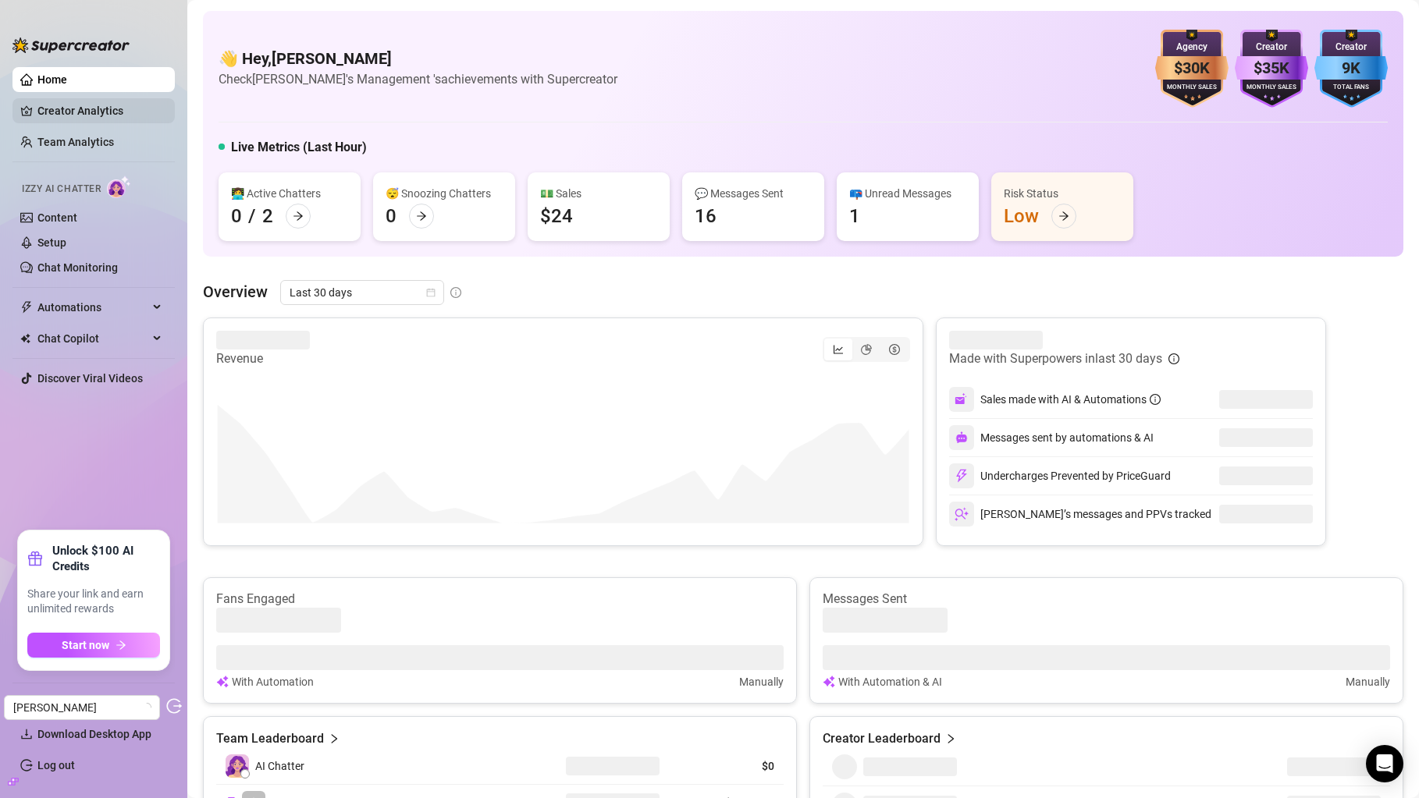
click at [97, 105] on link "Creator Analytics" at bounding box center [99, 110] width 125 height 25
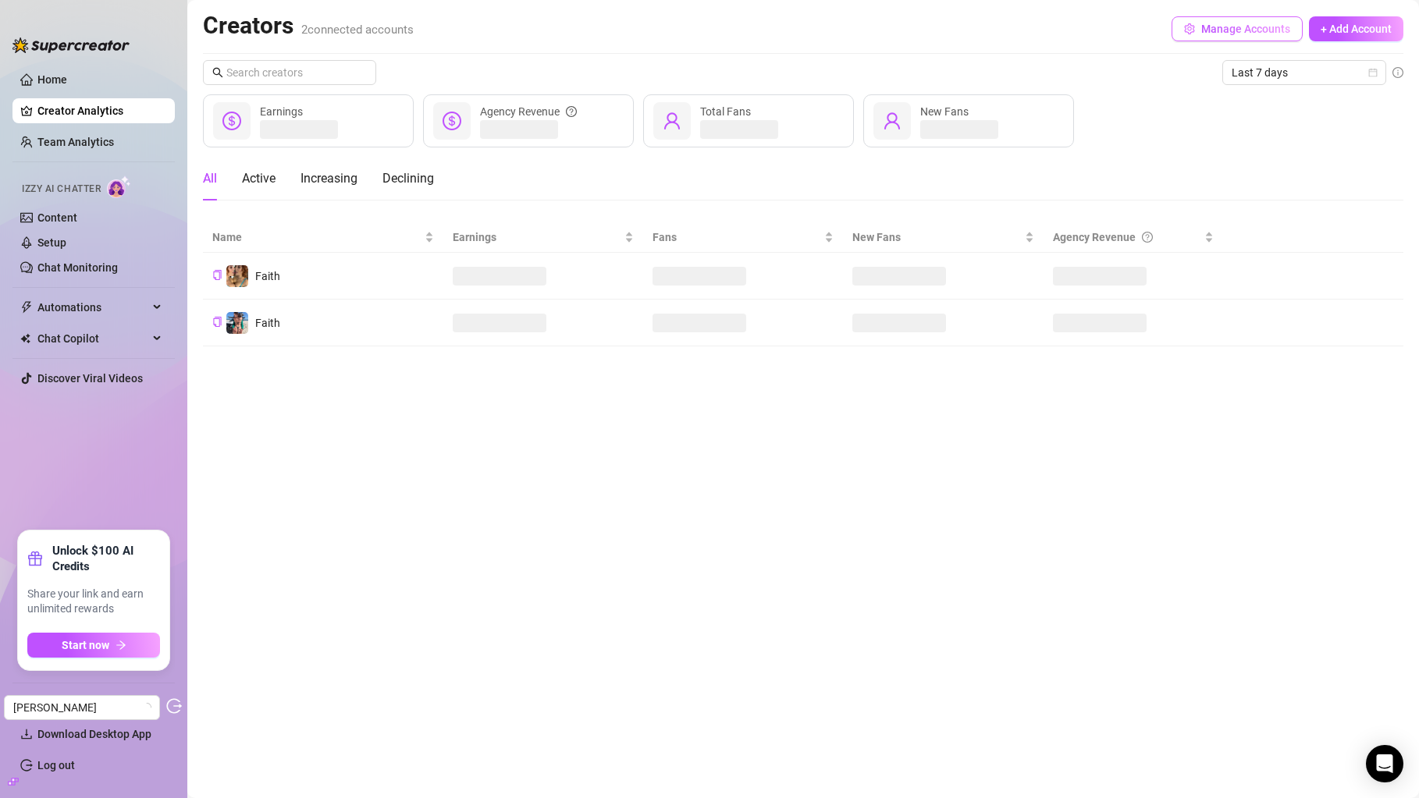
click at [1281, 28] on span "Manage Accounts" at bounding box center [1245, 29] width 89 height 12
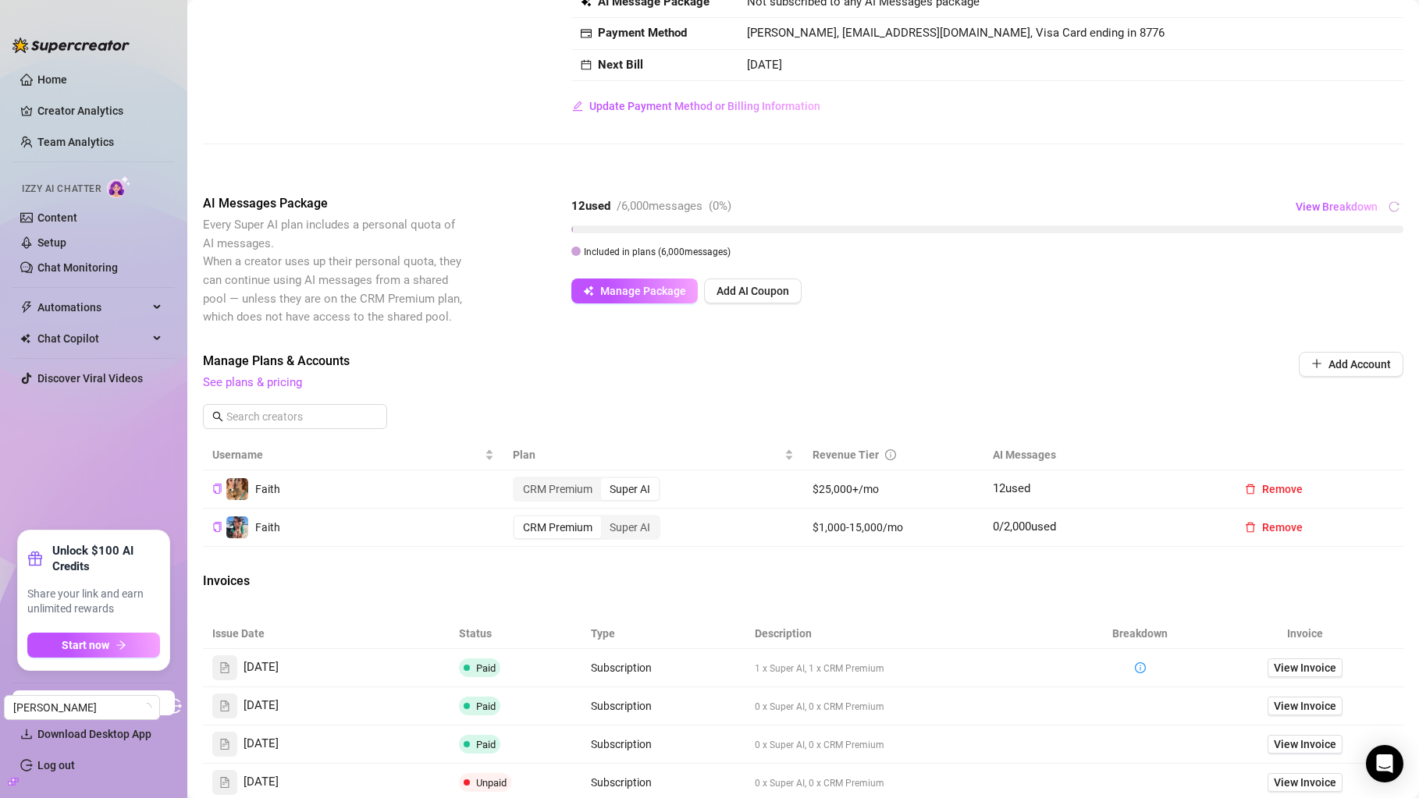
scroll to position [160, 0]
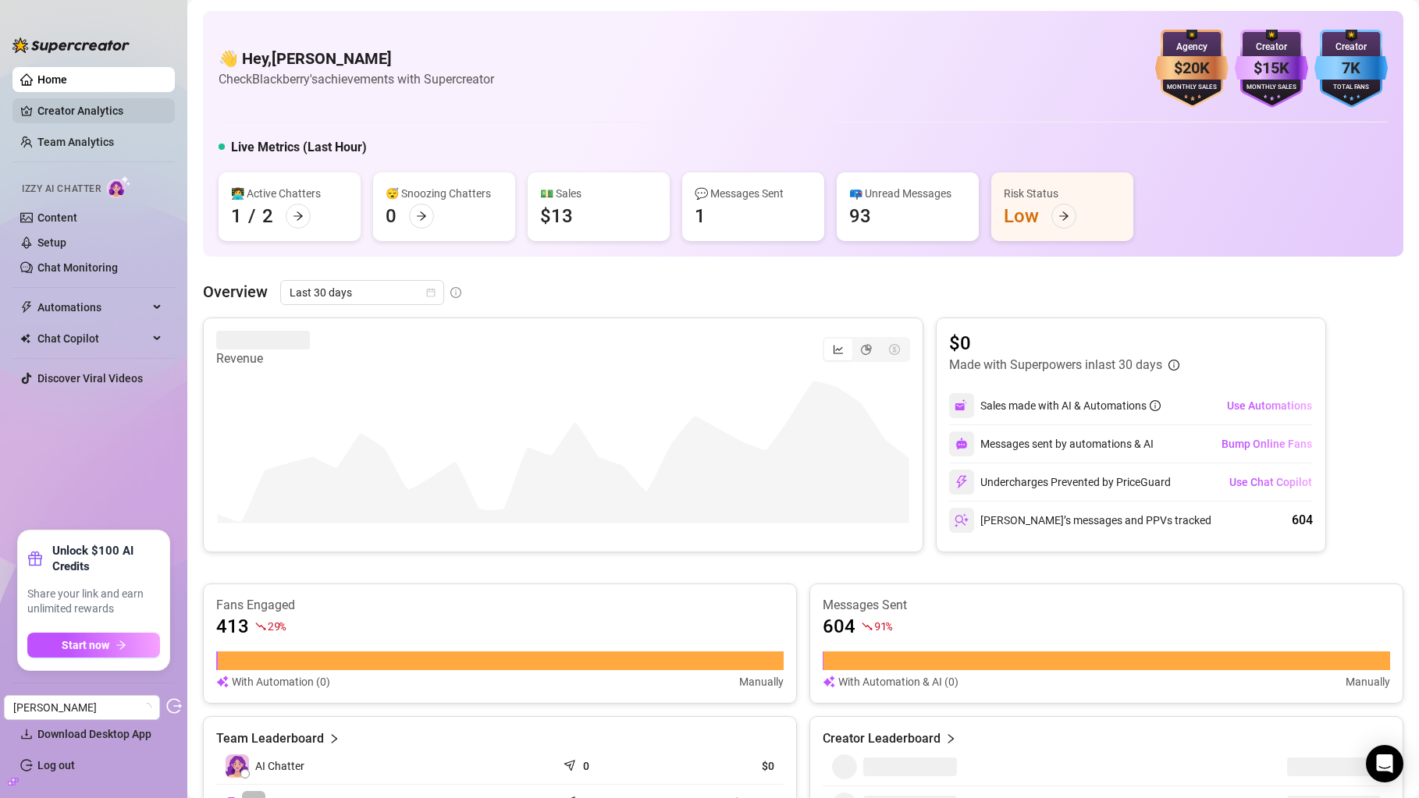
click at [94, 107] on link "Creator Analytics" at bounding box center [99, 110] width 125 height 25
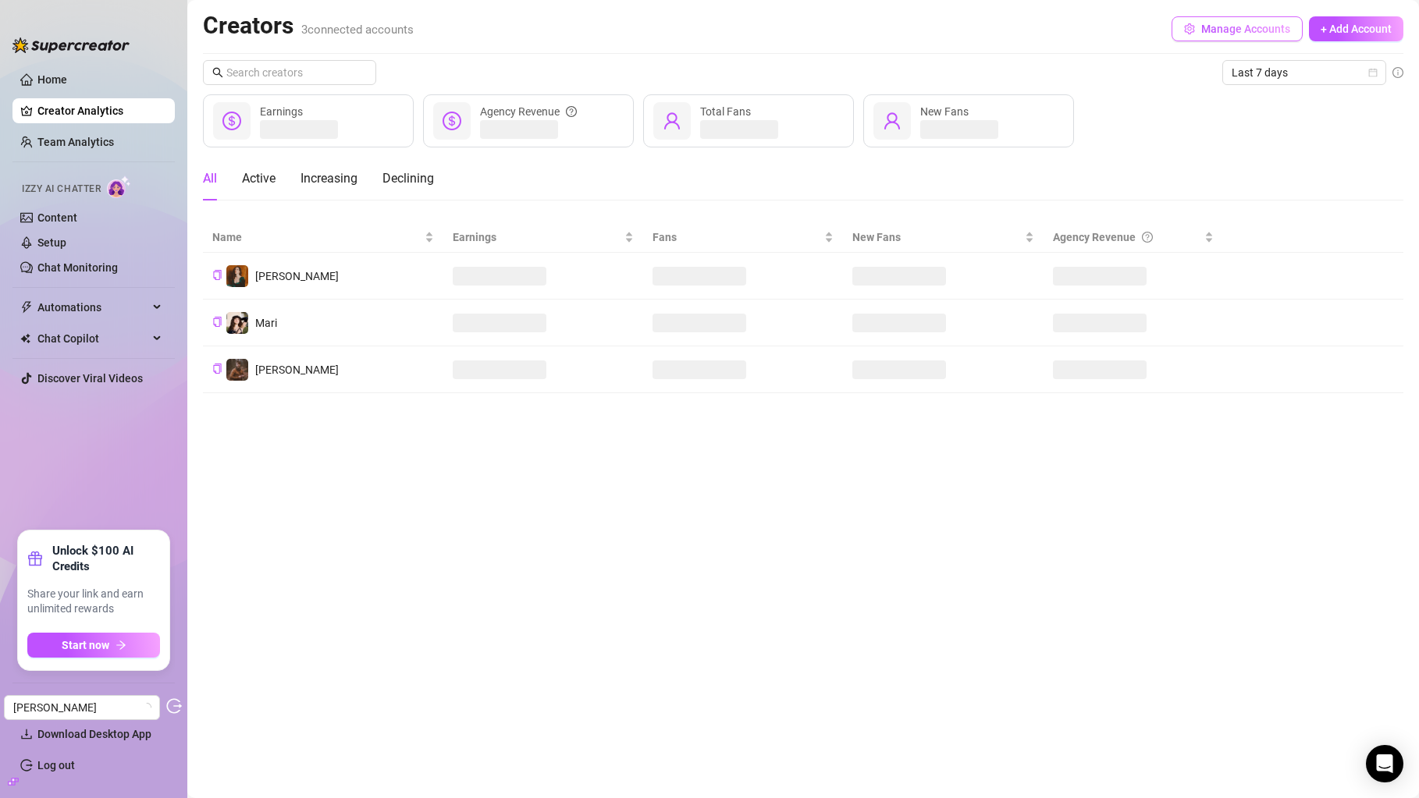
click at [1250, 18] on button "Manage Accounts" at bounding box center [1236, 28] width 131 height 25
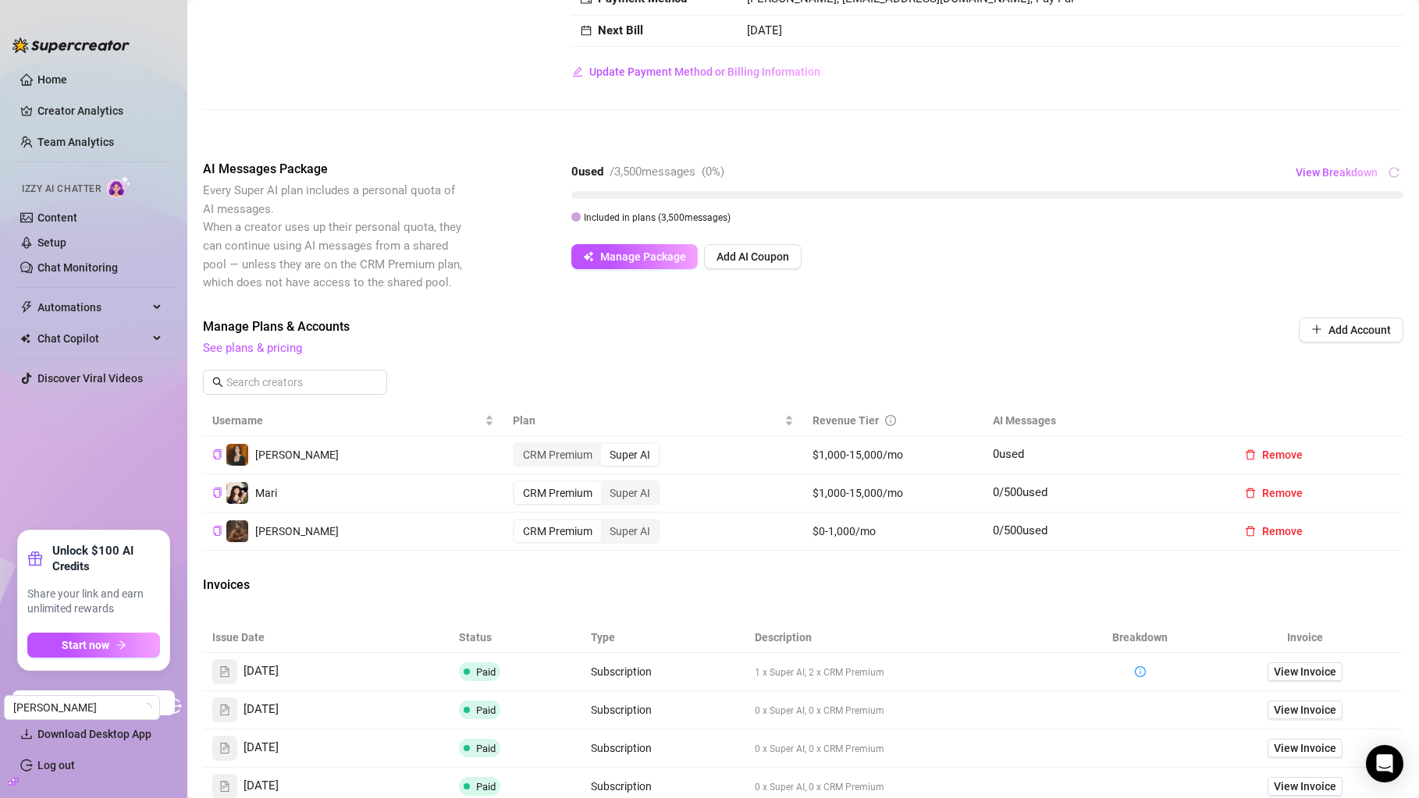
scroll to position [171, 0]
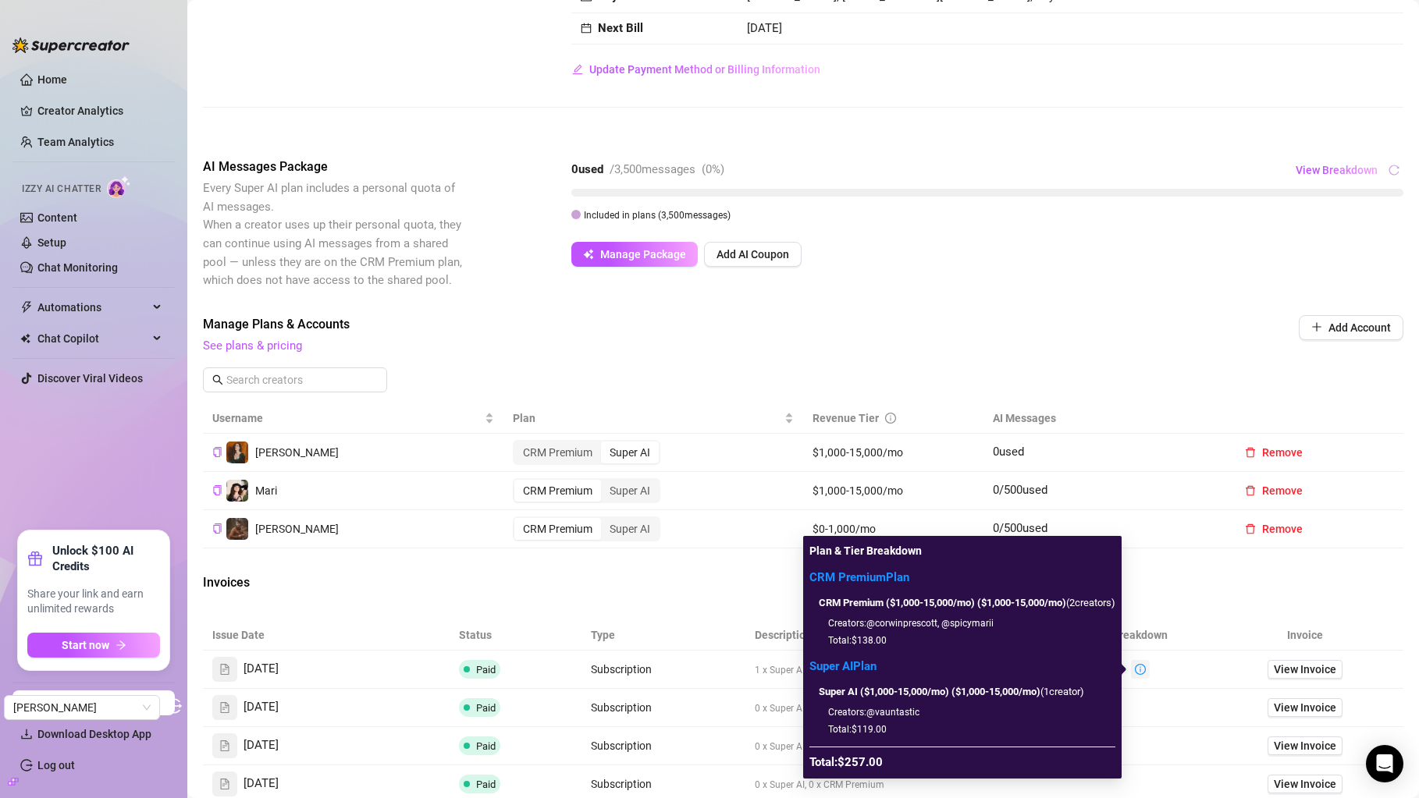
click at [1145, 669] on icon "info-circle" at bounding box center [1140, 669] width 11 height 11
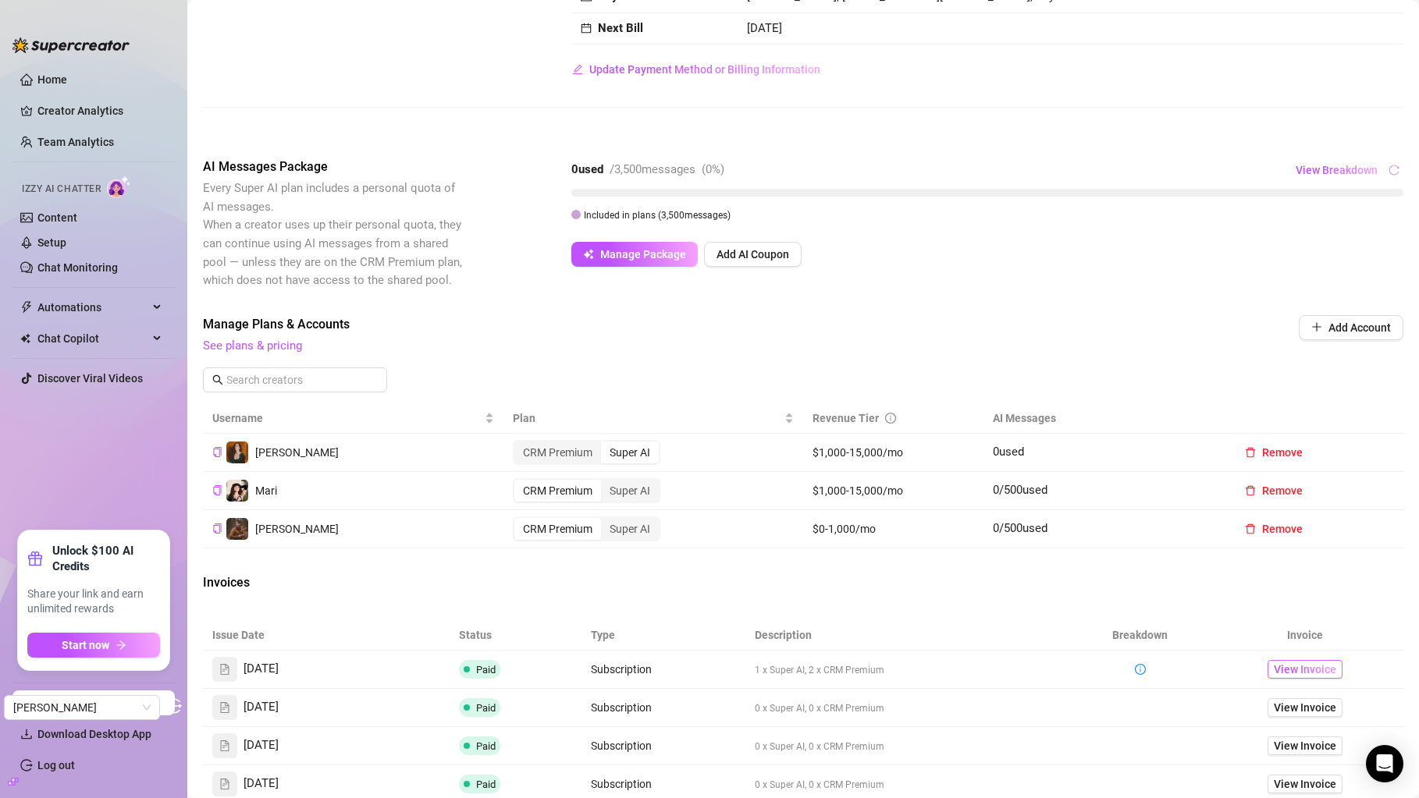
click at [1297, 664] on span "View Invoice" at bounding box center [1305, 669] width 62 height 17
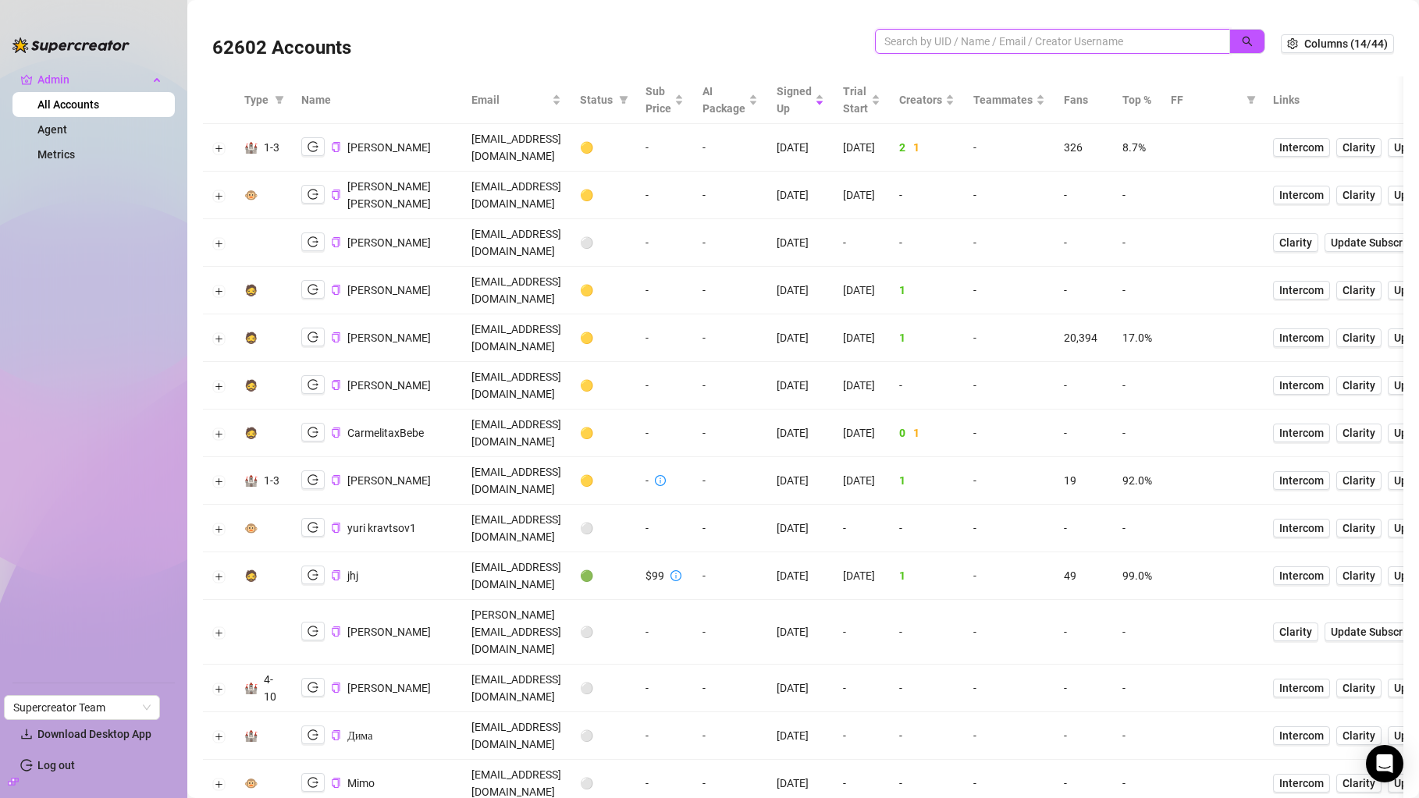
click at [1082, 41] on input "search" at bounding box center [1046, 41] width 324 height 17
paste input "NF0Q5Aq9rZbP0mHiUjhX7eDVUgh2"
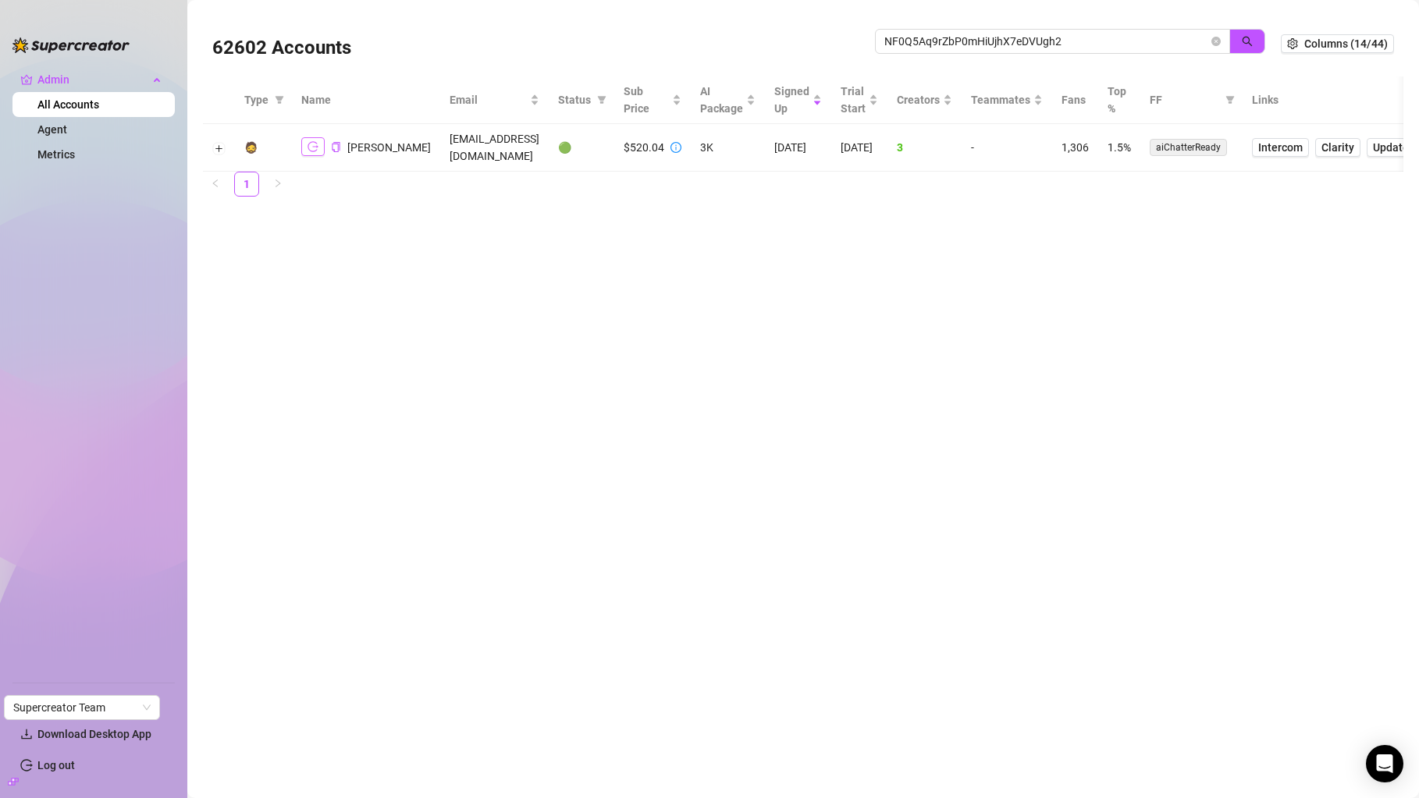
click at [311, 143] on icon "logout" at bounding box center [312, 146] width 11 height 11
click at [336, 146] on icon "copy" at bounding box center [336, 147] width 10 height 10
click at [1160, 41] on input "NF0Q5Aq9rZbP0mHiUjhX7eDVUgh2" at bounding box center [1046, 41] width 324 height 17
paste input "7Lck65TxCRQQWP4Gr4Ox41OtvOC"
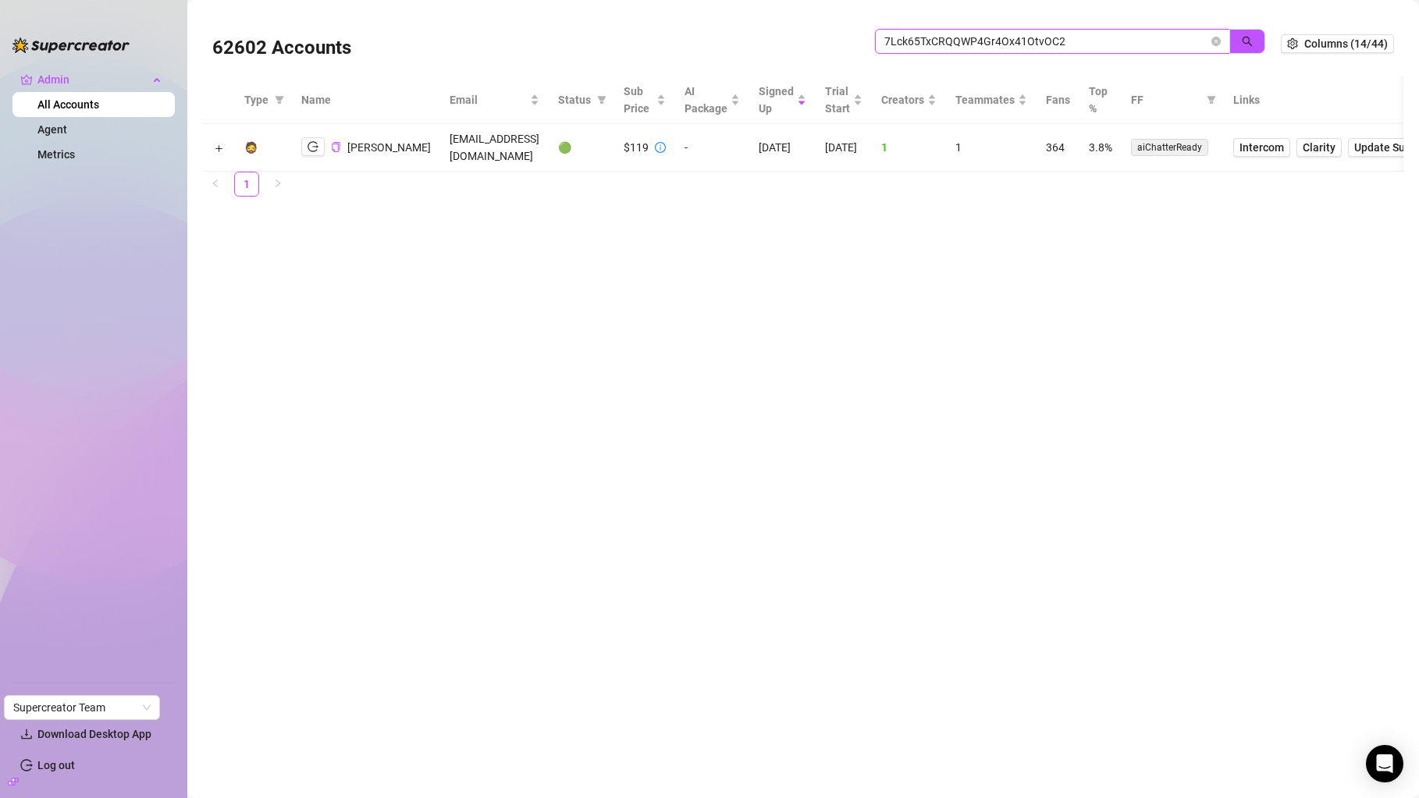
click at [979, 33] on input "7Lck65TxCRQQWP4Gr4Ox41OtvOC2" at bounding box center [1046, 41] width 324 height 17
paste input "06xuiIlysmgUh4Newo5Fm9mEkcH"
click at [918, 38] on input "06xuiIlysmgUh4Newo5Fm9mEkcH2" at bounding box center [1046, 41] width 324 height 17
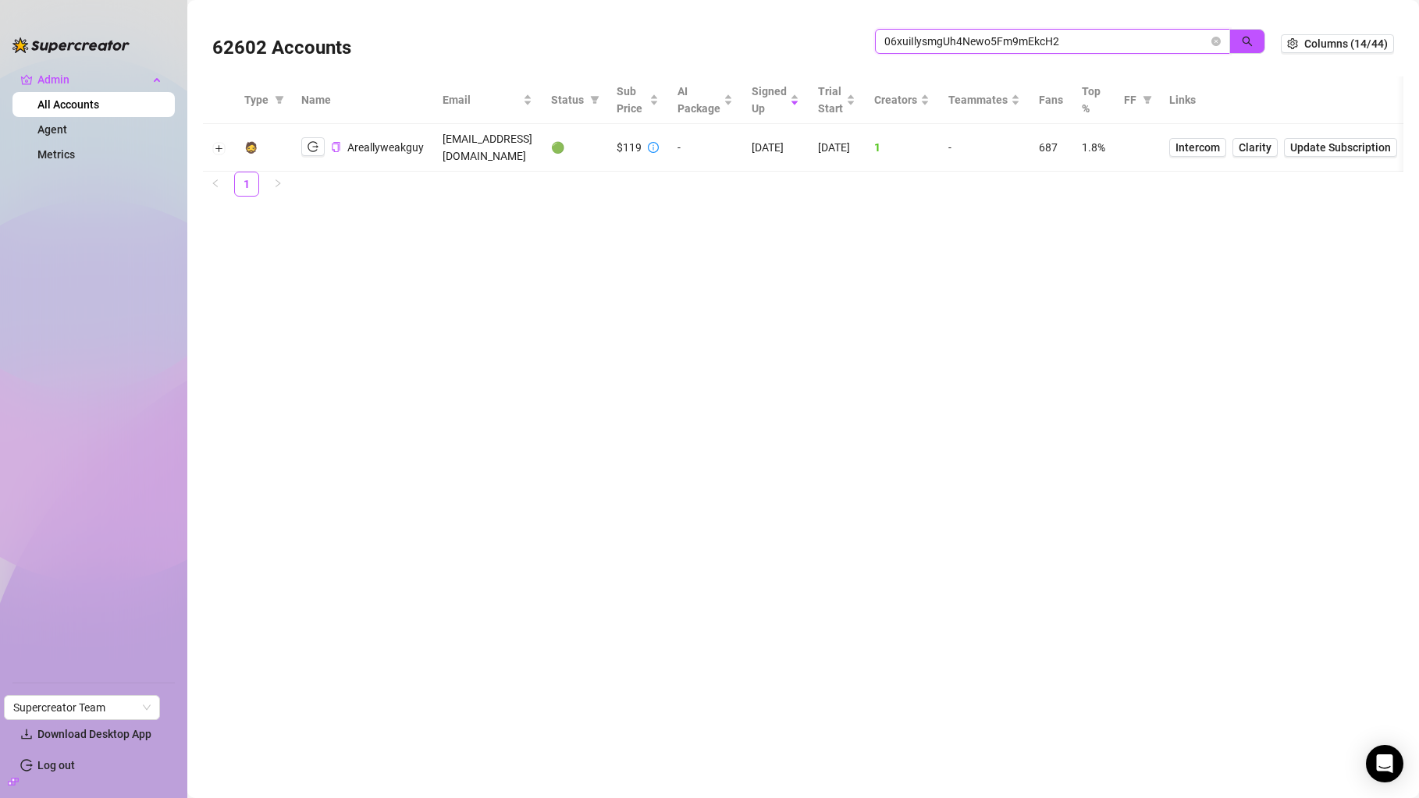
click at [918, 38] on input "06xuiIlysmgUh4Newo5Fm9mEkcH2" at bounding box center [1046, 41] width 324 height 17
paste input "Yzceu11xnTQcOLKYSVFovuIJt6L"
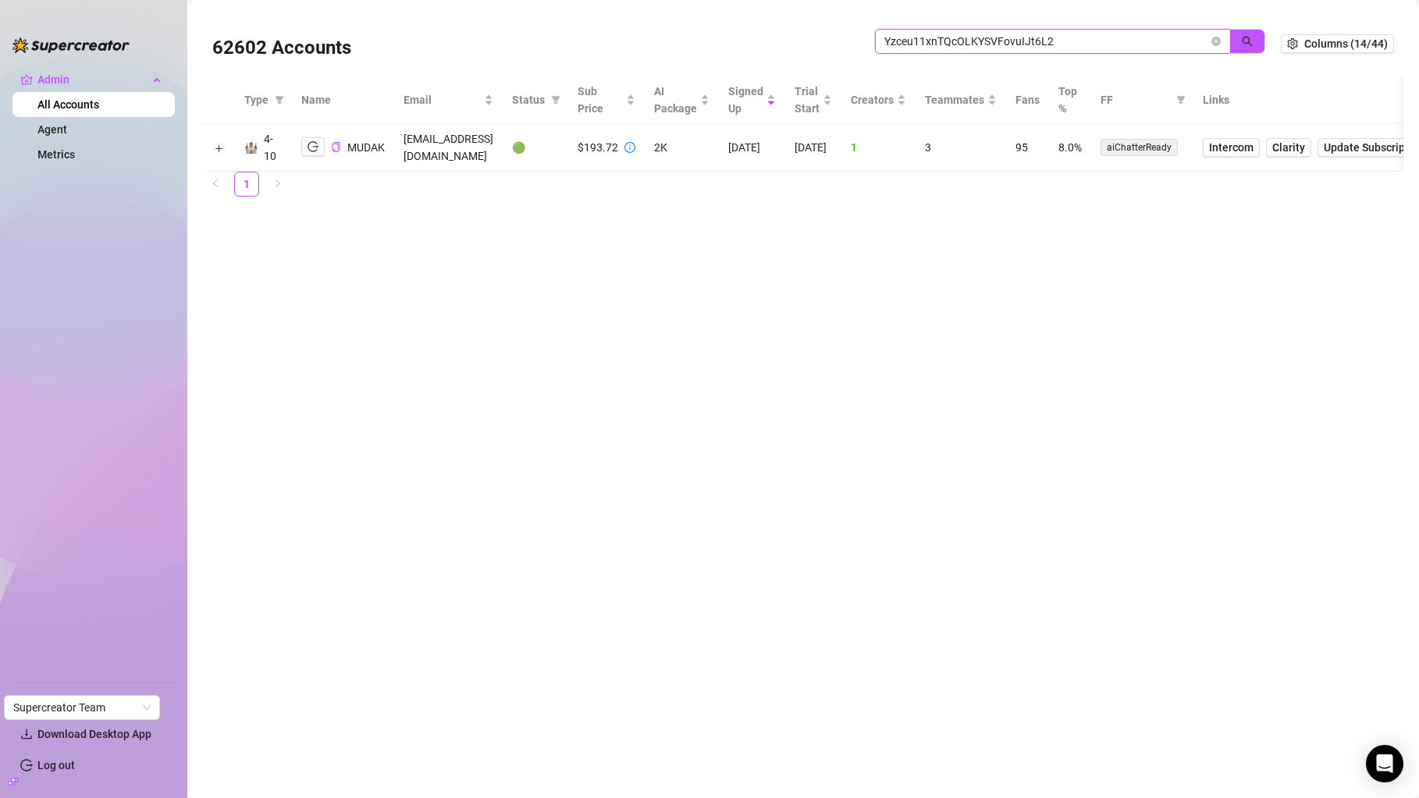
click at [983, 36] on input "Yzceu11xnTQcOLKYSVFovuIJt6L2" at bounding box center [1046, 41] width 324 height 17
paste input "bFk8bM3kuyccIPrAjlsc3SHOTdb"
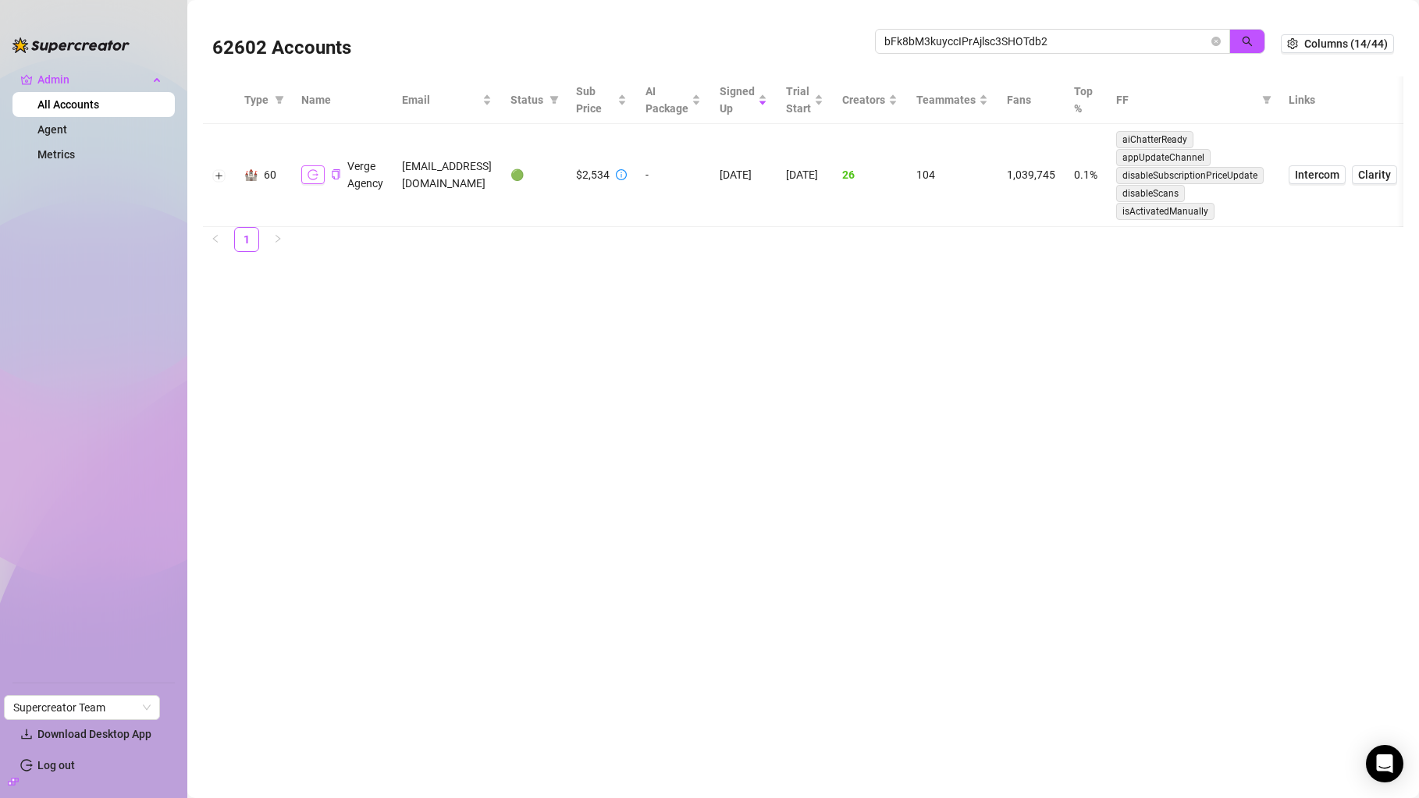
click at [316, 178] on icon "logout" at bounding box center [312, 174] width 11 height 10
click at [999, 40] on input "bFk8bM3kuyccIPrAjlsc3SHOTdb2" at bounding box center [1046, 41] width 324 height 17
paste input "6Xxdezi9idXQOEBDzmDgZjB4GWz"
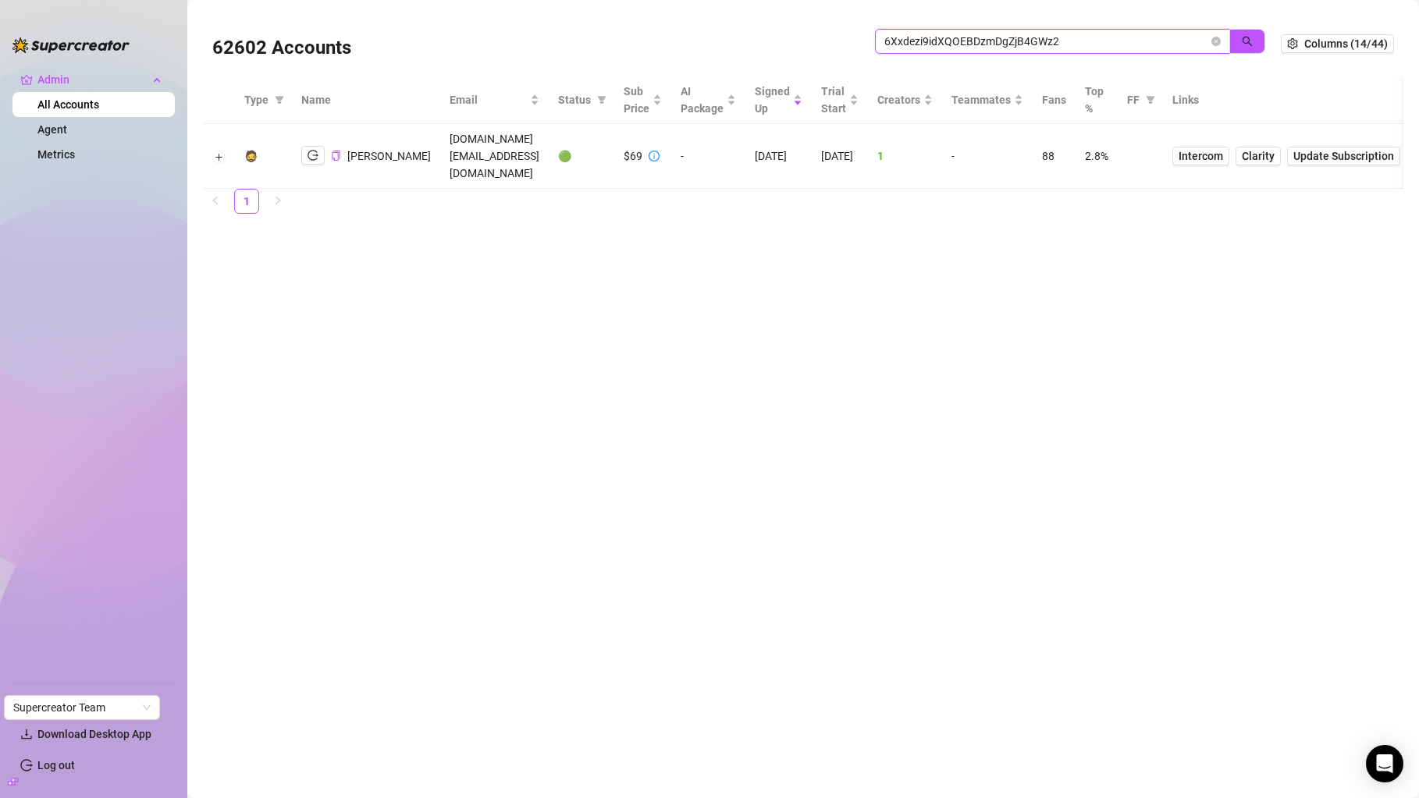
click at [910, 44] on input "6Xxdezi9idXQOEBDzmDgZjB4GWz2" at bounding box center [1046, 41] width 324 height 17
paste input "ZAYagvIKx6MeoaYnK4qATV39RQ13"
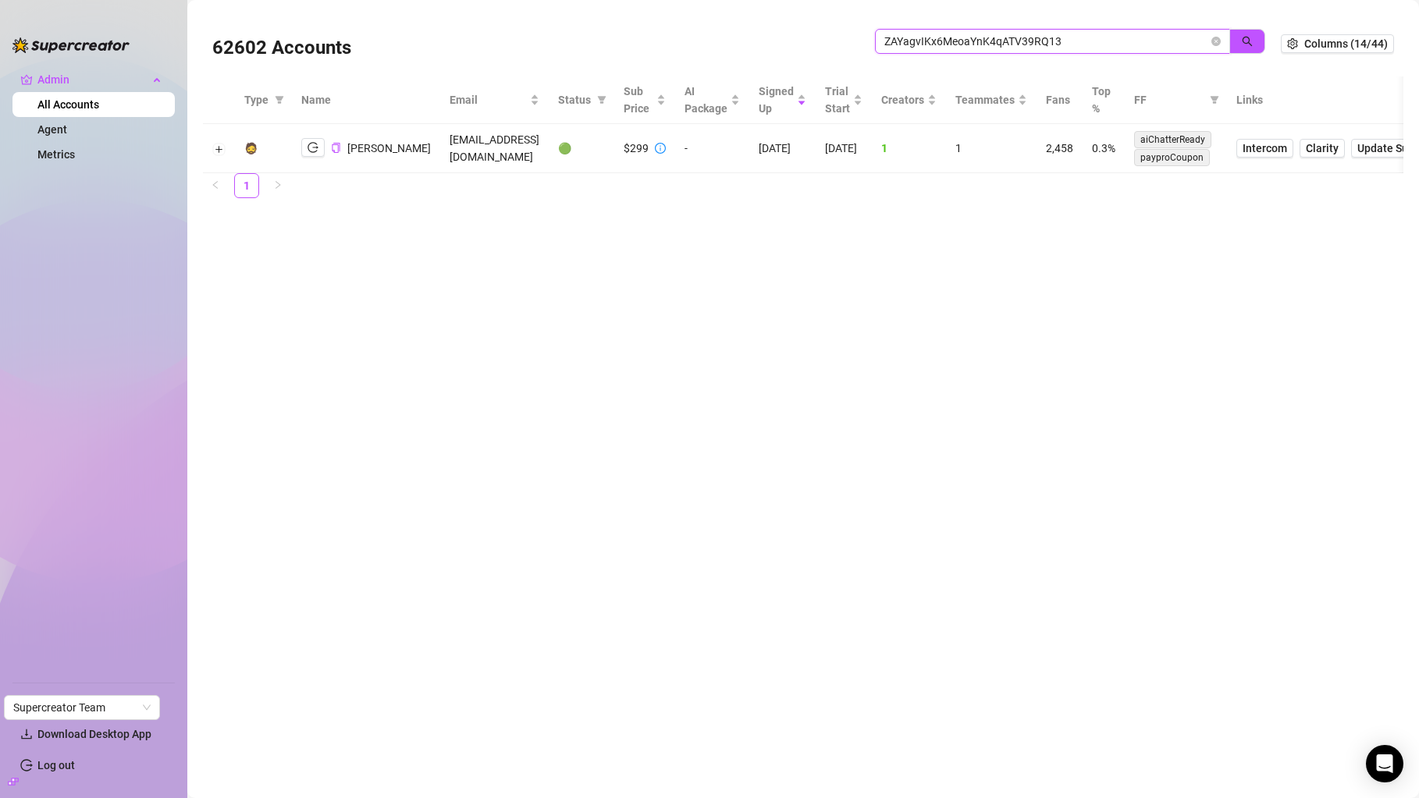
click at [1054, 42] on input "ZAYagvIKx6MeoaYnK4qATV39RQ13" at bounding box center [1046, 41] width 324 height 17
paste input "5ejgNSAyXpcCn5Ku7A2ERakIxCp2"
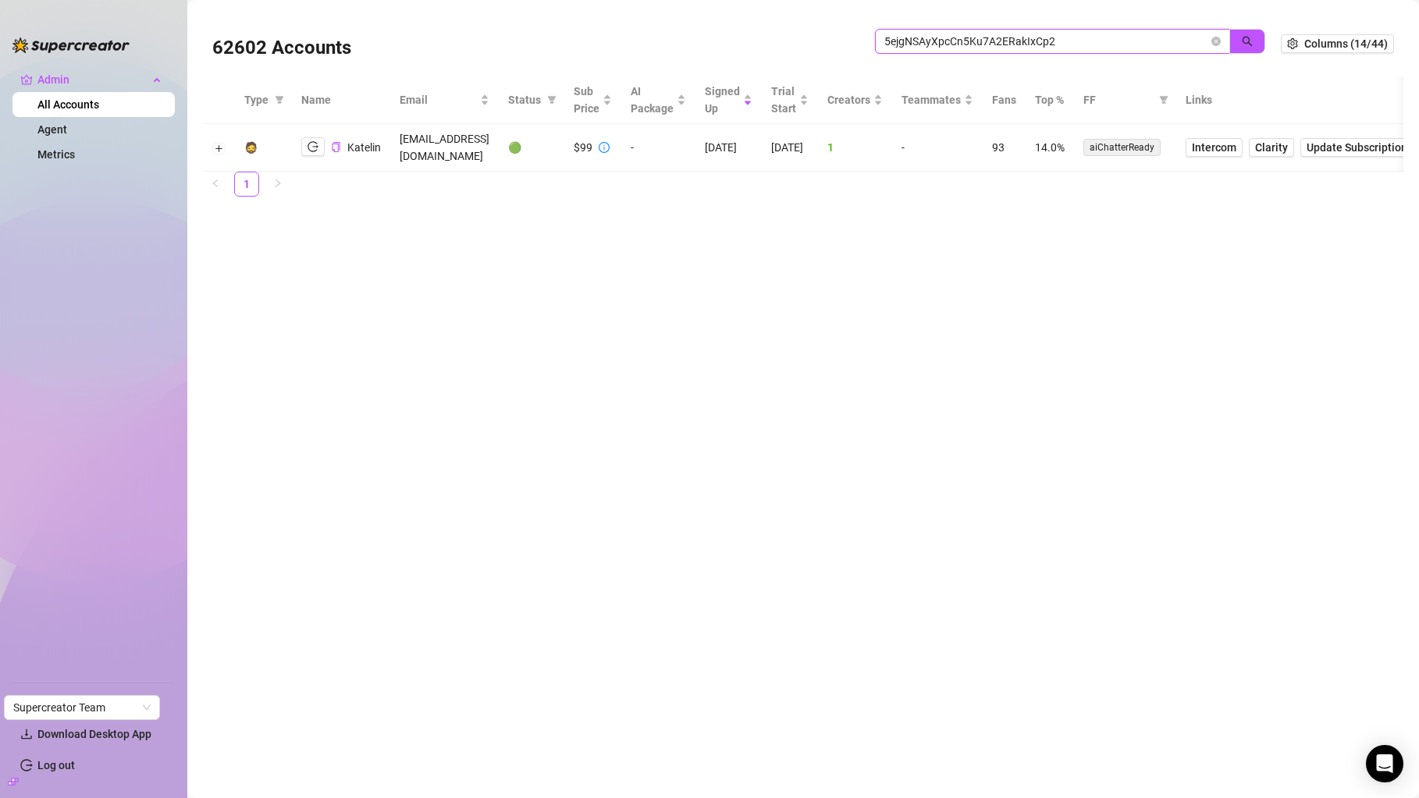
click at [1103, 42] on input "5ejgNSAyXpcCn5Ku7A2ERakIxCp2" at bounding box center [1046, 41] width 324 height 17
paste input "gq3N31kaEJg9OZRK1xAV42Gf3iP"
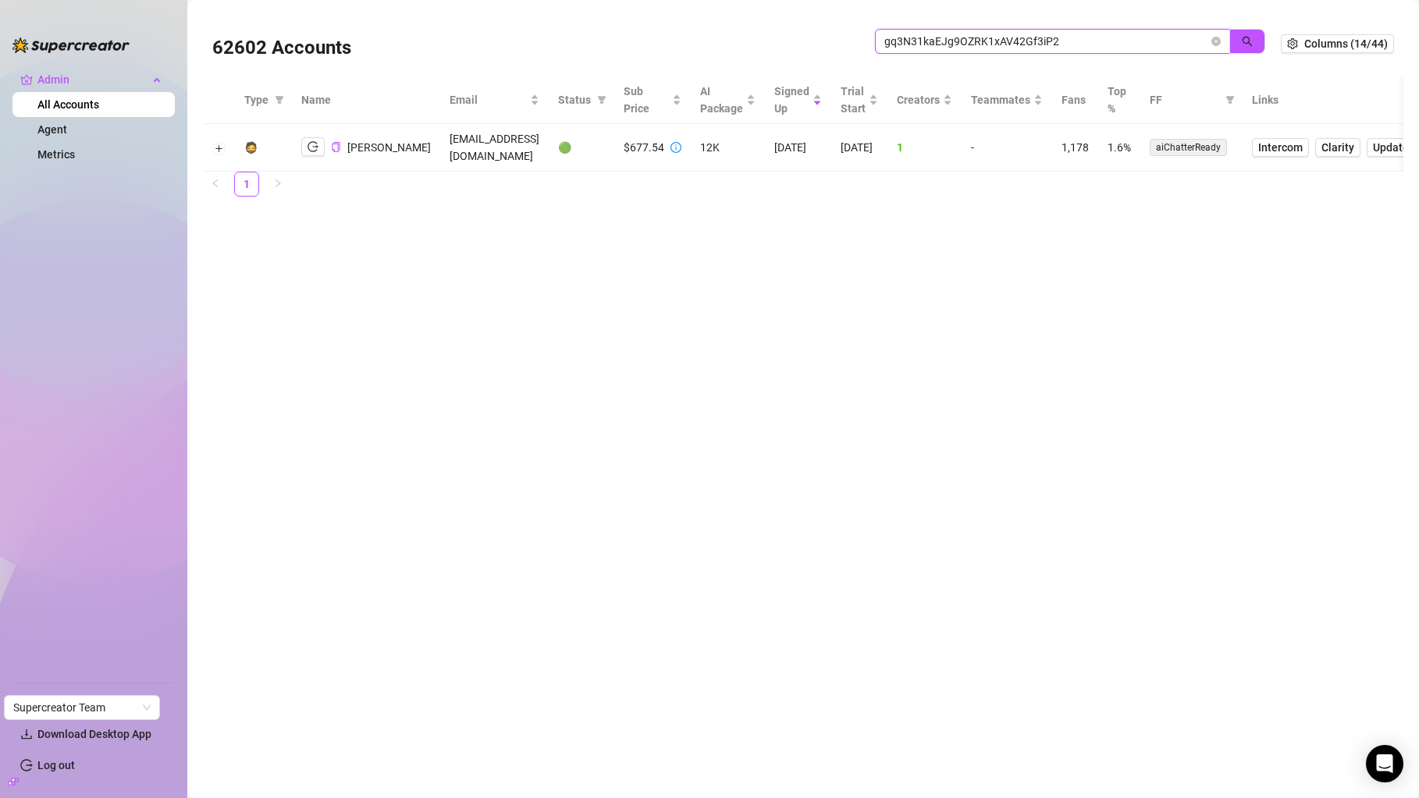
click at [936, 34] on input "gq3N31kaEJg9OZRK1xAV42Gf3iP2" at bounding box center [1046, 41] width 324 height 17
paste input "INV5sgXWpqevTMCk7TjvuUy7V42"
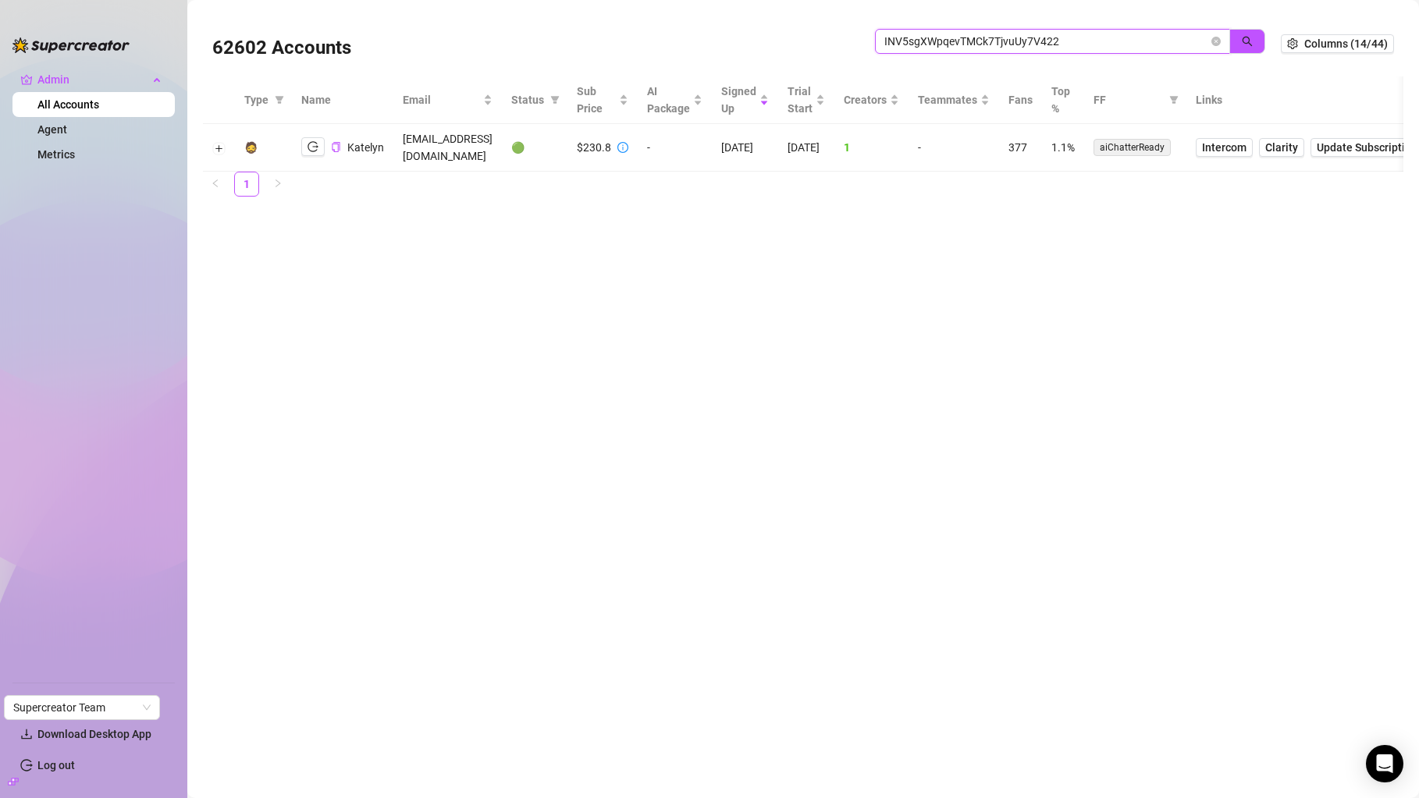
click at [982, 39] on input "INV5sgXWpqevTMCk7TjvuUy7V422" at bounding box center [1046, 41] width 324 height 17
paste input "pg7mFCxOKtfLb4GQAcSqBkgB5AB"
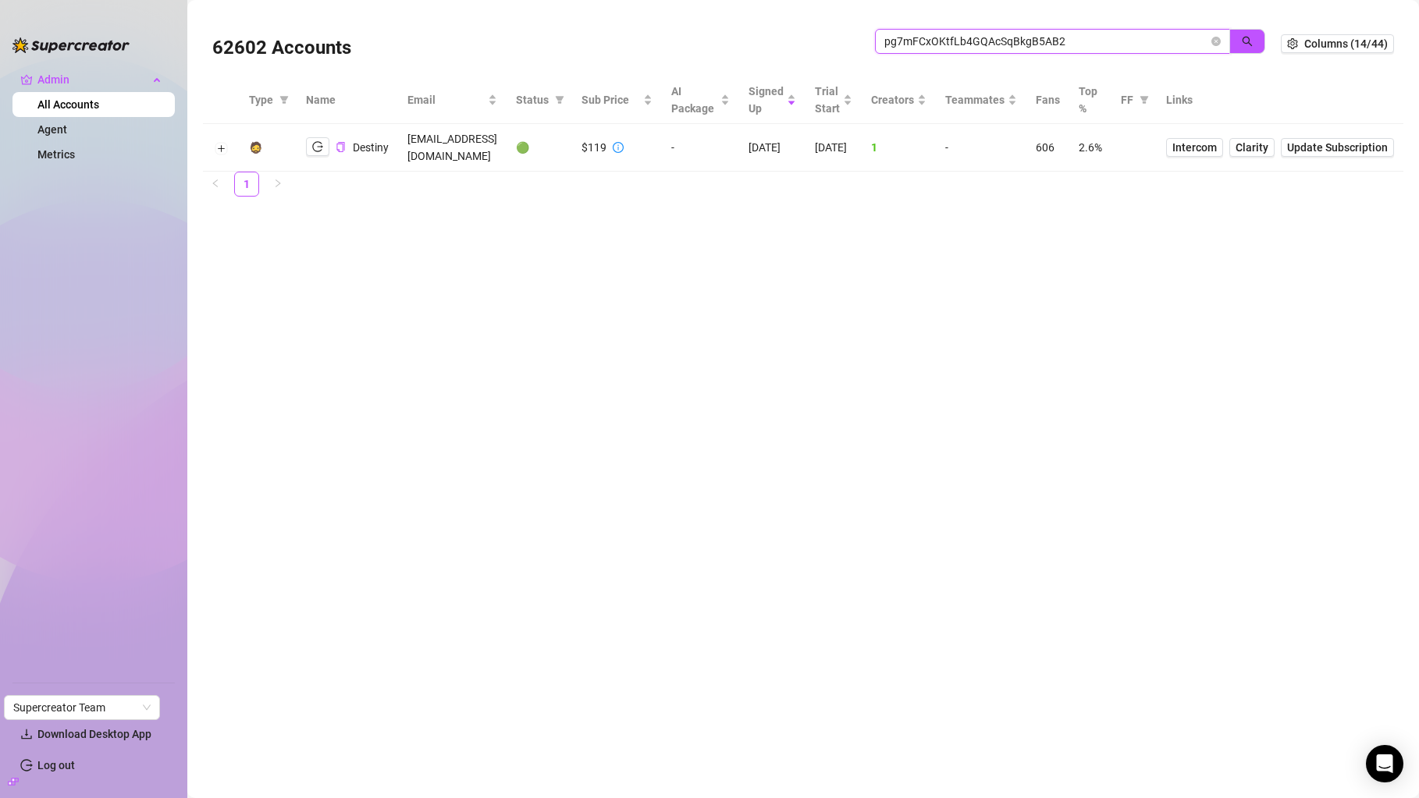
click at [963, 48] on input "pg7mFCxOKtfLb4GQAcSqBkgB5AB2" at bounding box center [1046, 41] width 324 height 17
paste input "HcuvWbp6VRgiGS1bx1uAzfZ4nNW"
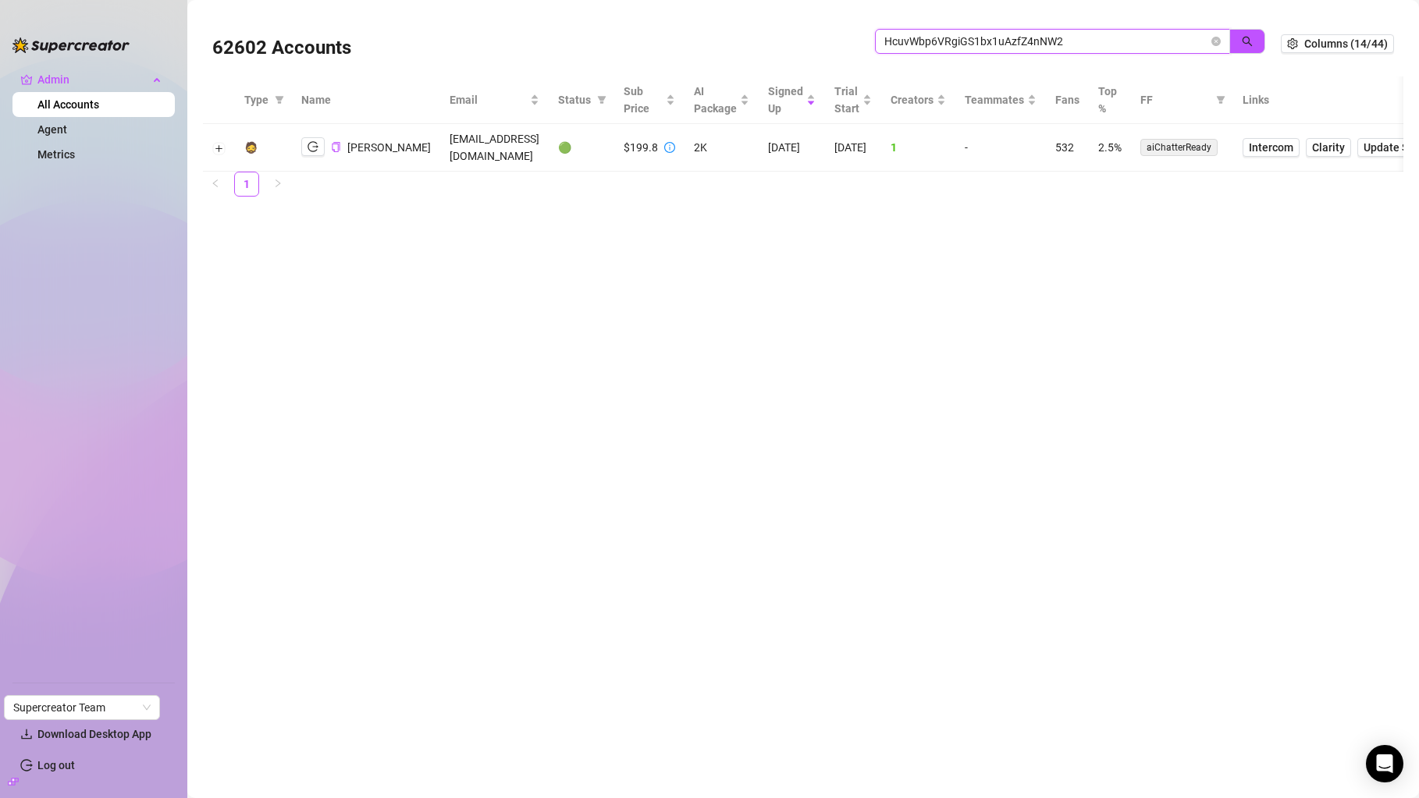
click at [1006, 48] on input "HcuvWbp6VRgiGS1bx1uAzfZ4nNW2" at bounding box center [1046, 41] width 324 height 17
paste input "wvSJWfzSKbXxnVVMzBheu2lcfTJ3"
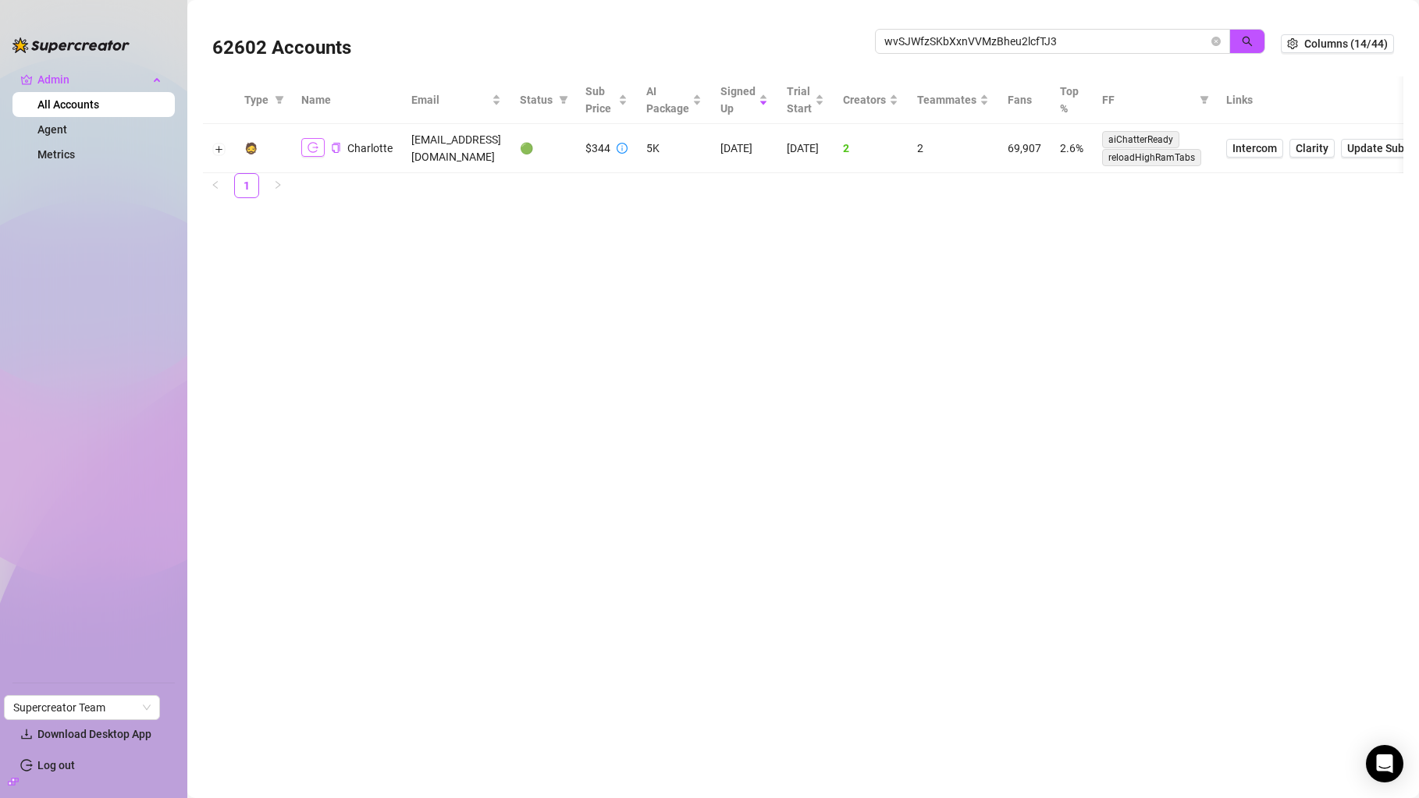
click at [316, 155] on button "button" at bounding box center [312, 147] width 23 height 19
click at [943, 52] on span "wvSJWfzSKbXxnVVMzBheu2lcfTJ3" at bounding box center [1052, 41] width 355 height 25
click at [953, 48] on input "wvSJWfzSKbXxnVVMzBheu2lcfTJ3" at bounding box center [1046, 41] width 324 height 17
paste input "ex9p8CB5MbYFC0n1UXRFWxGJzep2"
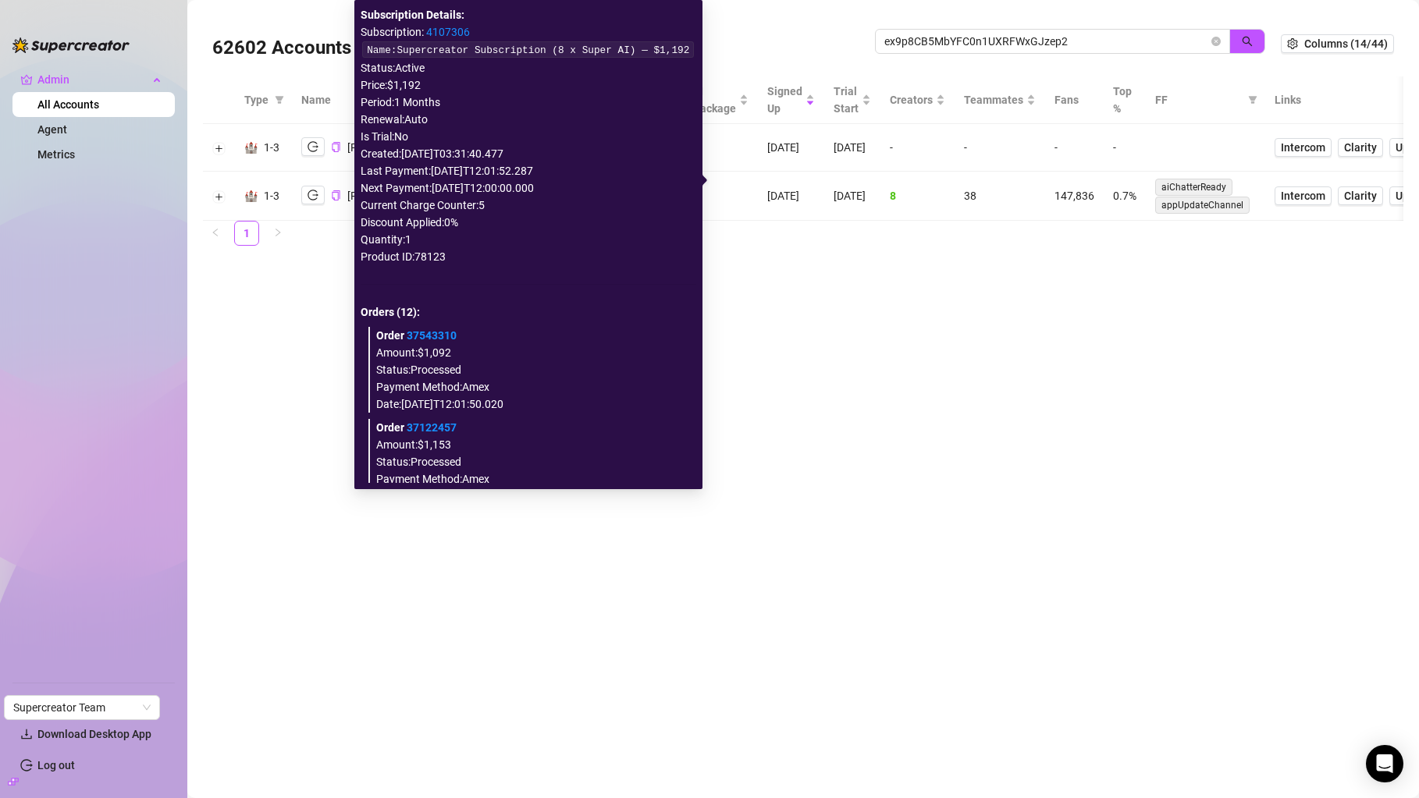
click at [674, 190] on icon "info-circle" at bounding box center [668, 195] width 11 height 11
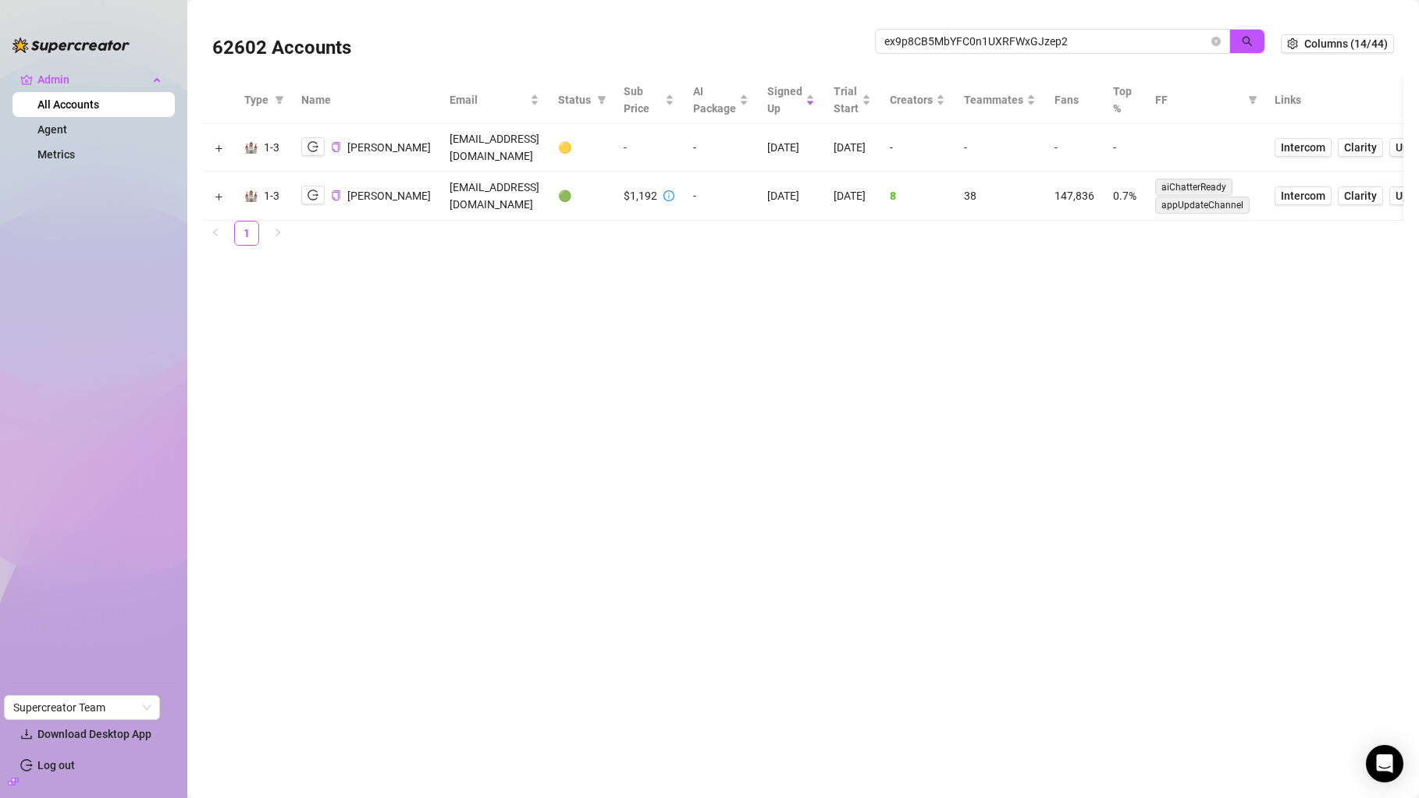
click at [857, 291] on main "62602 Accounts ex9p8CB5MbYFC0n1UXRFWxGJzep2 Columns (14/44) Type Name Email Sta…" at bounding box center [802, 399] width 1231 height 798
click at [308, 190] on icon "logout" at bounding box center [312, 195] width 11 height 11
click at [1089, 45] on input "ex9p8CB5MbYFC0n1UXRFWxGJzep2" at bounding box center [1046, 41] width 324 height 17
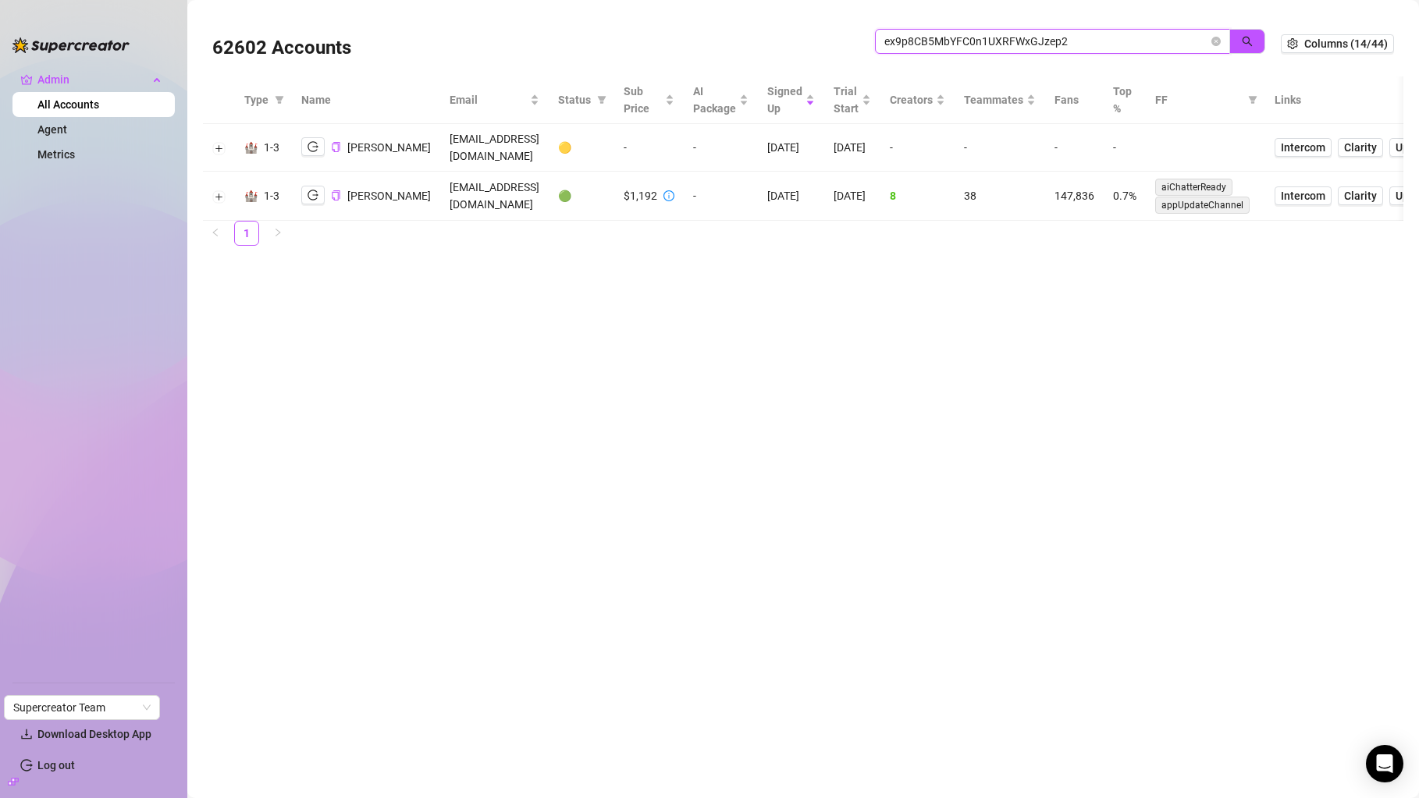
paste input "b8h96VbN8aawkCSEWhH4bRhgW1h1"
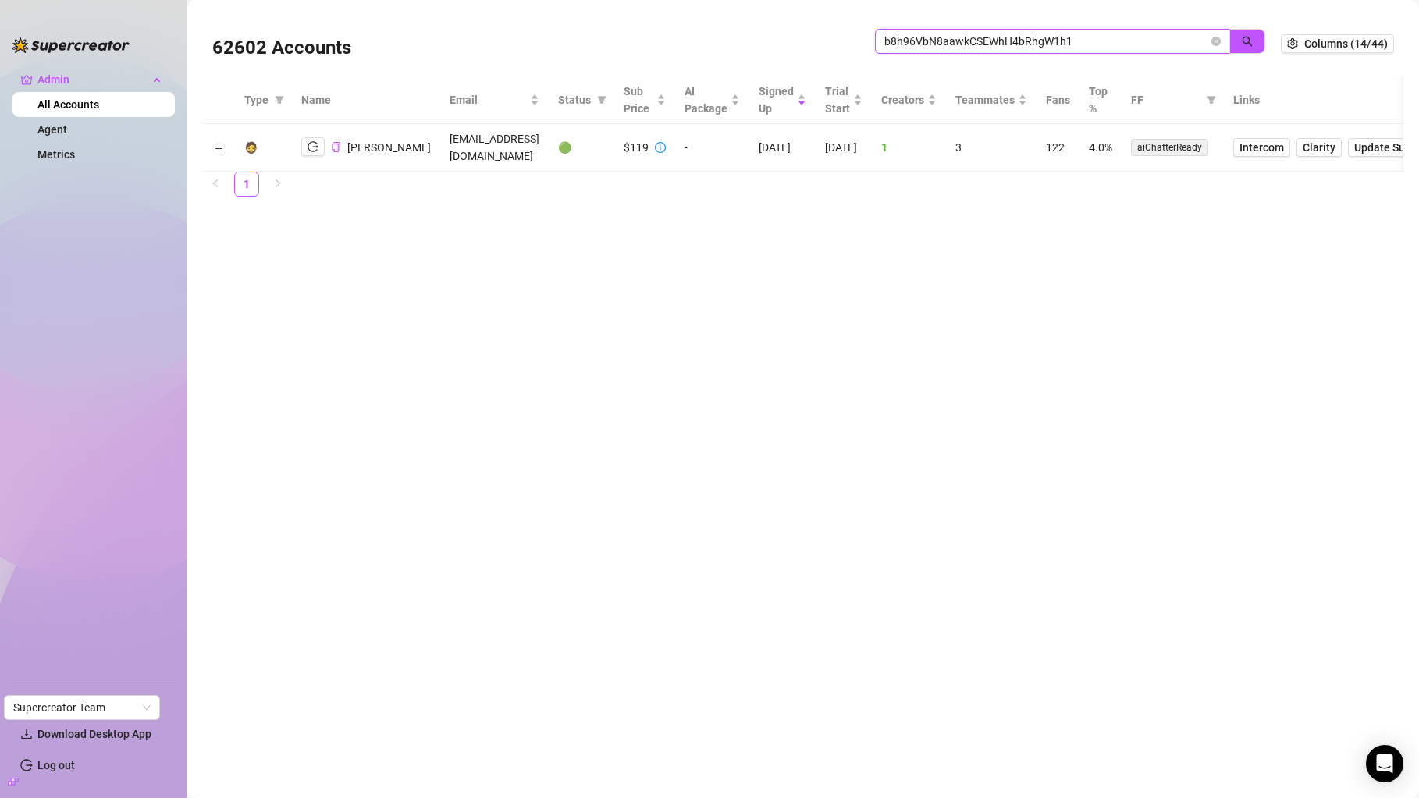
click at [1006, 37] on input "b8h96VbN8aawkCSEWhH4bRhgW1h1" at bounding box center [1046, 41] width 324 height 17
paste input "vSAltPT6qyVuWpwm6wdvhaG04rU2"
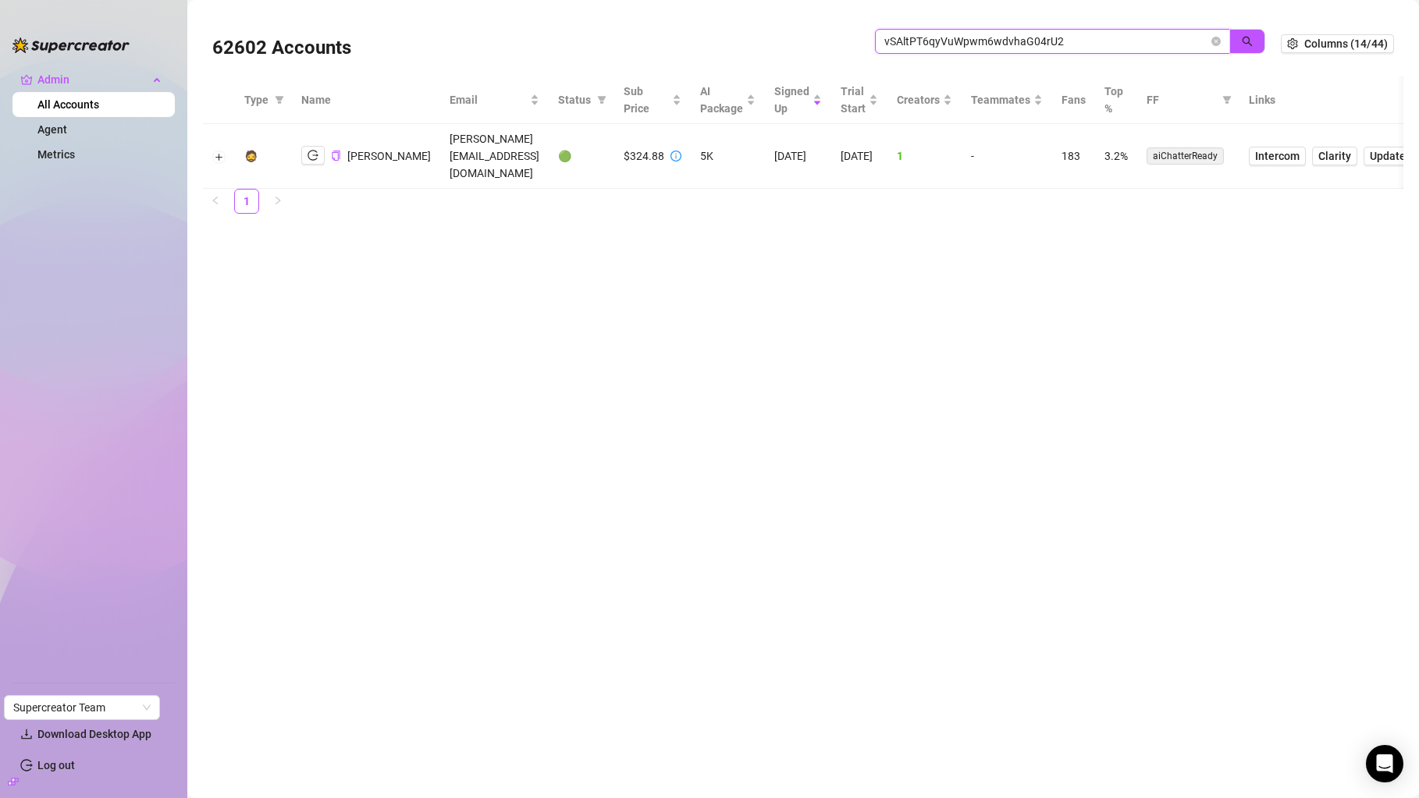
click at [984, 43] on input "vSAltPT6qyVuWpwm6wdvhaG04rU2" at bounding box center [1046, 41] width 324 height 17
paste input "5udnuyJvG9R1iWd6bWxhtDuM89"
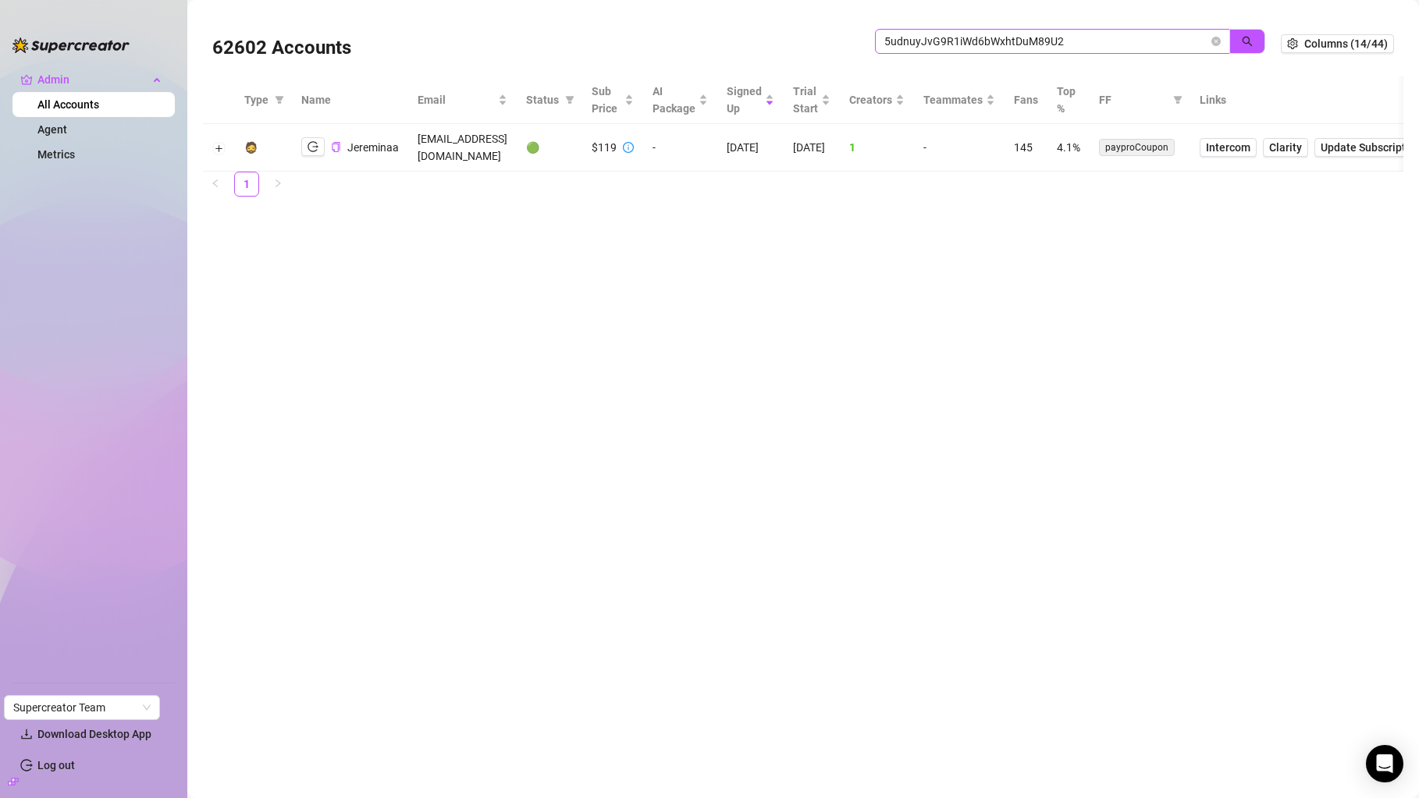
click at [1027, 52] on span "5udnuyJvG9R1iWd6bWxhtDuM89U2" at bounding box center [1052, 41] width 355 height 25
click at [1039, 40] on input "5udnuyJvG9R1iWd6bWxhtDuM89U2" at bounding box center [1046, 41] width 324 height 17
paste input "e6Y46OGIRcP94AfSlfANjGl7OY6"
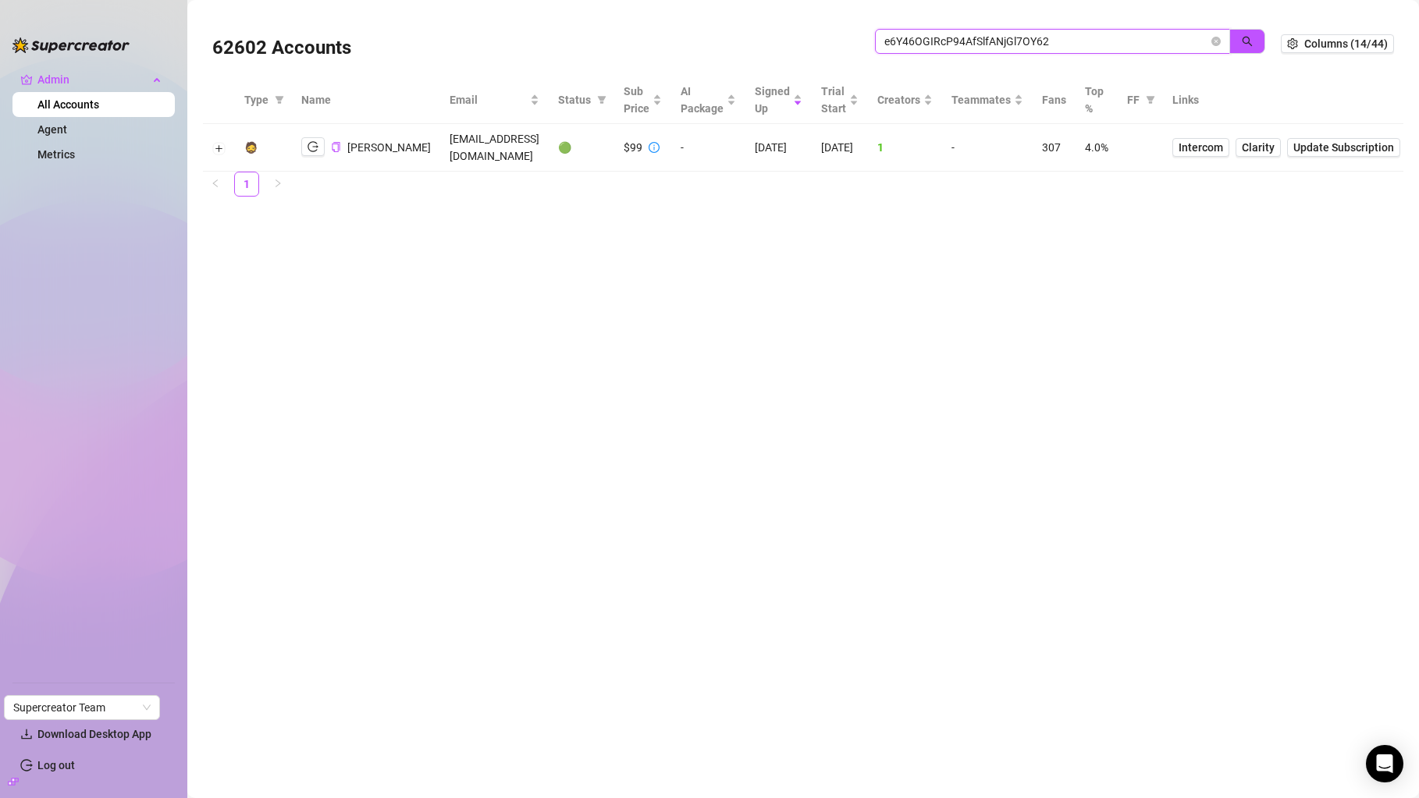
click at [1012, 45] on input "e6Y46OGIRcP94AfSlfANjGl7OY62" at bounding box center [1046, 41] width 324 height 17
paste input "307TDsawu7MFjQtiKGKYh8cmOVA3"
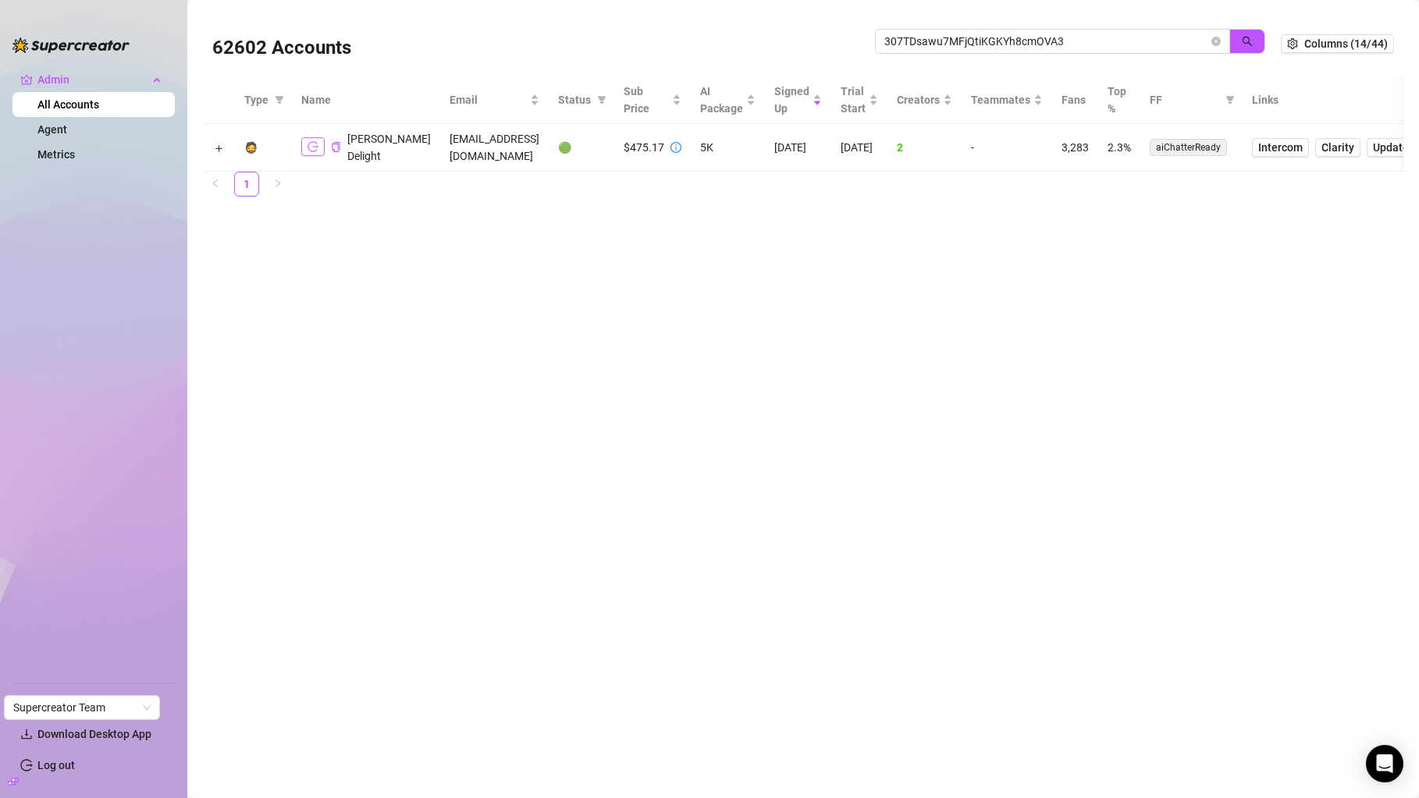
click at [313, 147] on icon "logout" at bounding box center [312, 147] width 11 height 10
click at [976, 45] on input "307TDsawu7MFjQtiKGKYh8cmOVA3" at bounding box center [1046, 41] width 324 height 17
paste input "6d5KCATzxrXHO1eJ07EQG3jBaAj2"
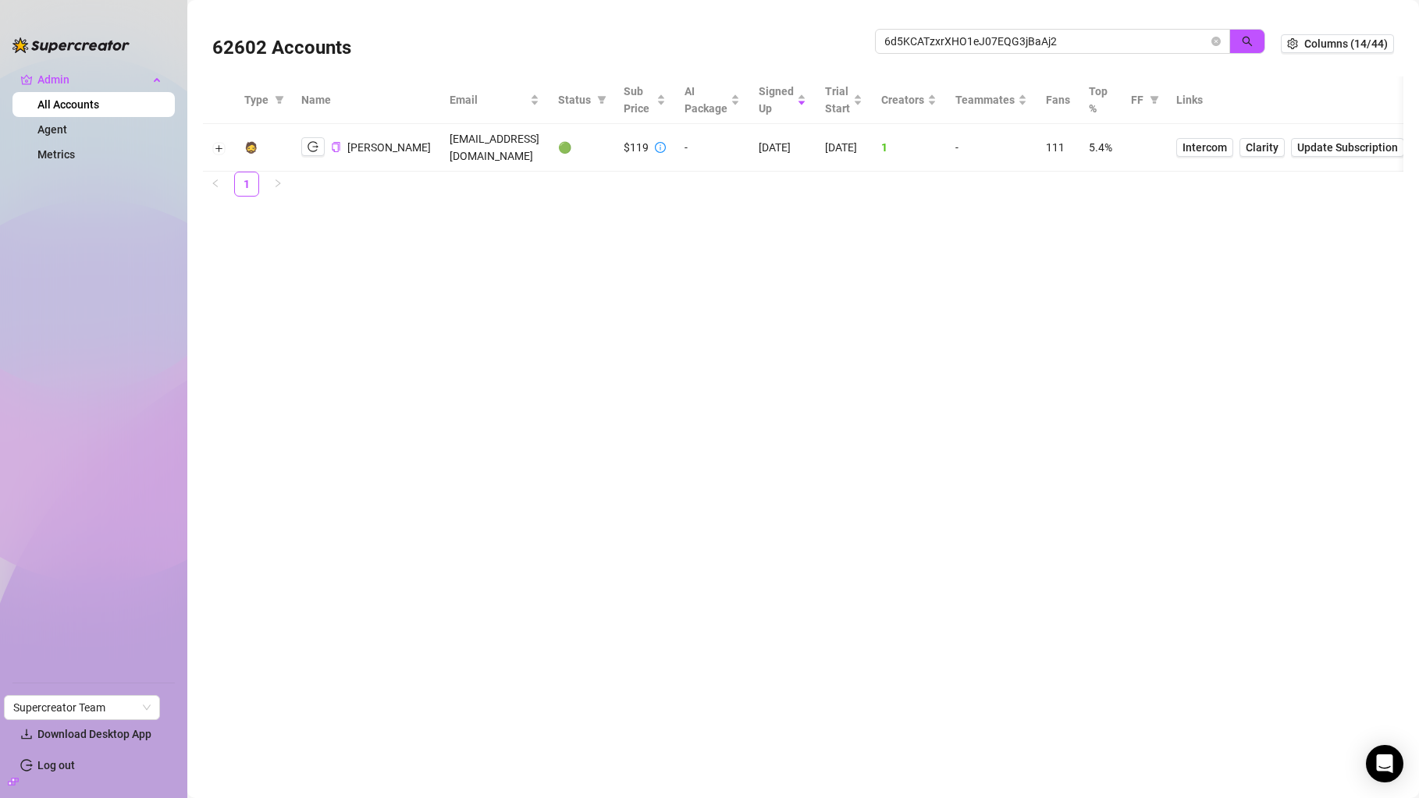
click at [1061, 54] on div "6d5KCATzxrXHO1eJ07EQG3jBaAj2" at bounding box center [1070, 49] width 390 height 41
click at [1068, 48] on input "6d5KCATzxrXHO1eJ07EQG3jBaAj2" at bounding box center [1046, 41] width 324 height 17
paste input "jv4GvQSBFeT0UZsmAquQFCLTShM"
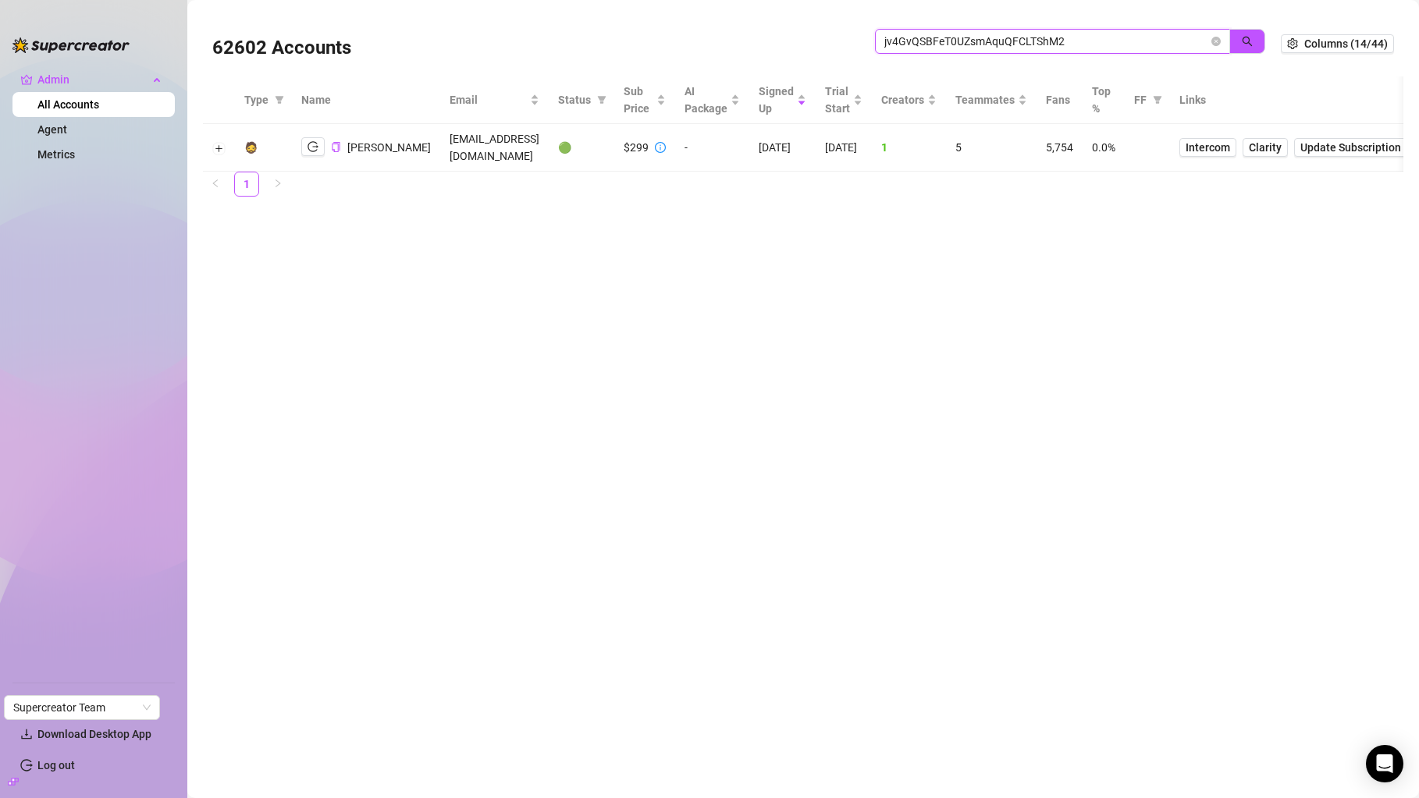
click at [1062, 35] on input "jv4GvQSBFeT0UZsmAquQFCLTShM2" at bounding box center [1046, 41] width 324 height 17
paste input "23XVoGdgeDa4S1Z1GIHdz2cZwgu"
type input "23XVoGdgeDa4S1Z1GIHdz2cZwgu2"
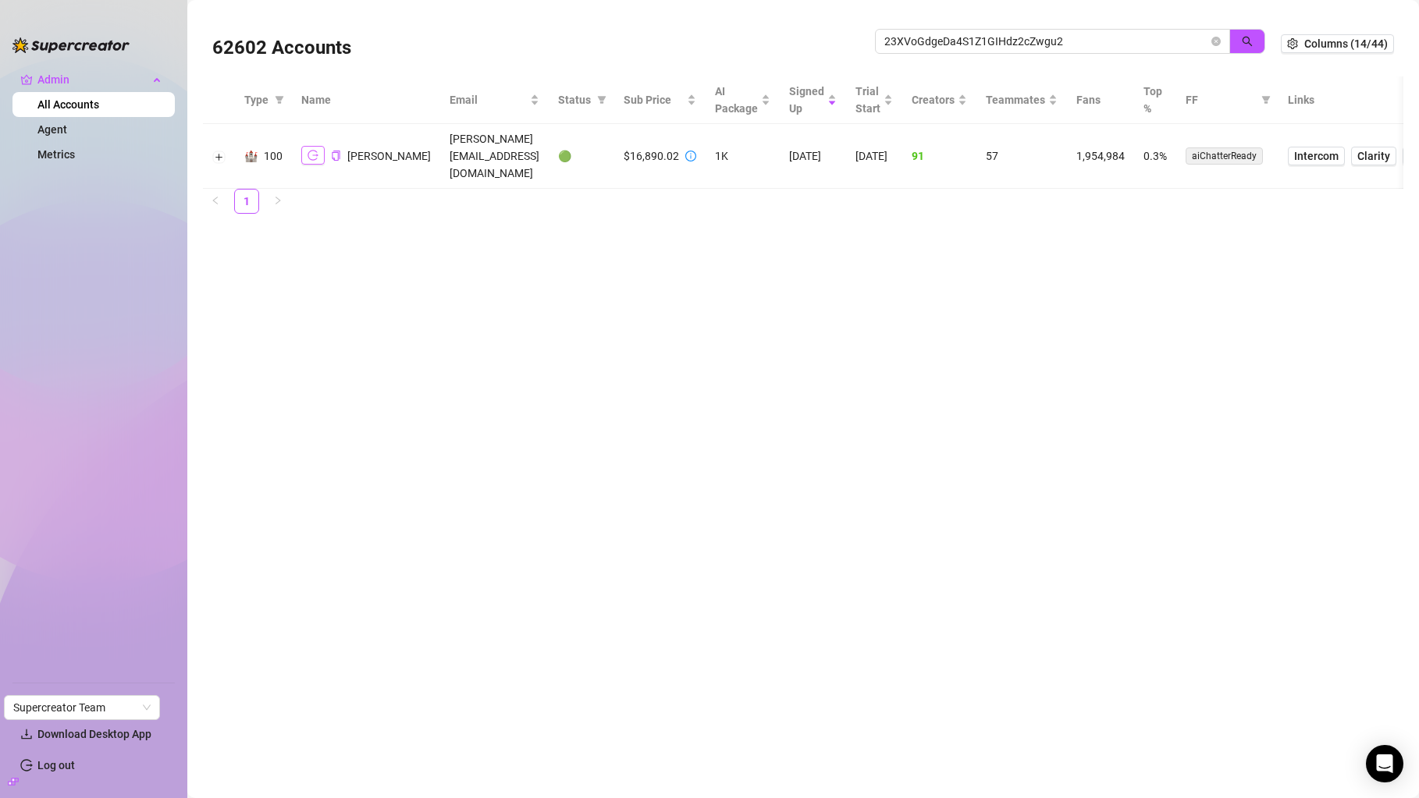
click at [313, 151] on icon "logout" at bounding box center [312, 156] width 11 height 10
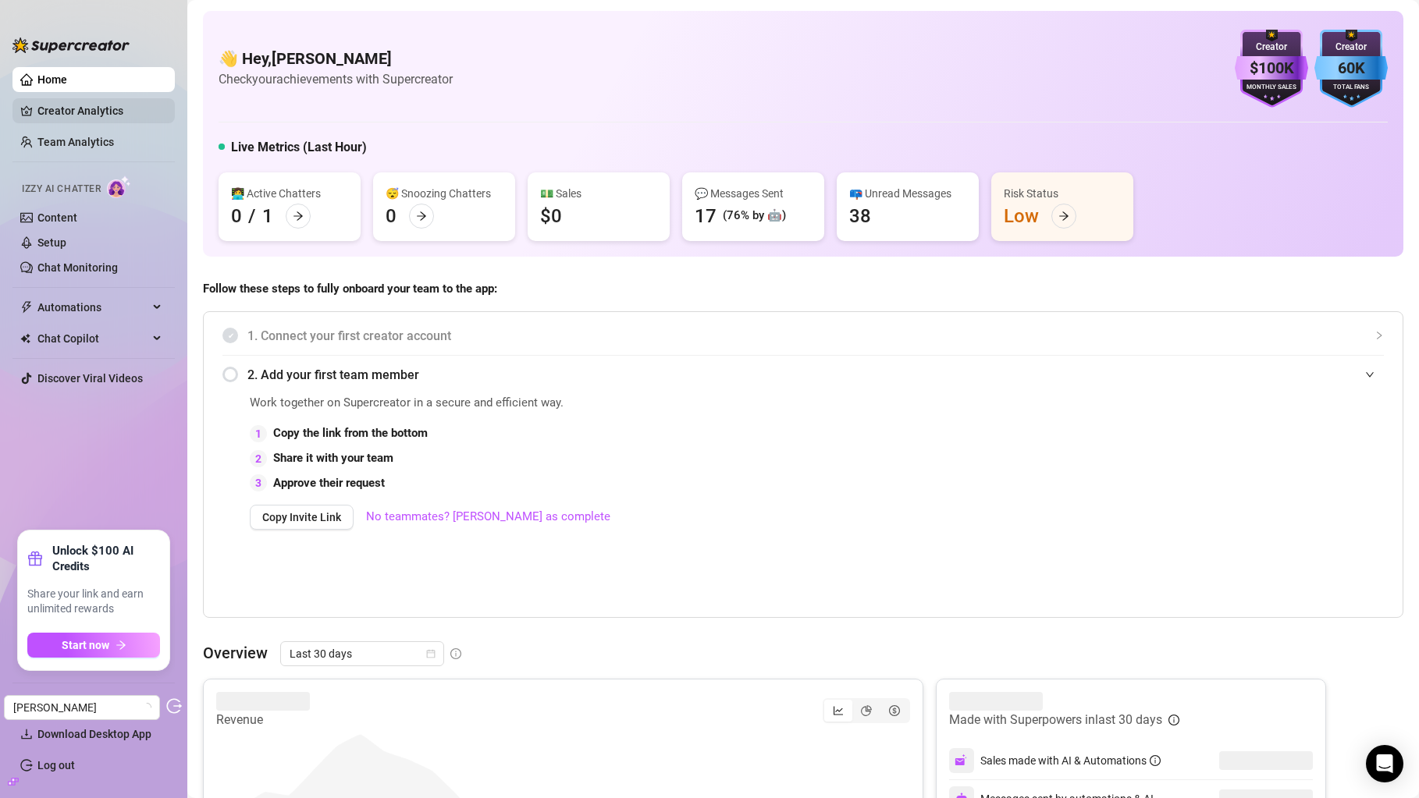
click at [123, 118] on link "Creator Analytics" at bounding box center [99, 110] width 125 height 25
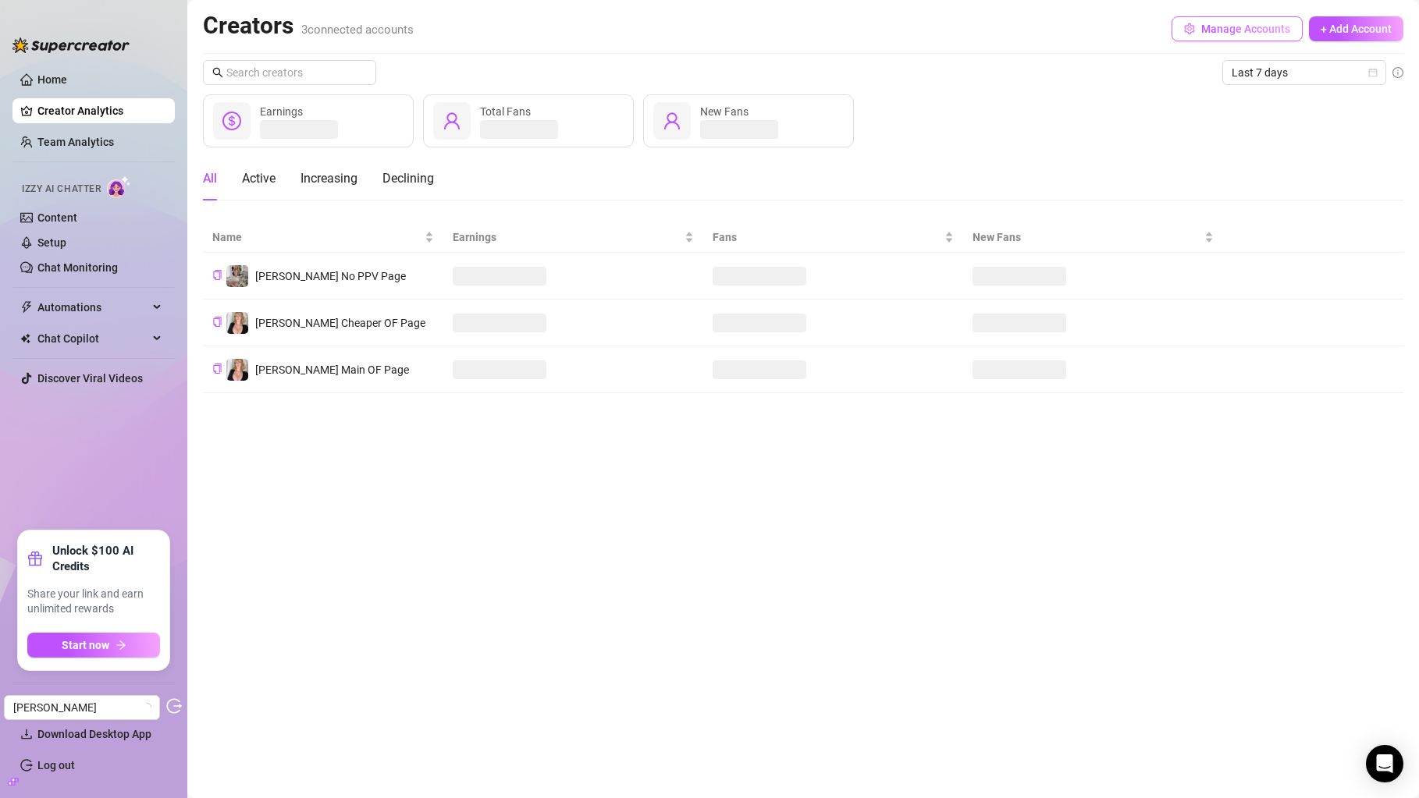
click at [1201, 31] on span "Manage Accounts" at bounding box center [1245, 29] width 89 height 12
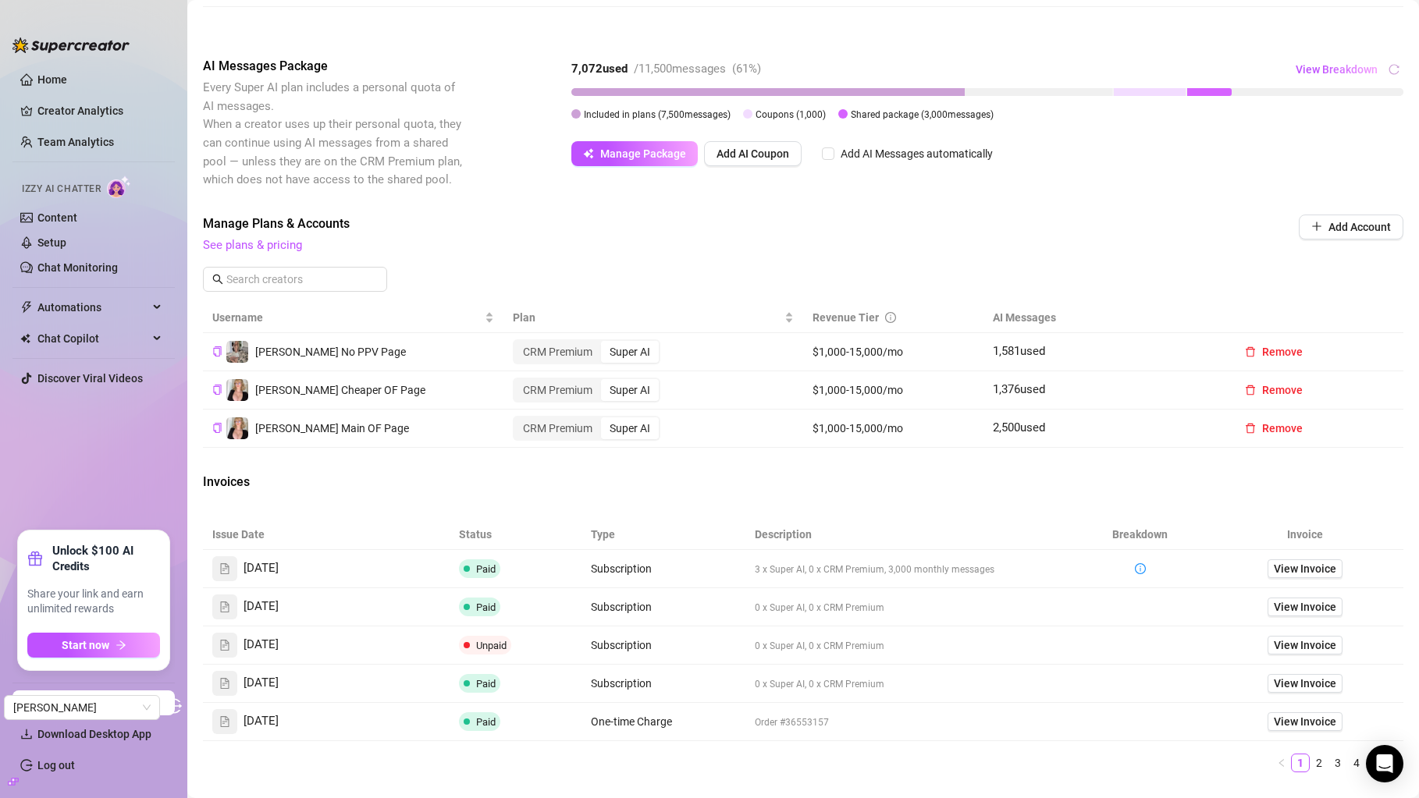
scroll to position [283, 0]
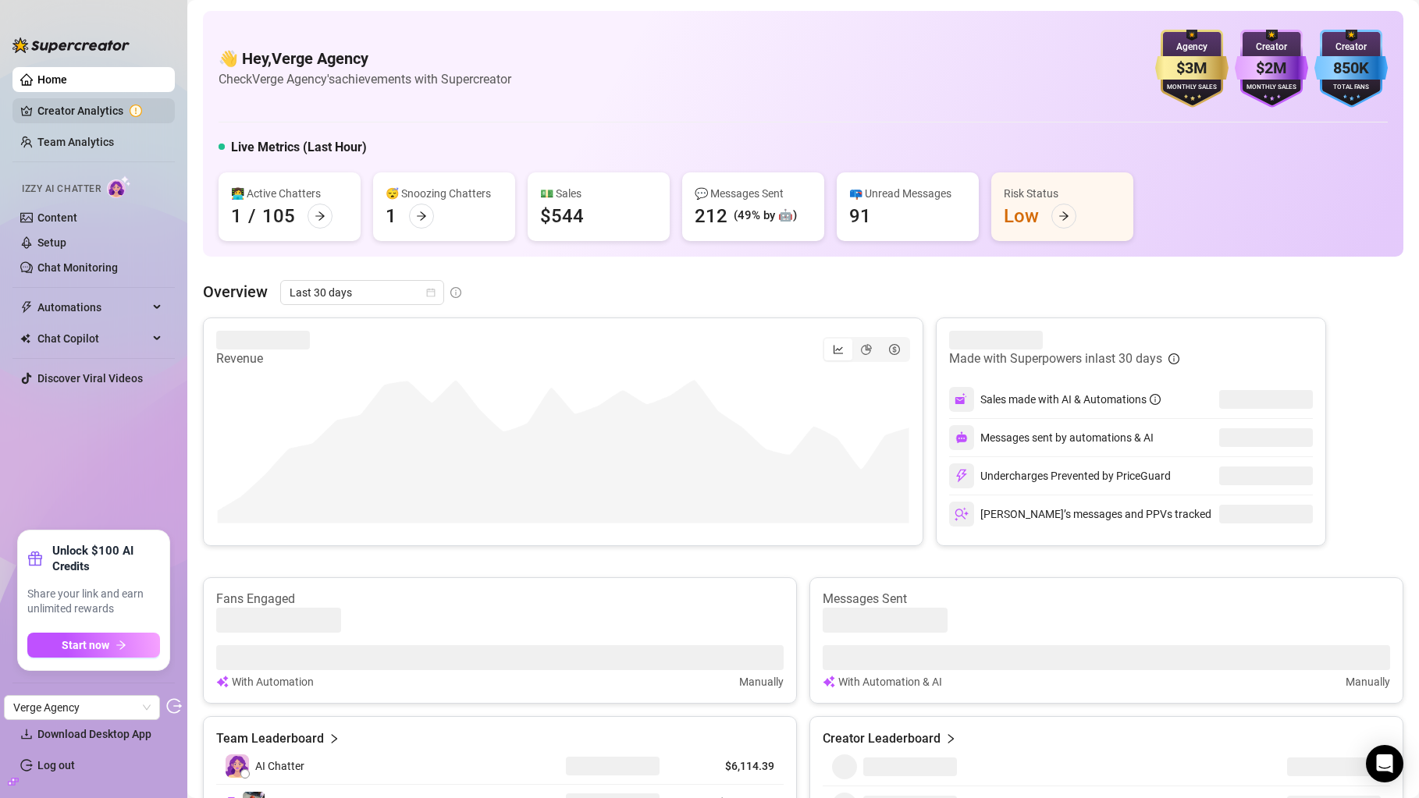
click at [85, 100] on link "Creator Analytics" at bounding box center [99, 110] width 125 height 25
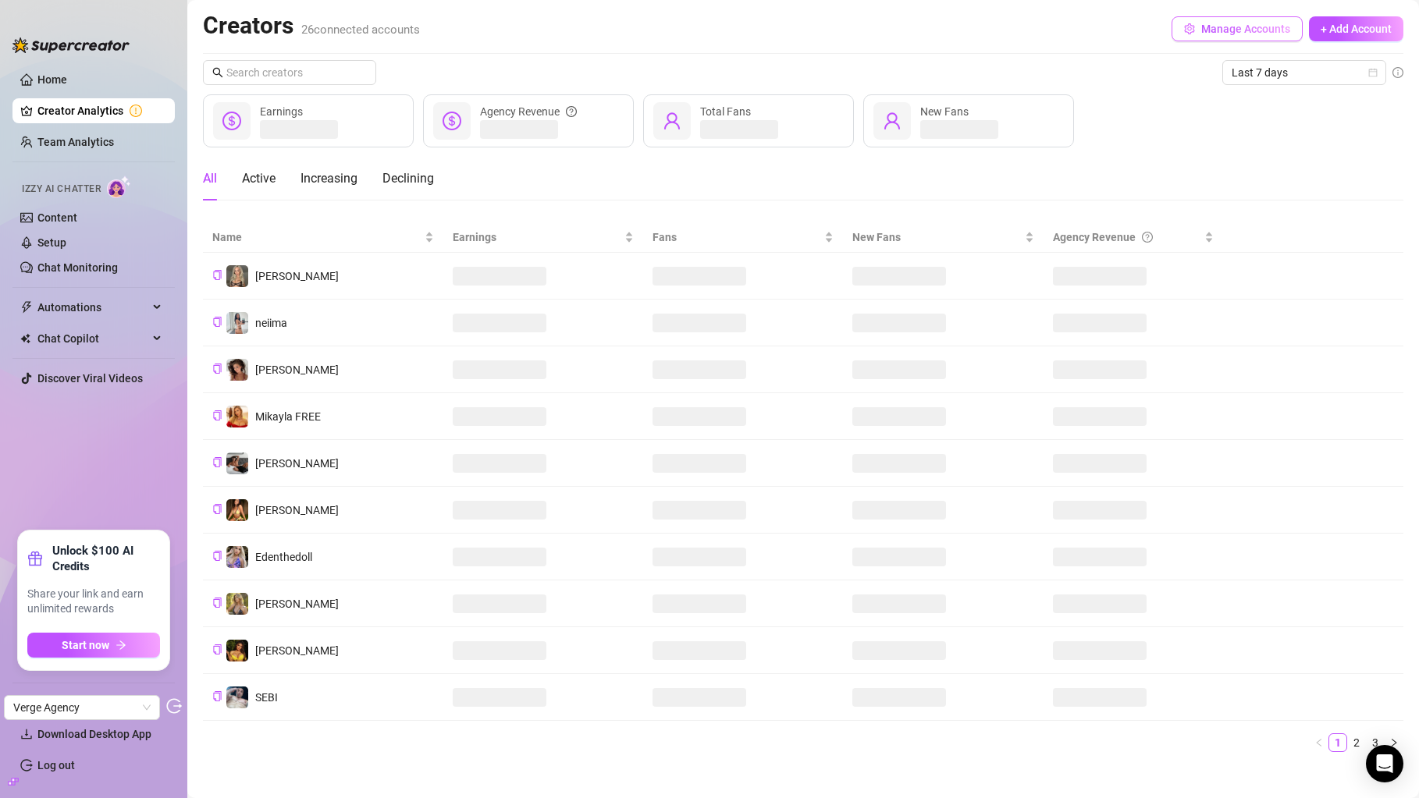
click at [1206, 20] on button "Manage Accounts" at bounding box center [1236, 28] width 131 height 25
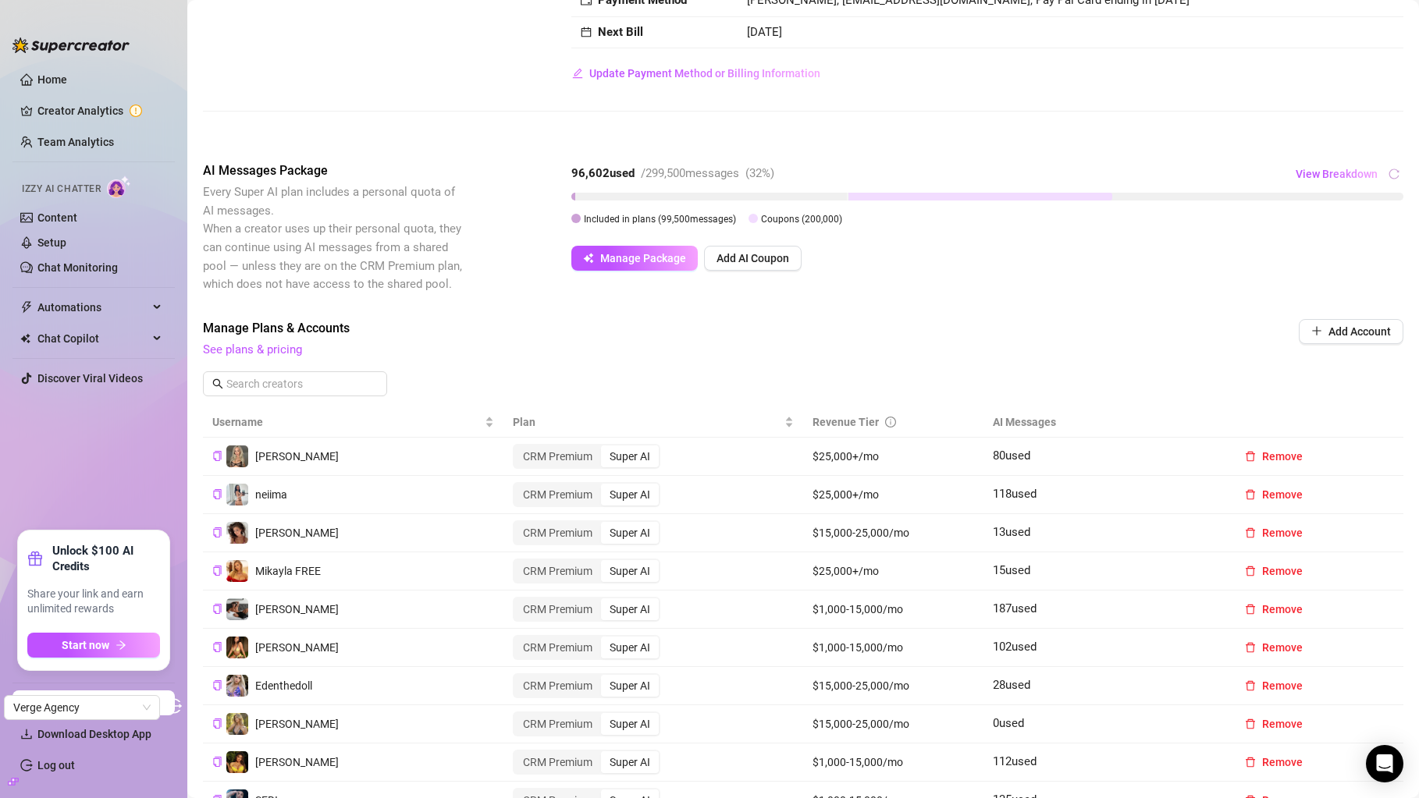
scroll to position [169, 0]
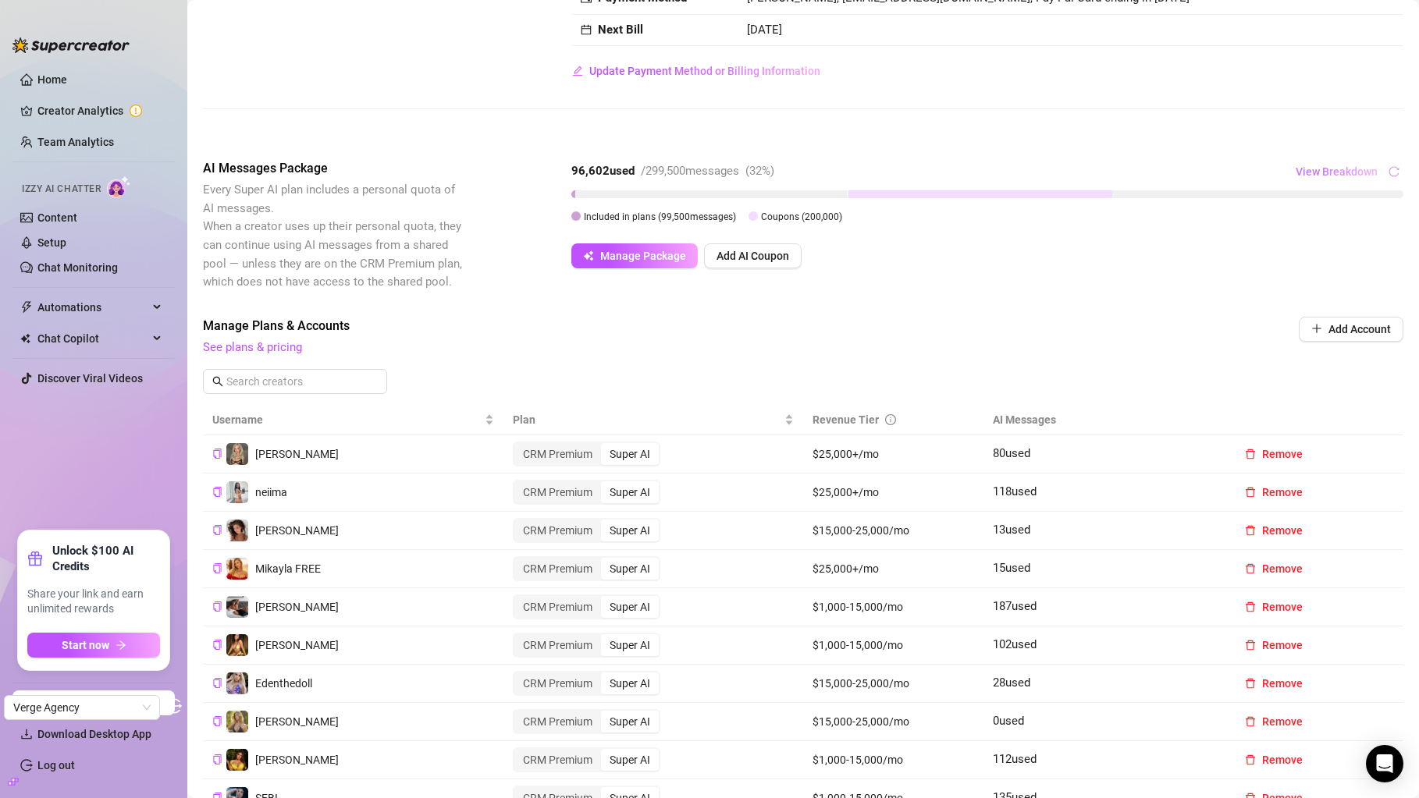
click at [1343, 177] on span "View Breakdown" at bounding box center [1336, 171] width 82 height 12
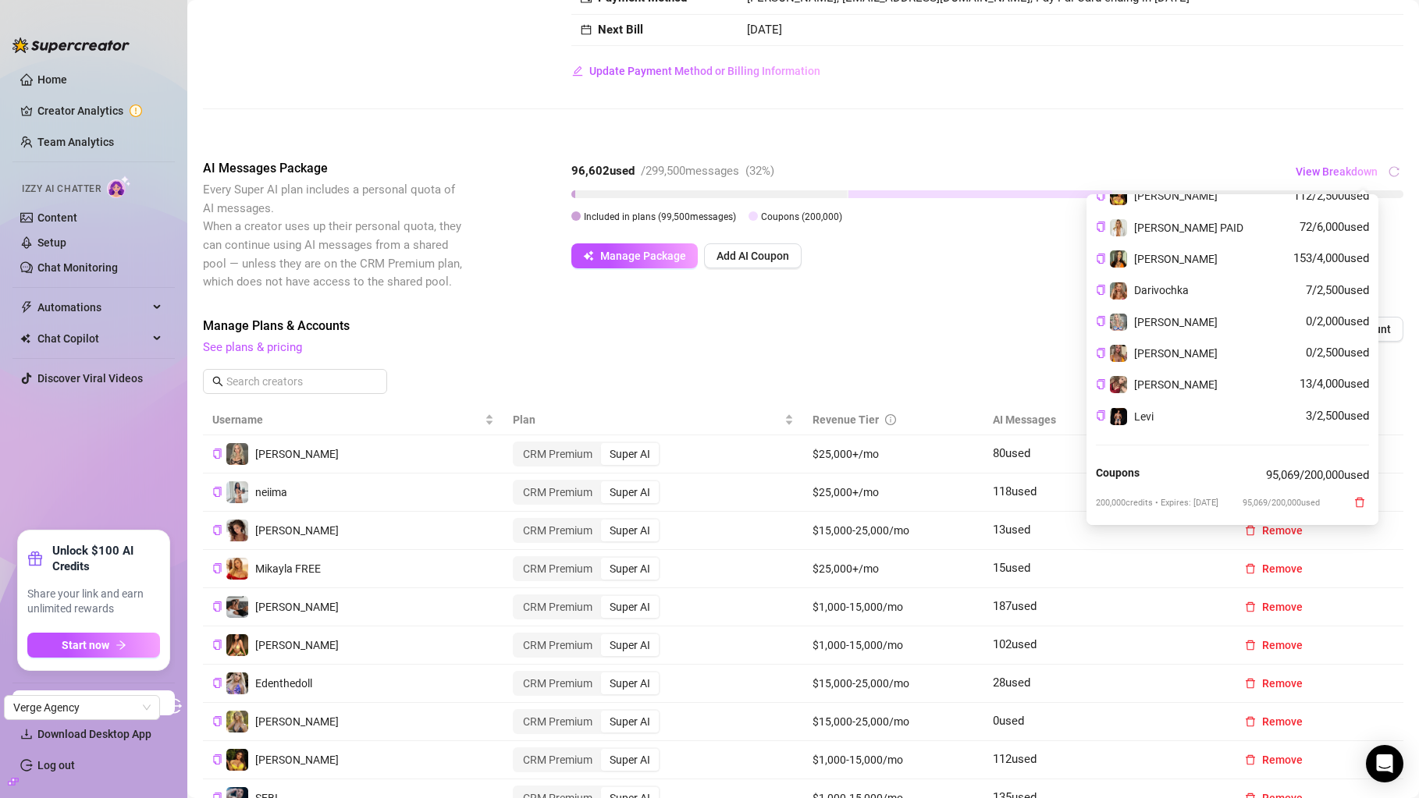
scroll to position [627, 0]
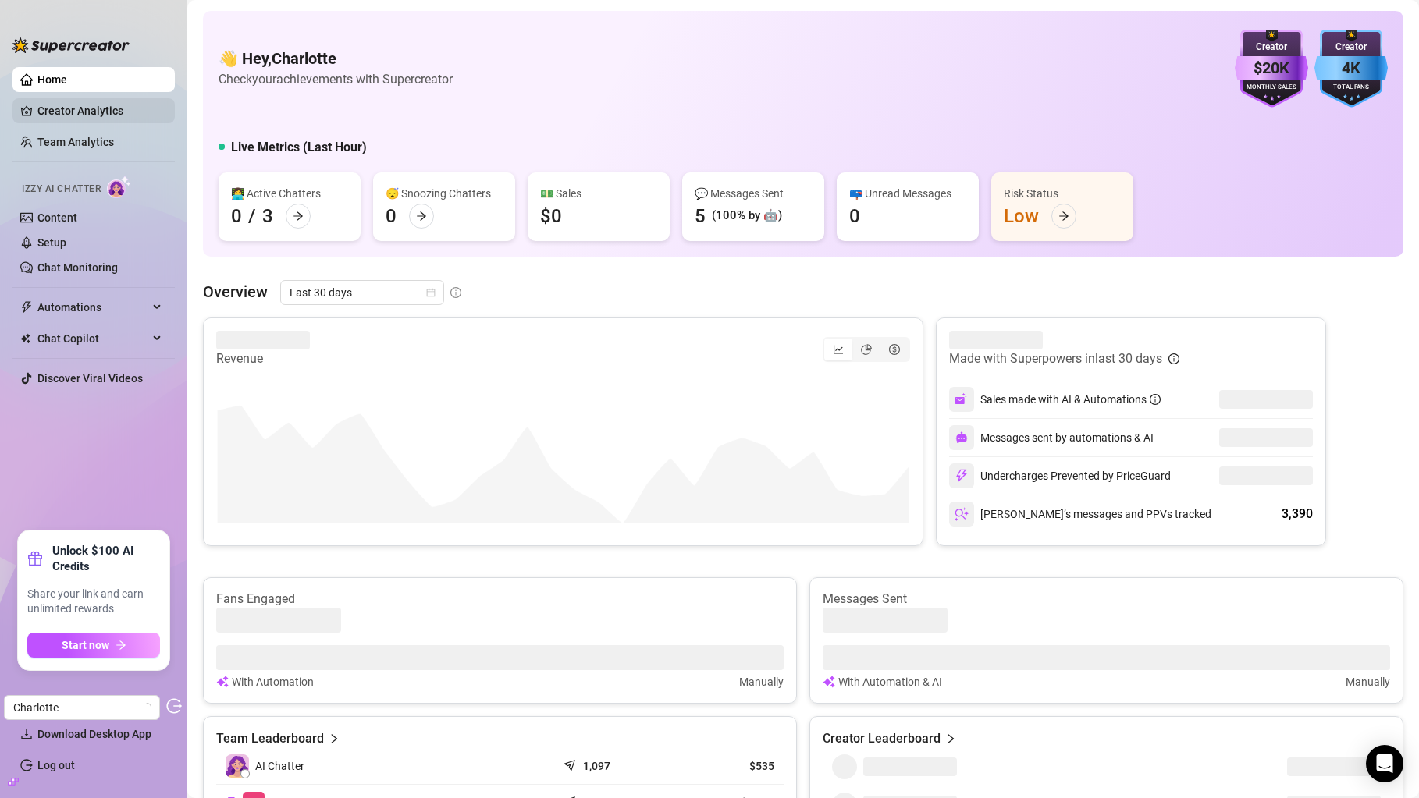
click at [123, 107] on link "Creator Analytics" at bounding box center [99, 110] width 125 height 25
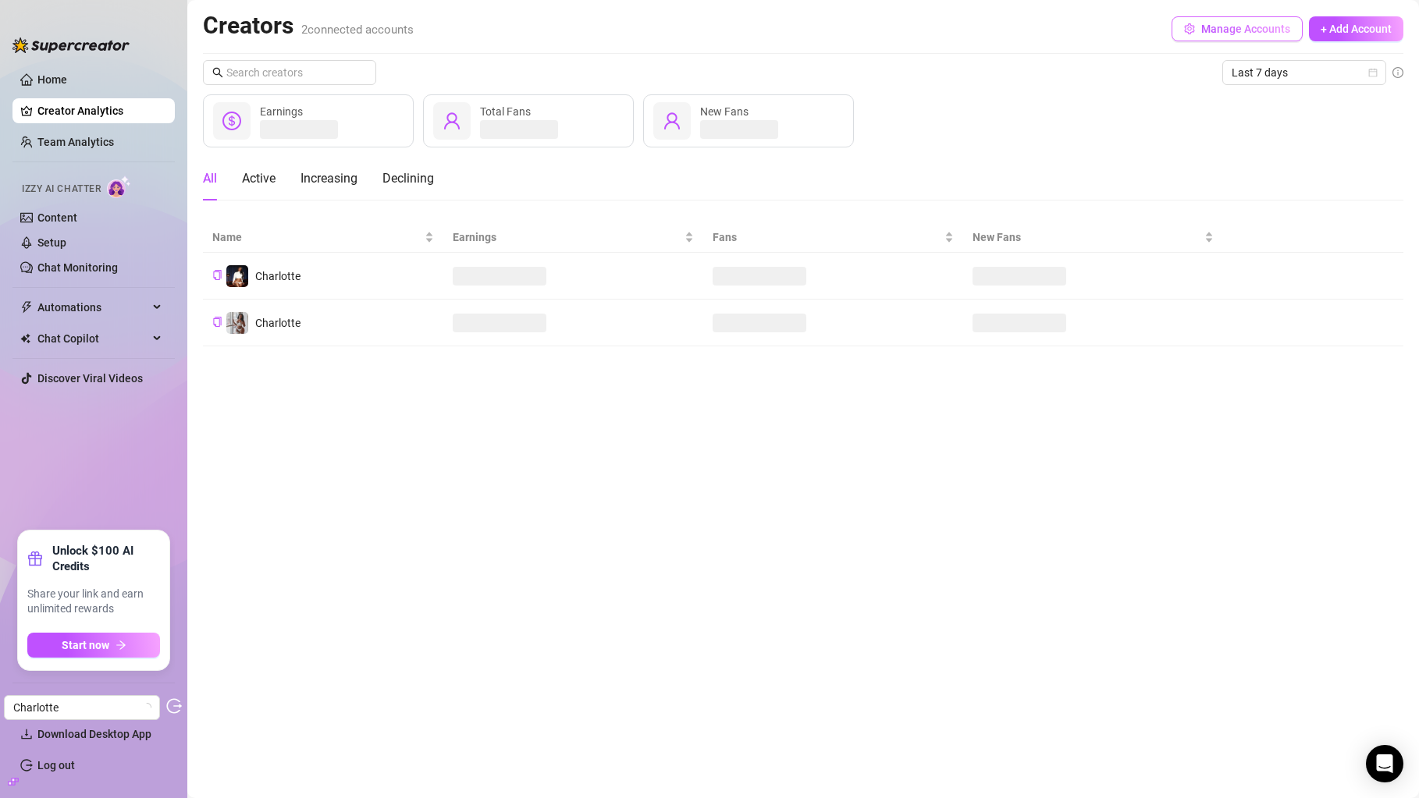
click at [1265, 24] on span "Manage Accounts" at bounding box center [1245, 29] width 89 height 12
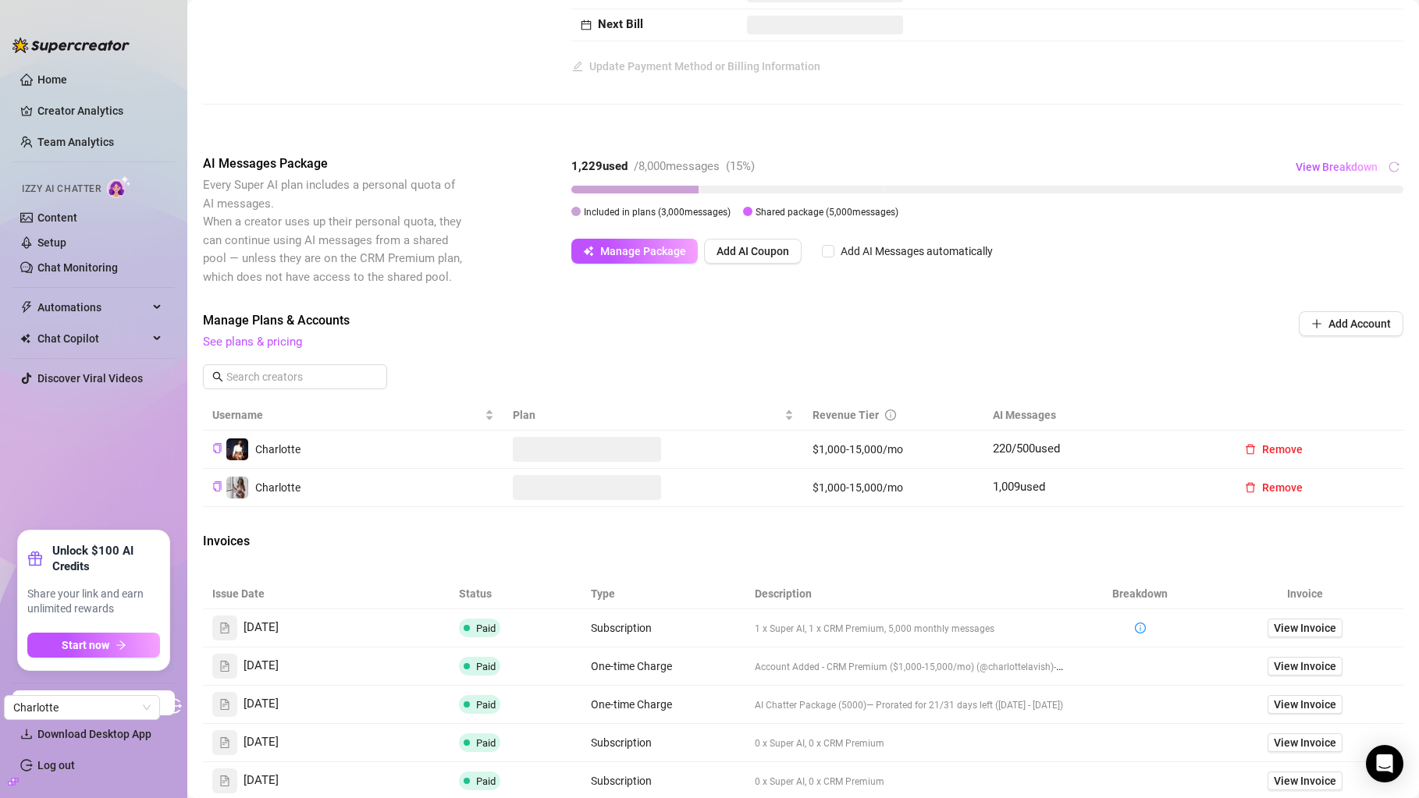
scroll to position [199, 0]
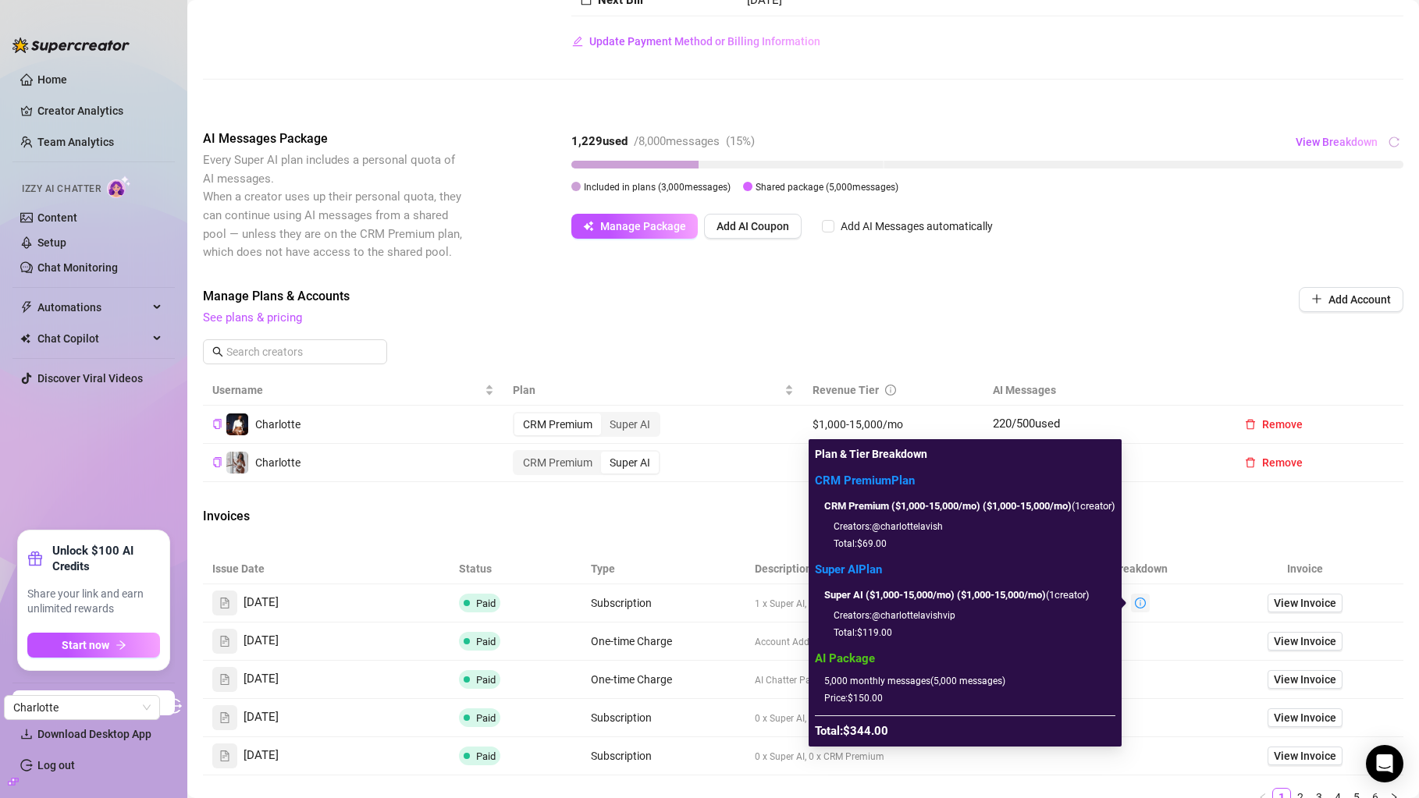
click at [1141, 599] on icon "info-circle" at bounding box center [1140, 603] width 11 height 11
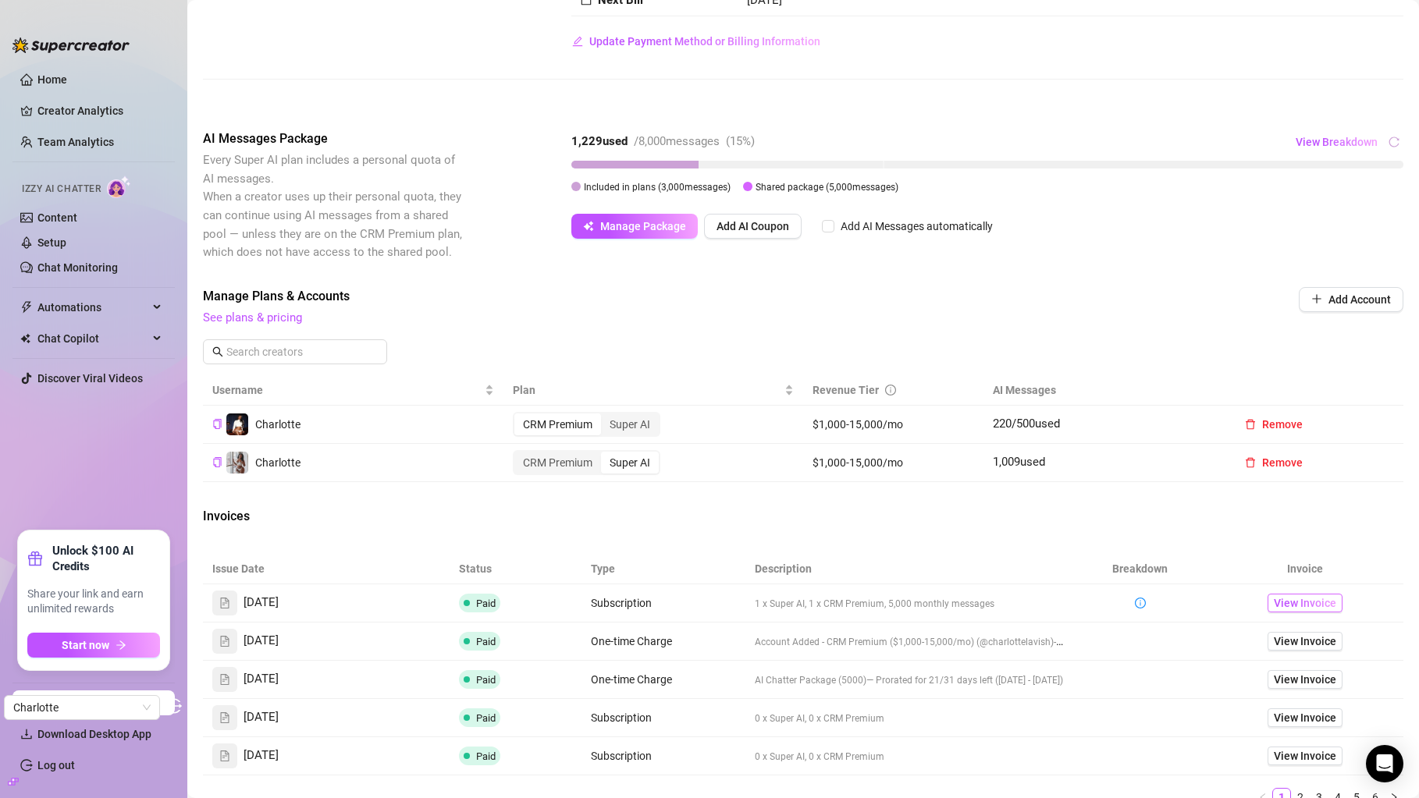
click at [1320, 597] on span "View Invoice" at bounding box center [1305, 603] width 62 height 17
click at [1380, 140] on div "View Breakdown" at bounding box center [1349, 142] width 108 height 25
click at [1363, 140] on span "View Breakdown" at bounding box center [1336, 142] width 82 height 12
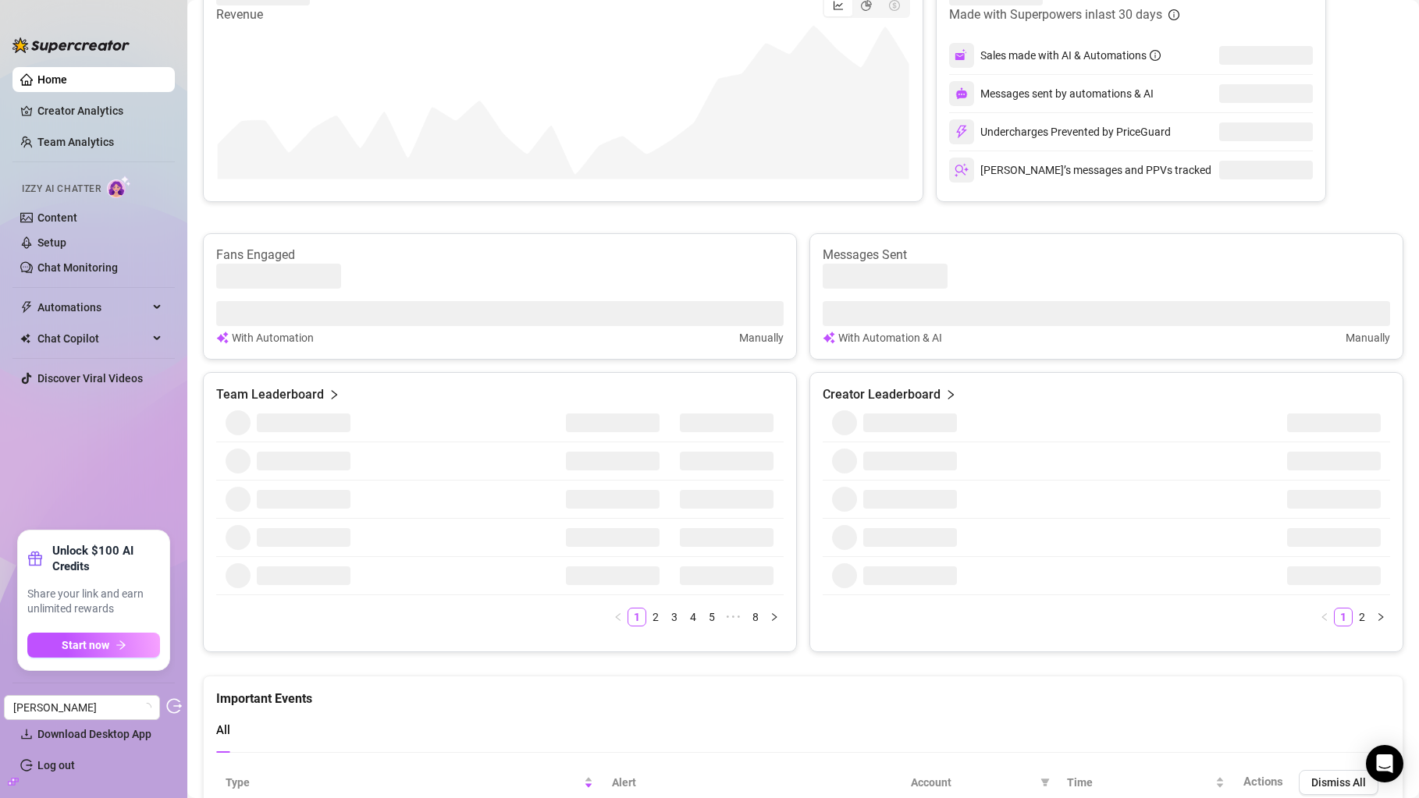
scroll to position [275, 0]
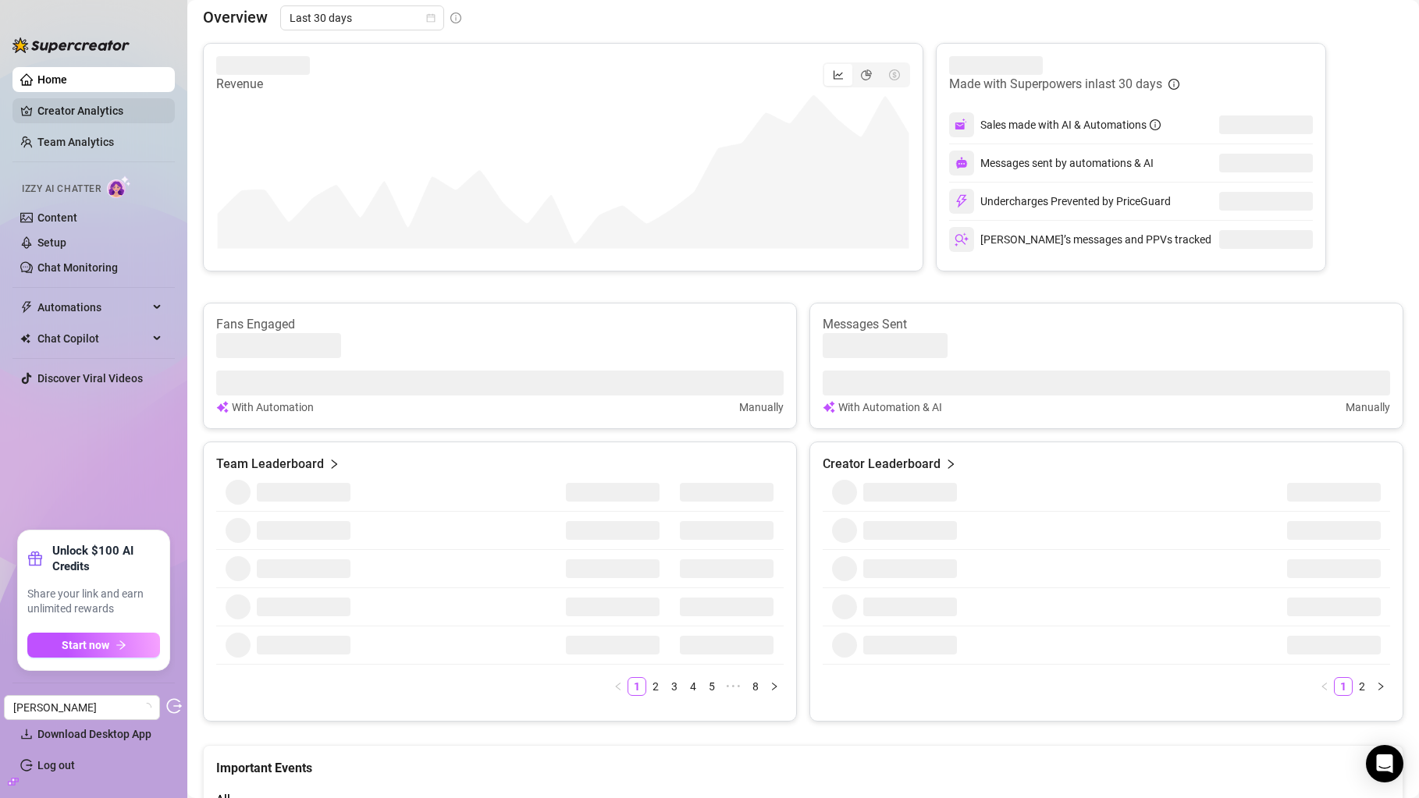
click at [87, 104] on link "Creator Analytics" at bounding box center [99, 110] width 125 height 25
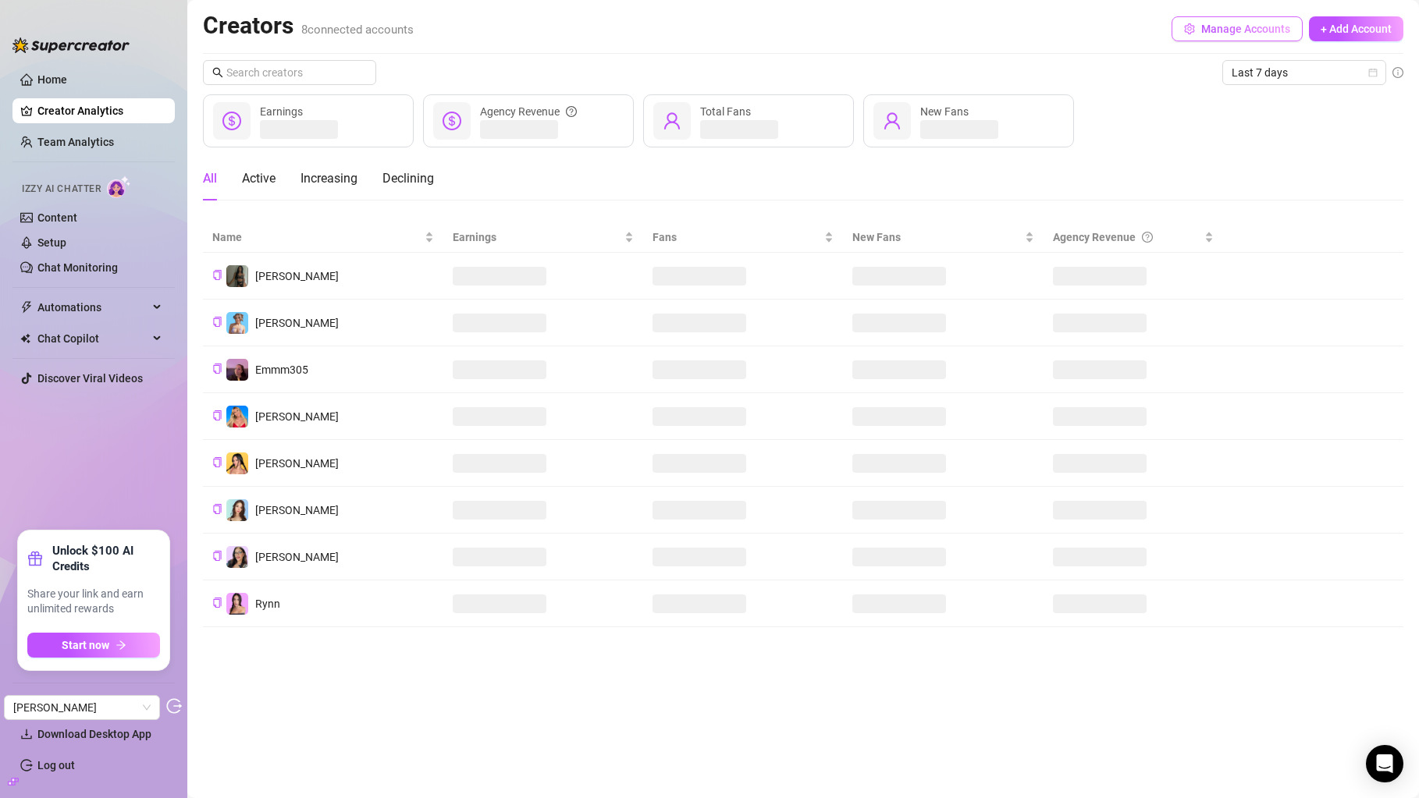
click at [1234, 27] on span "Manage Accounts" at bounding box center [1245, 29] width 89 height 12
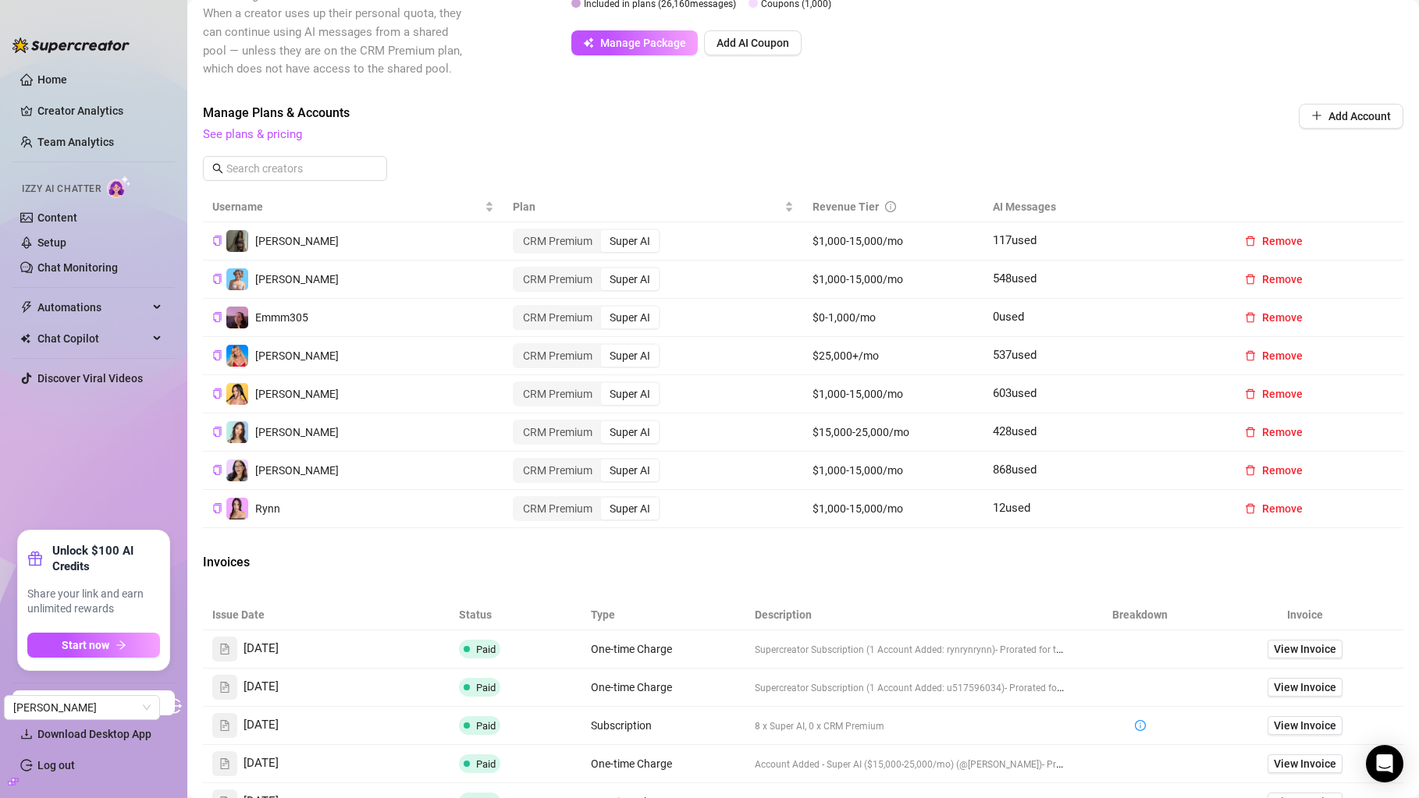
scroll to position [469, 0]
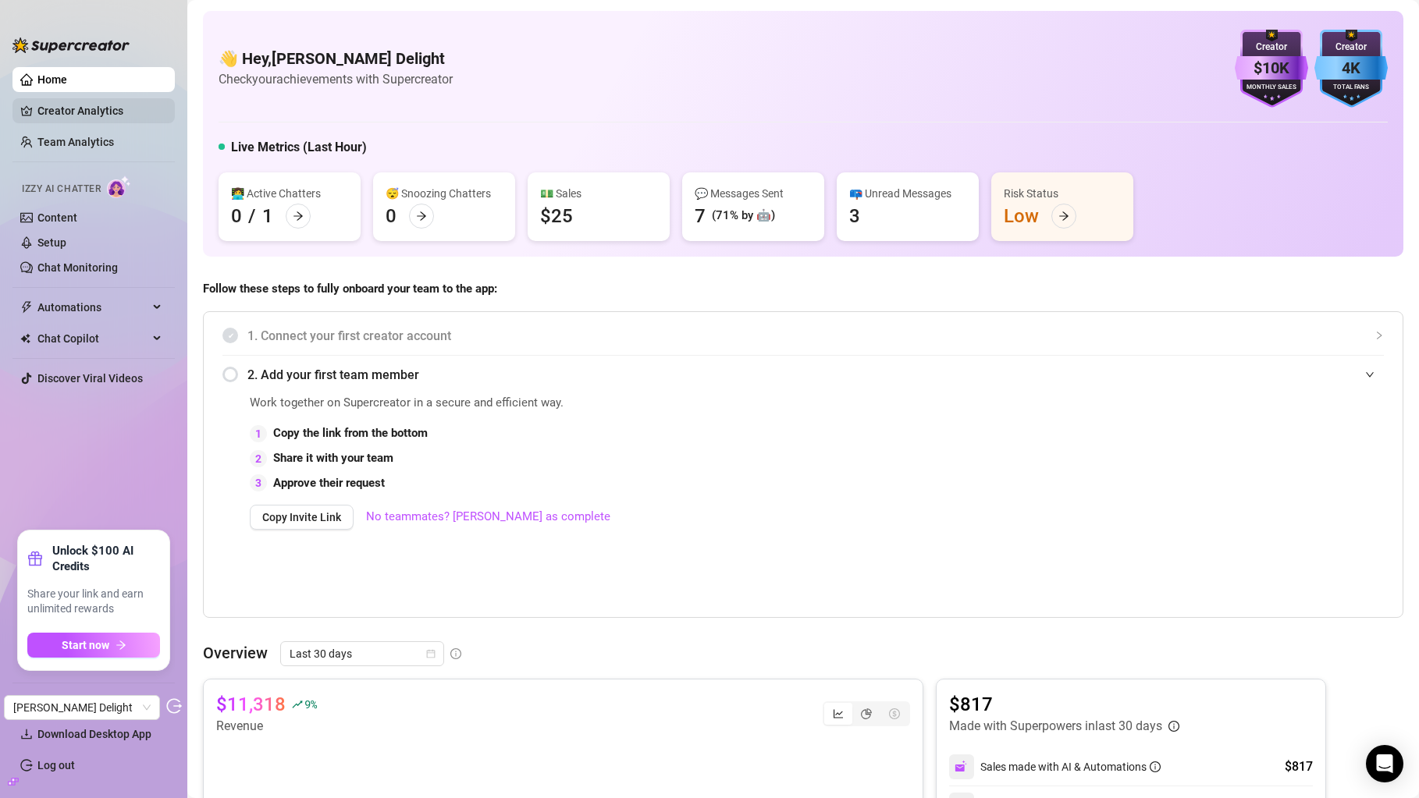
click at [122, 110] on link "Creator Analytics" at bounding box center [99, 110] width 125 height 25
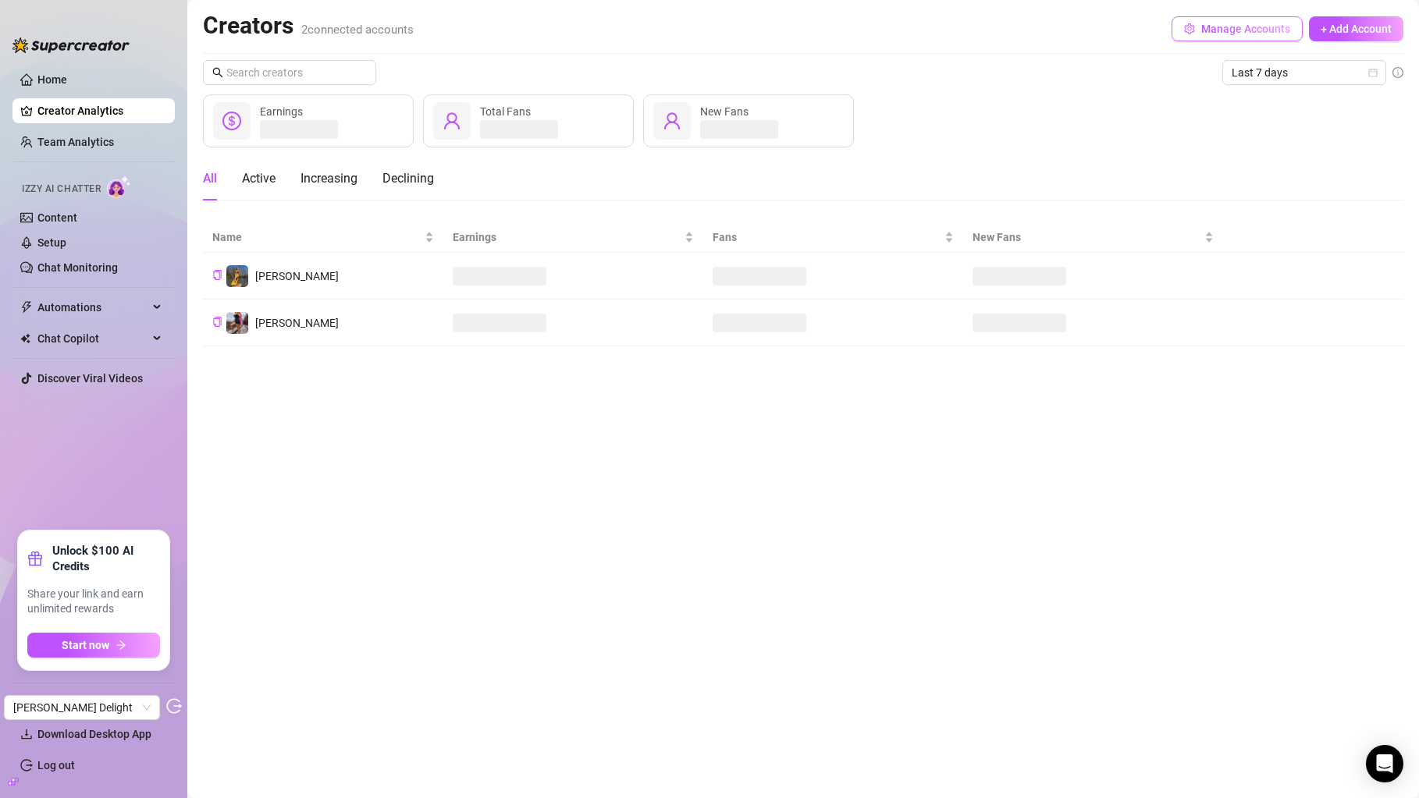
click at [1193, 37] on button "Manage Accounts" at bounding box center [1236, 28] width 131 height 25
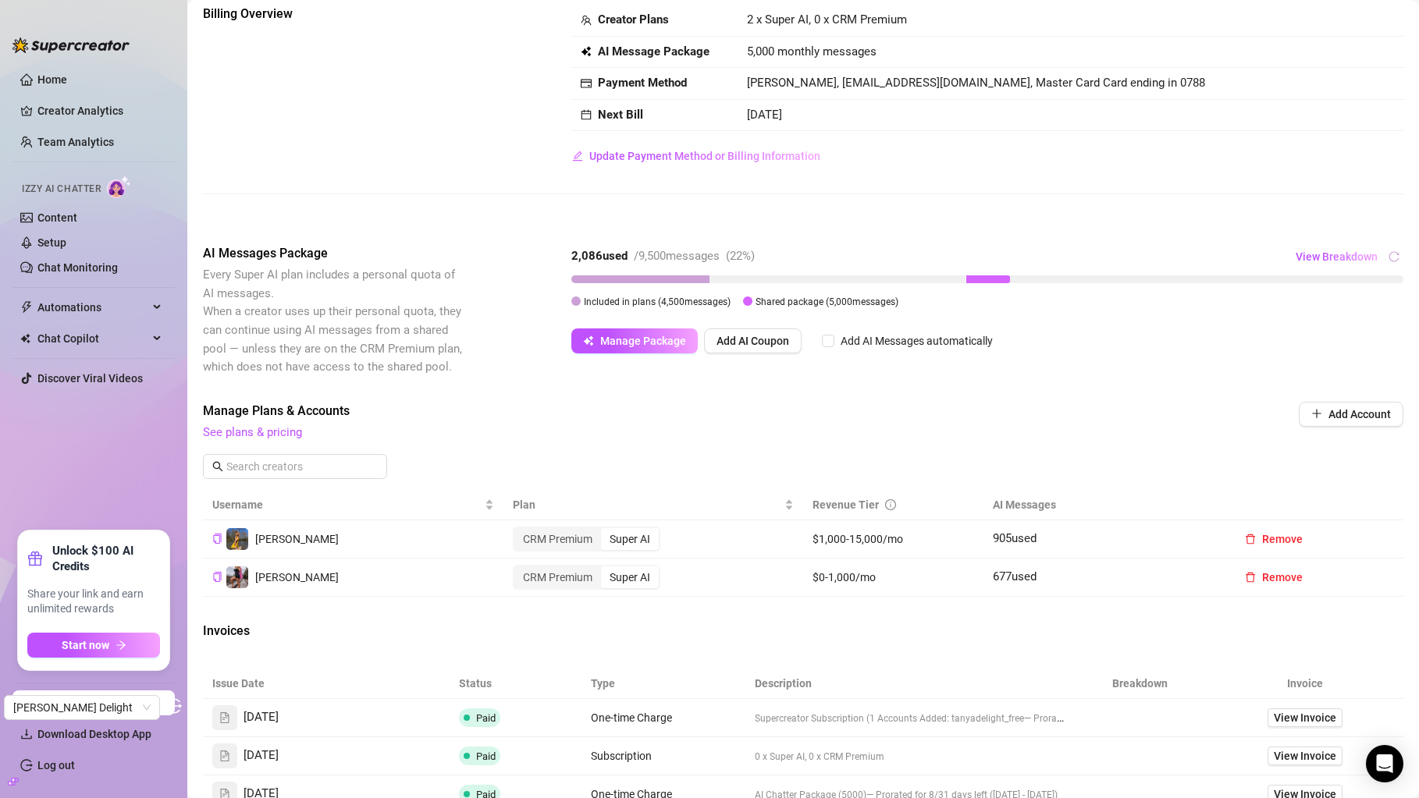
scroll to position [138, 0]
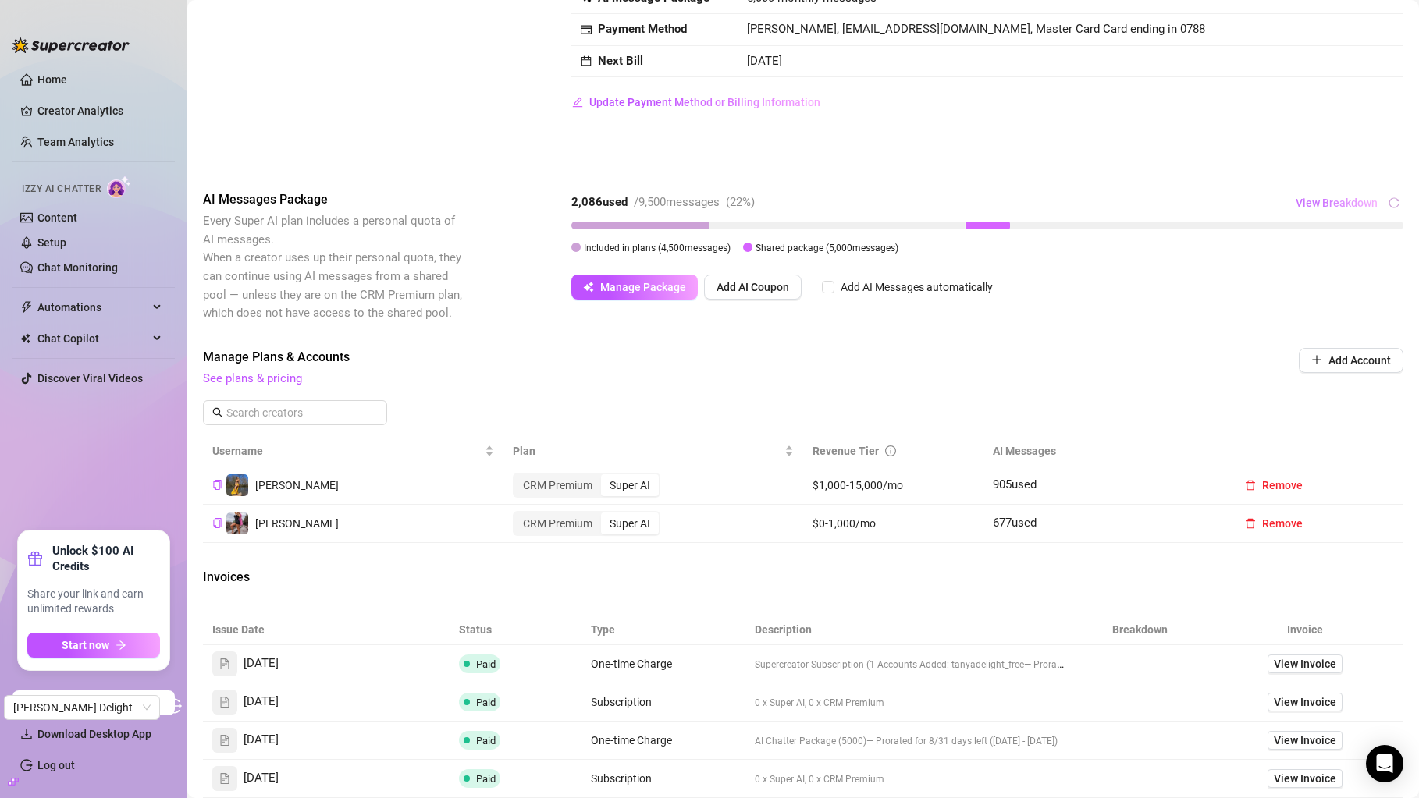
click at [1338, 203] on span "View Breakdown" at bounding box center [1336, 203] width 82 height 12
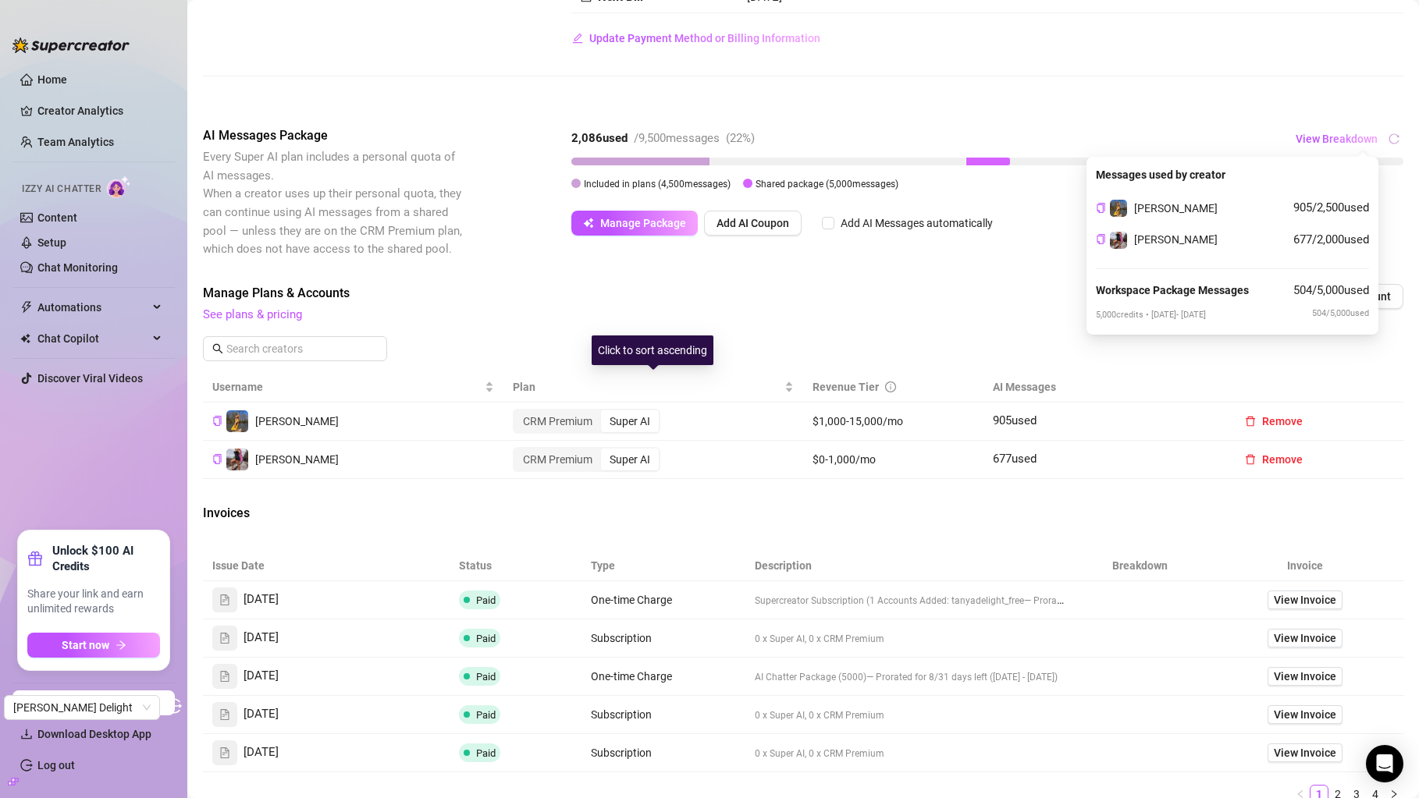
scroll to position [207, 0]
